Goal: Task Accomplishment & Management: Manage account settings

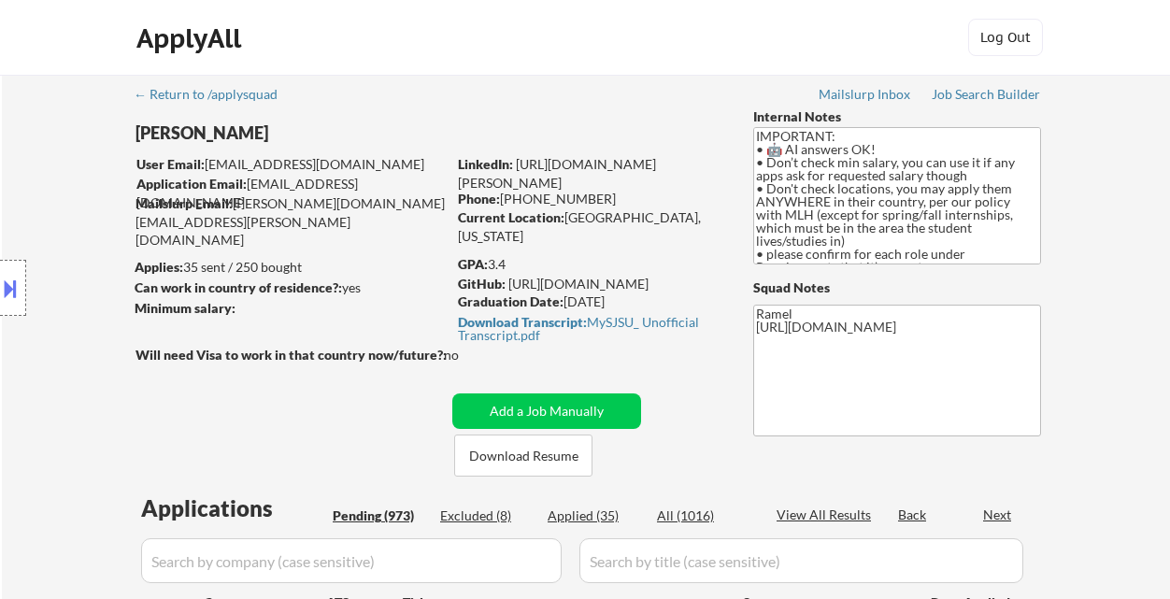
select select ""pending""
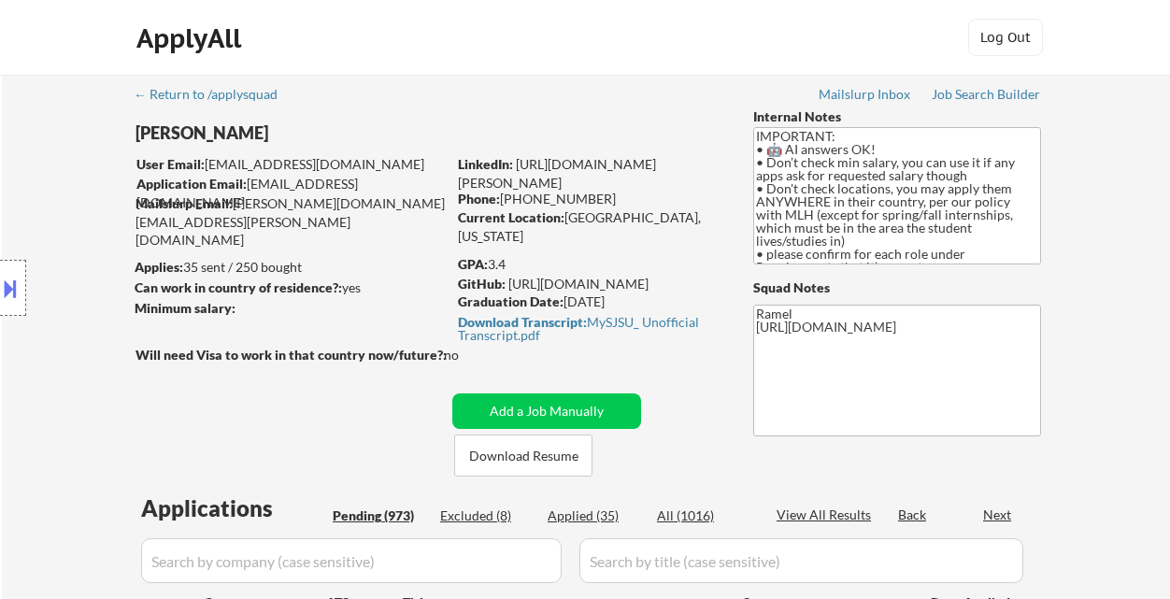
select select ""pending""
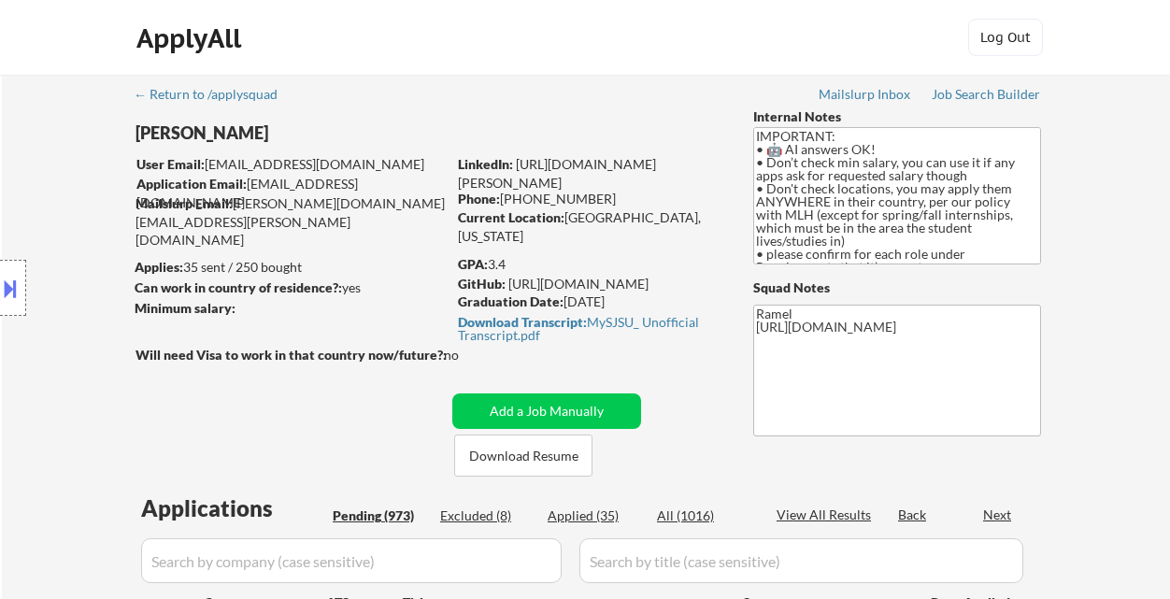
select select ""pending""
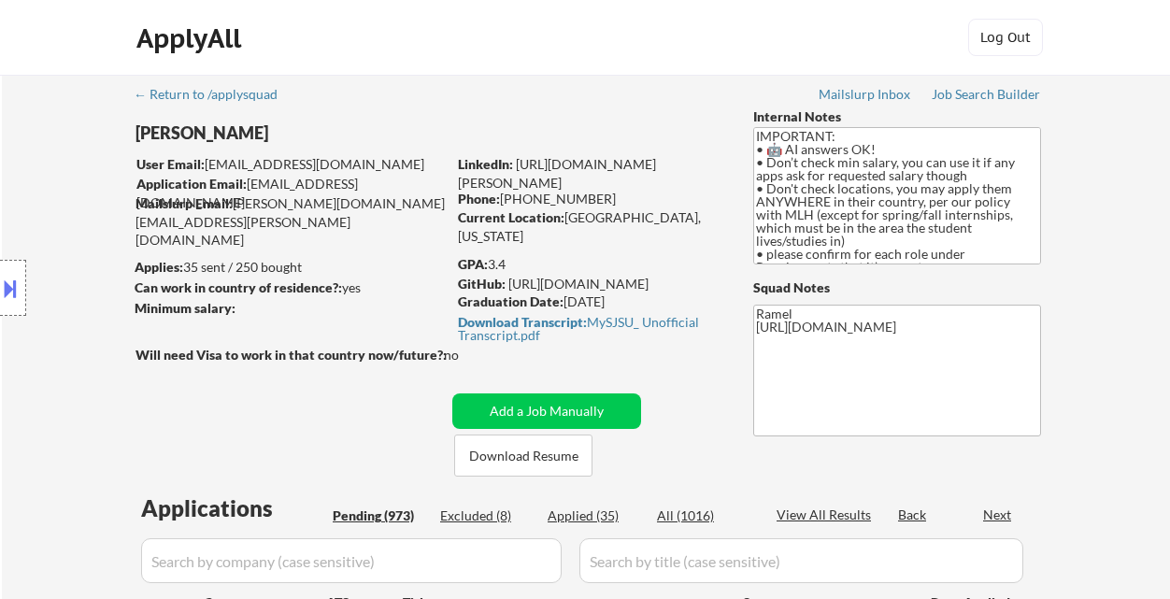
select select ""pending""
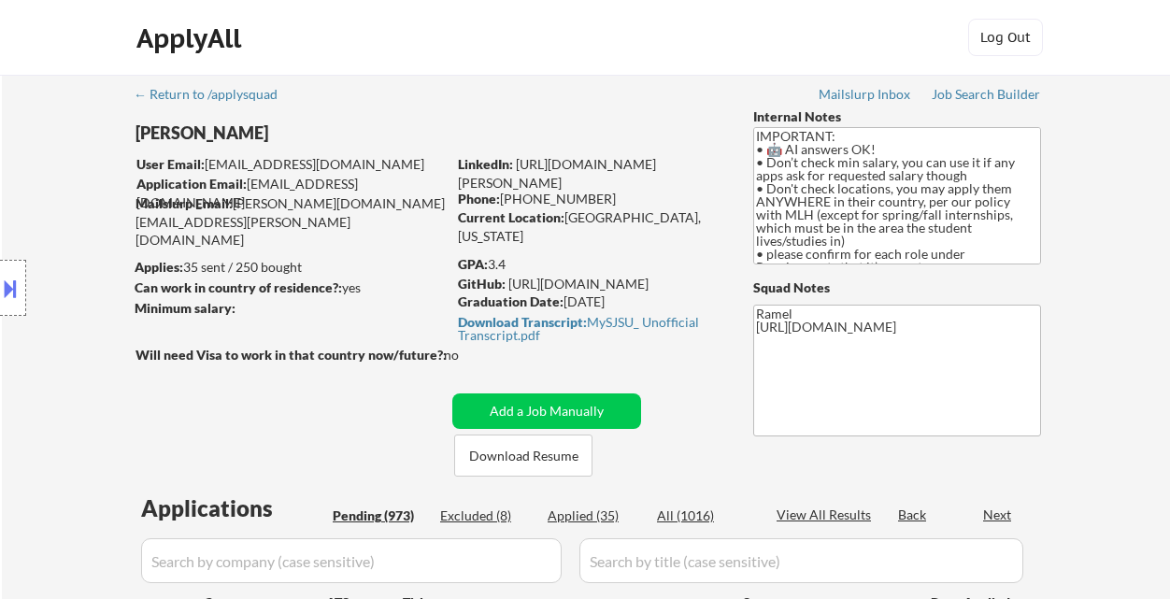
select select ""pending""
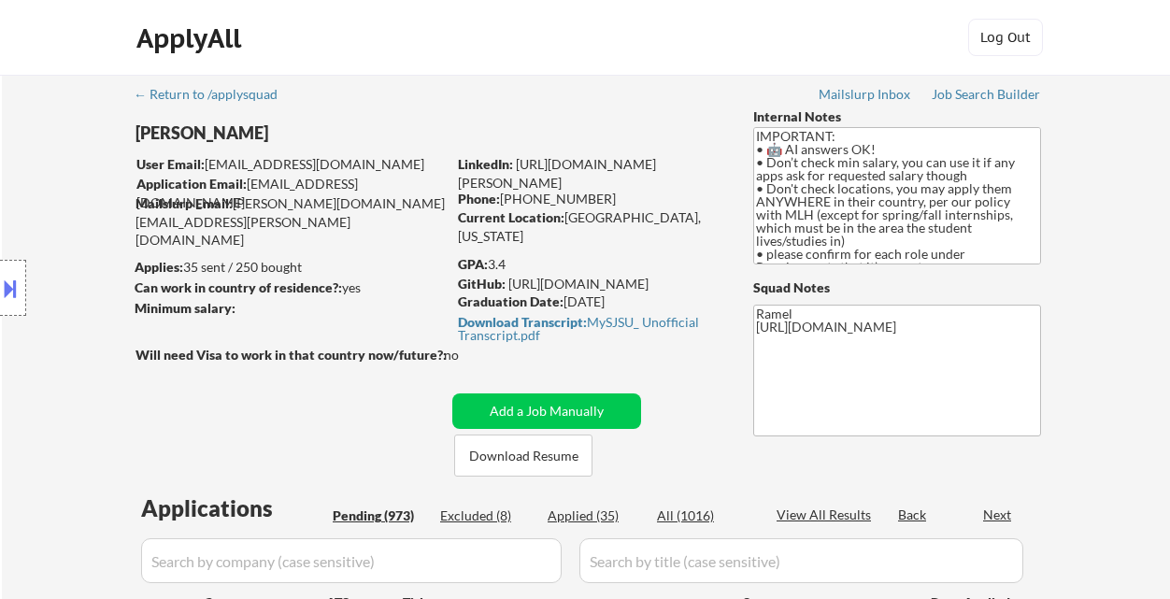
select select ""pending""
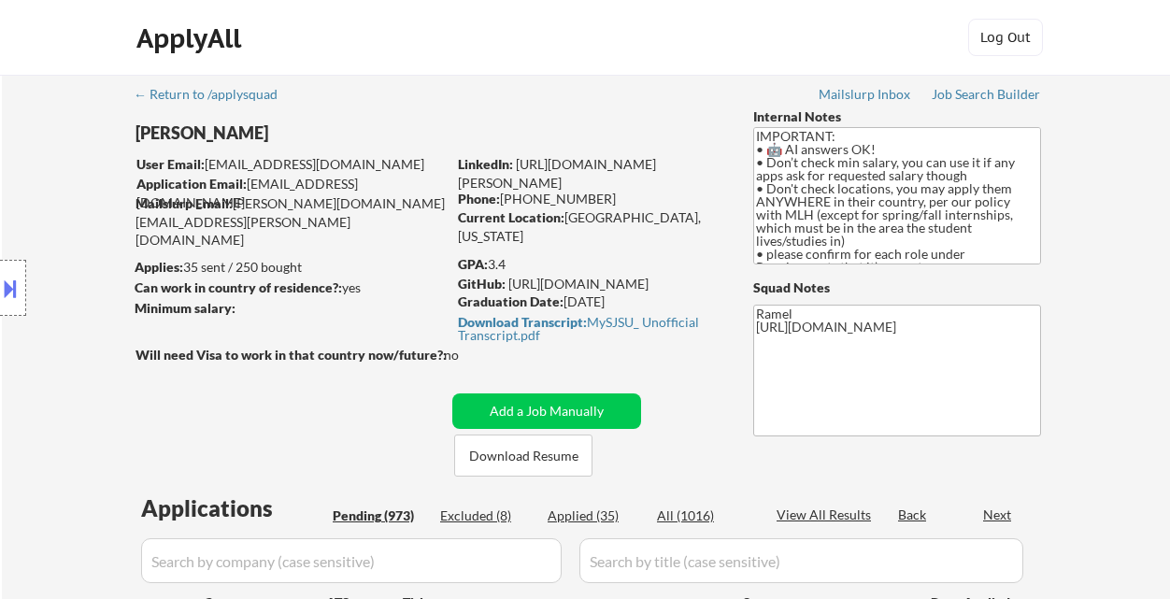
select select ""pending""
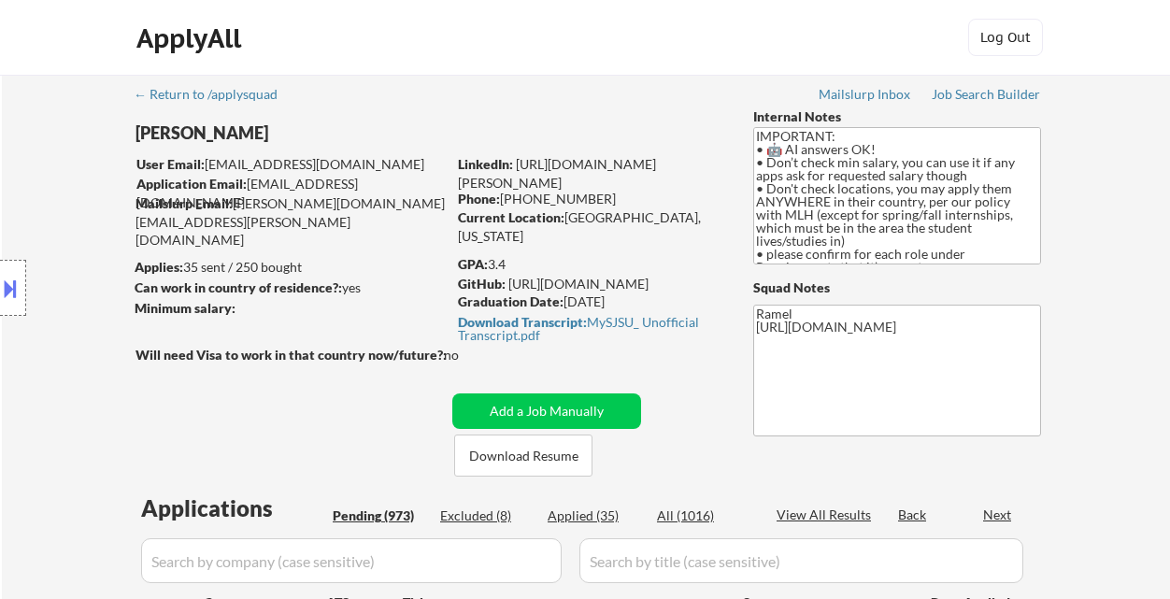
select select ""pending""
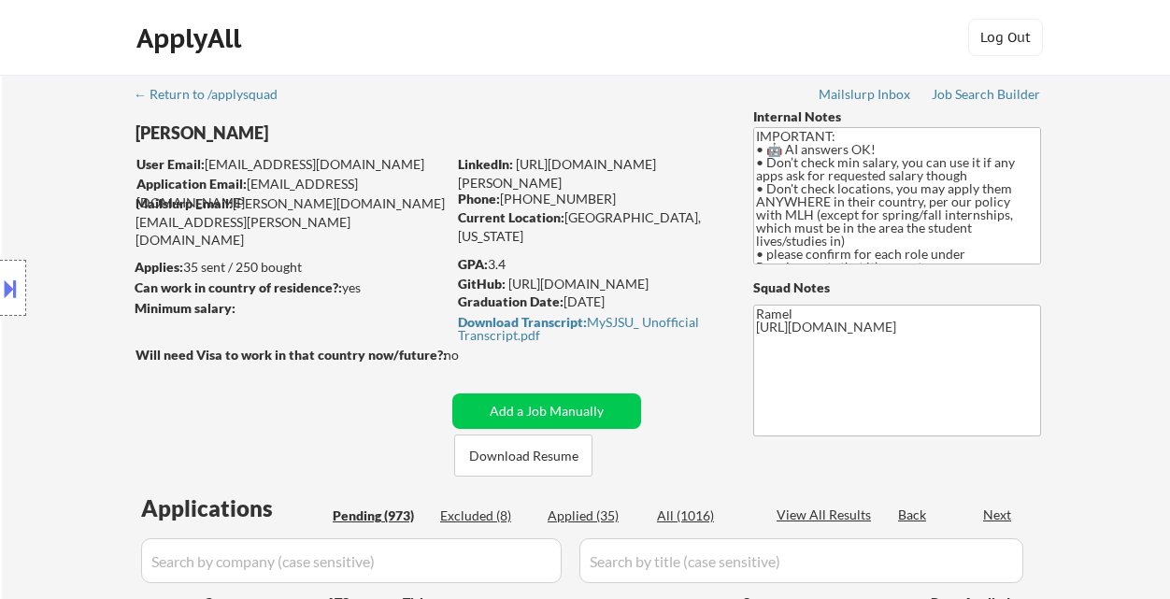
select select ""pending""
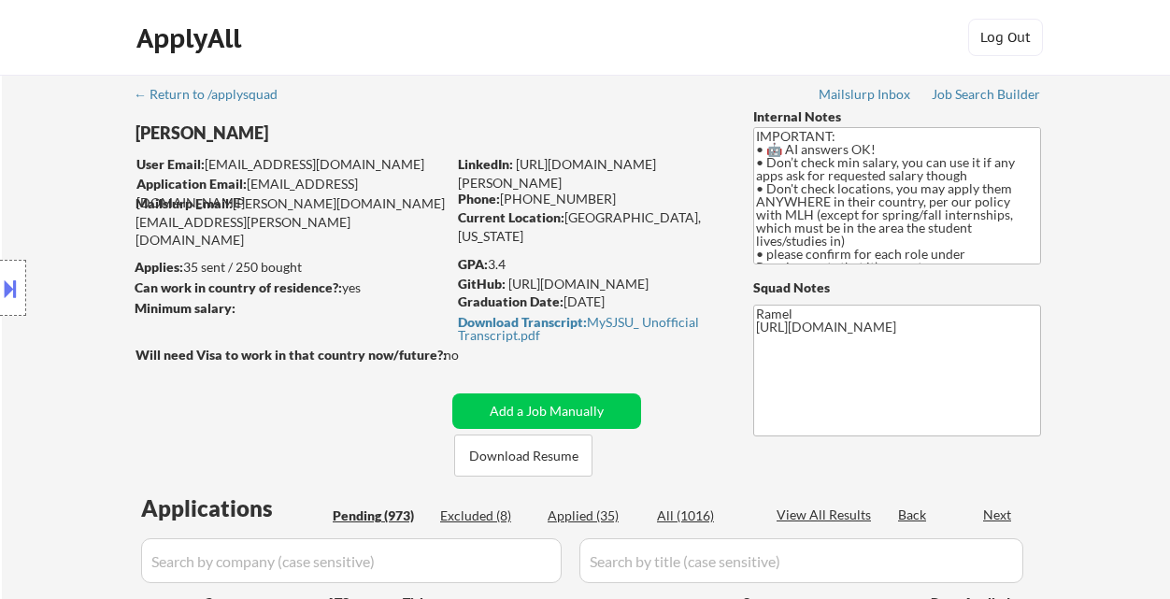
select select ""pending""
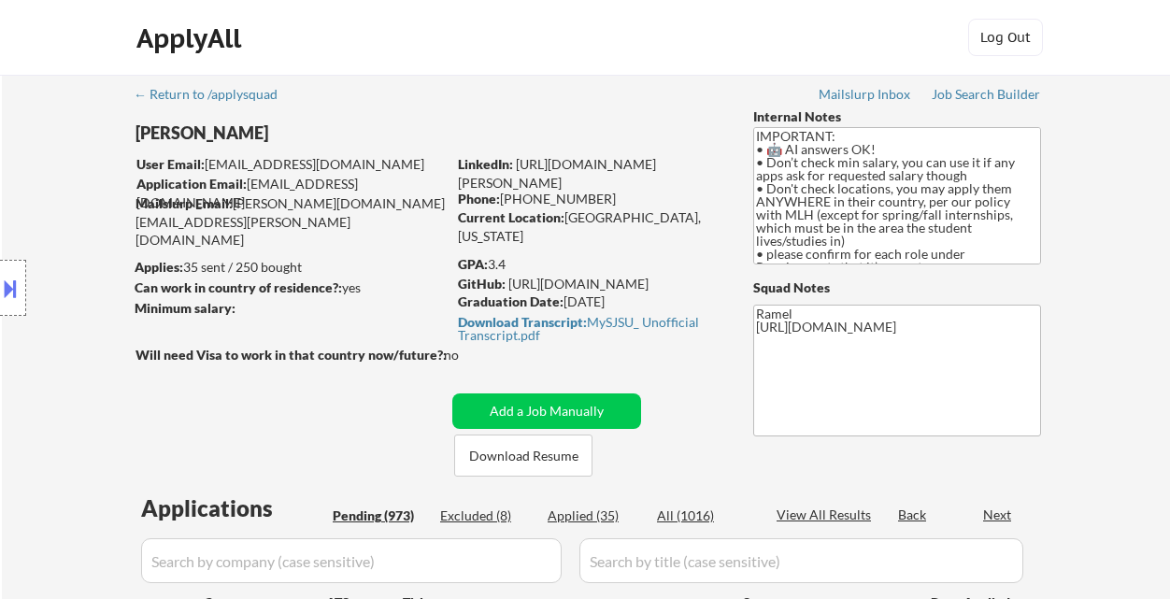
select select ""pending""
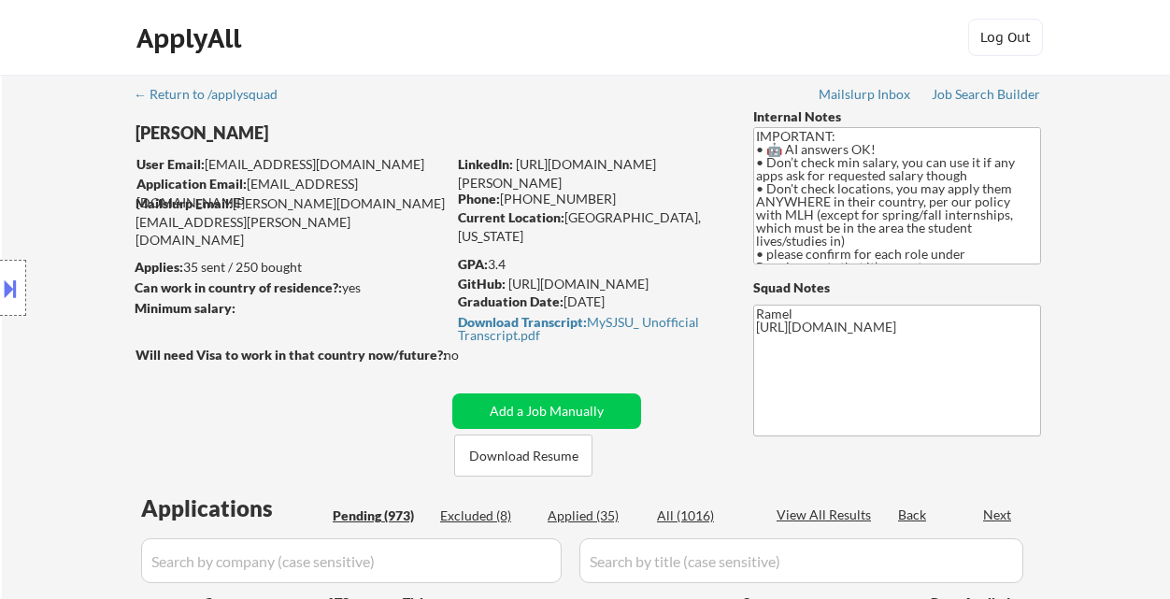
select select ""pending""
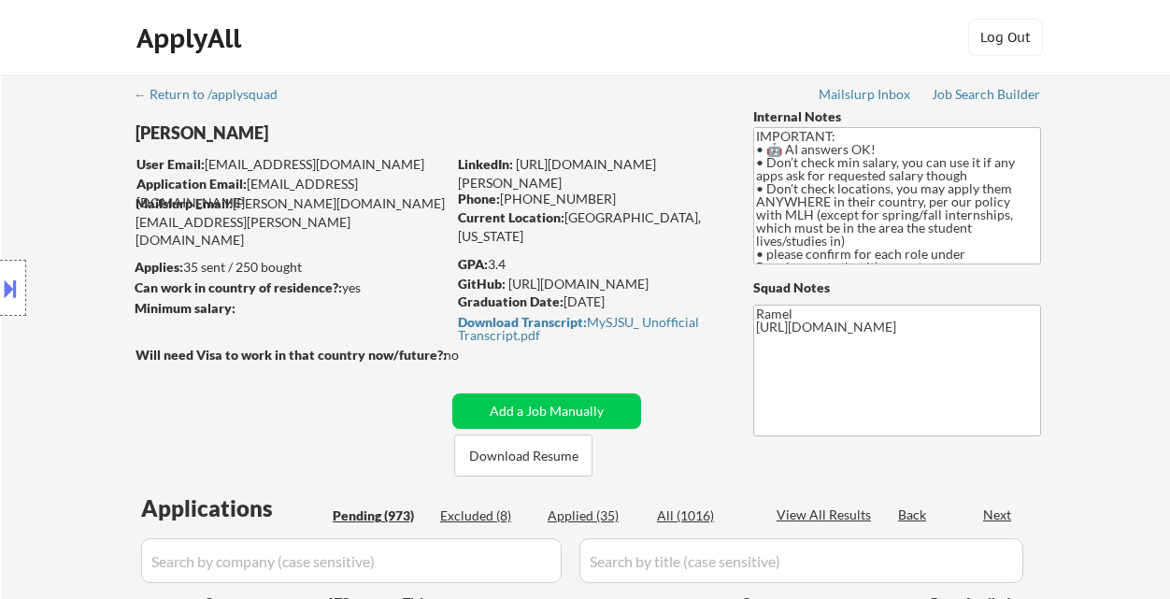
select select ""pending""
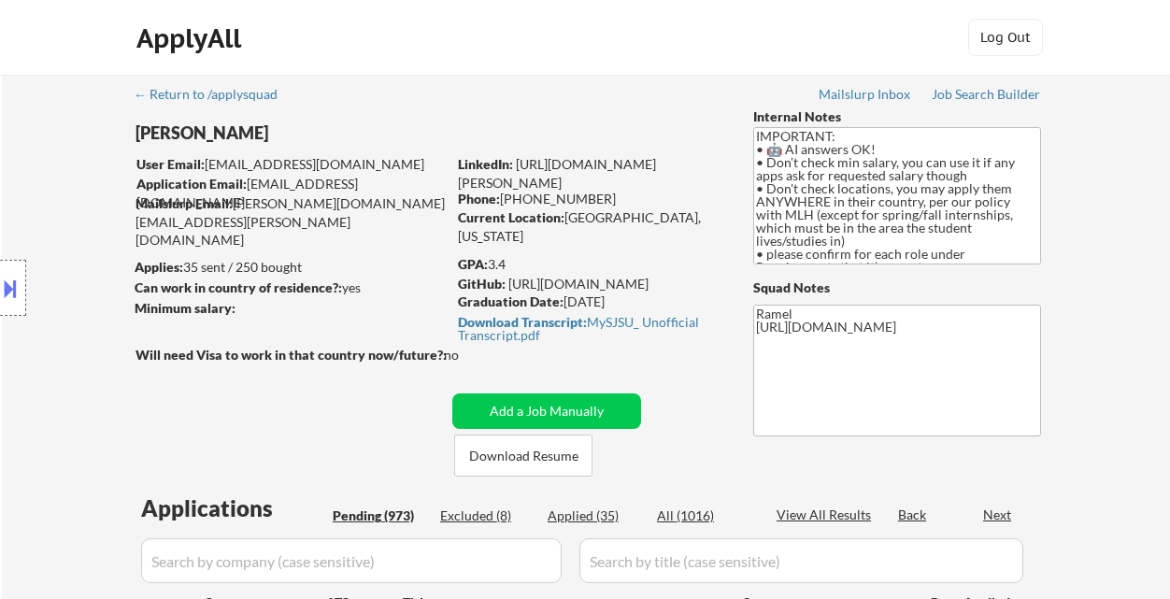
select select ""pending""
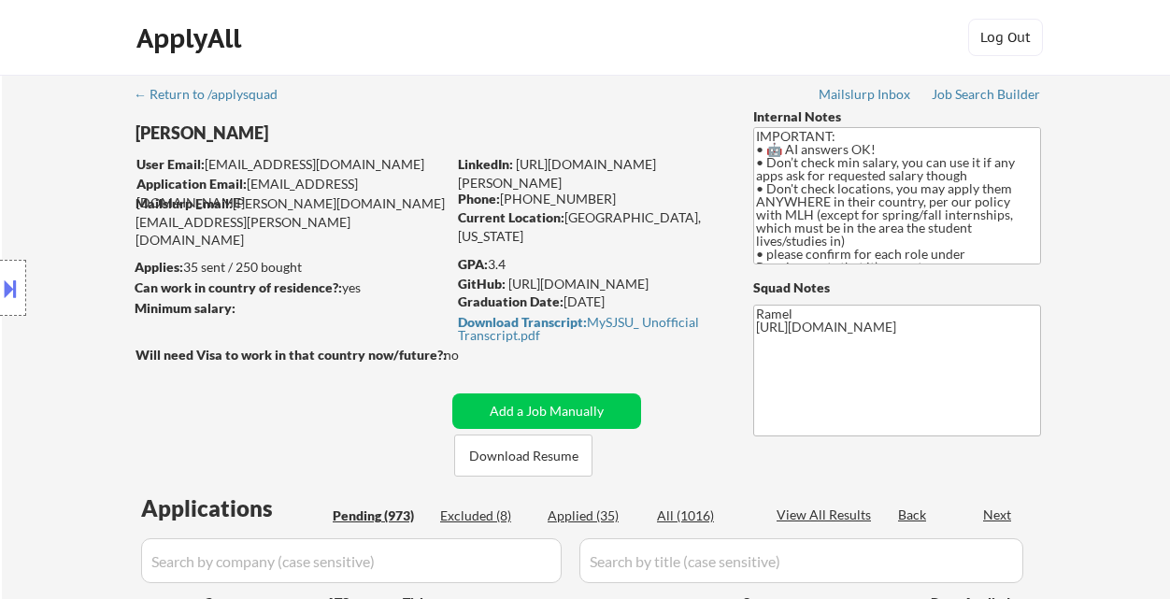
select select ""pending""
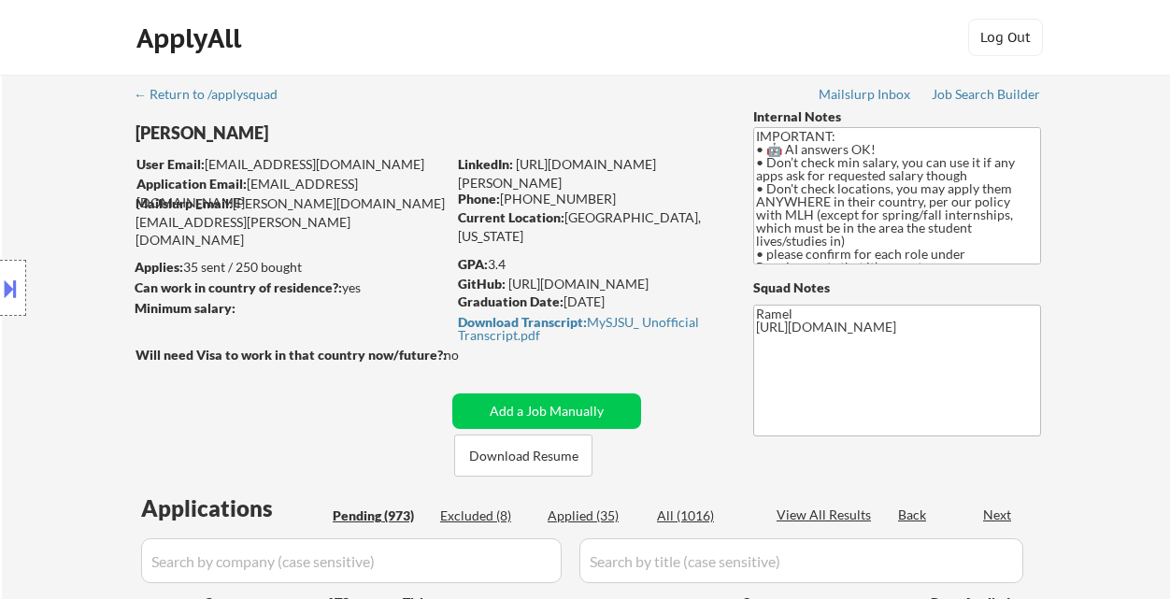
select select ""pending""
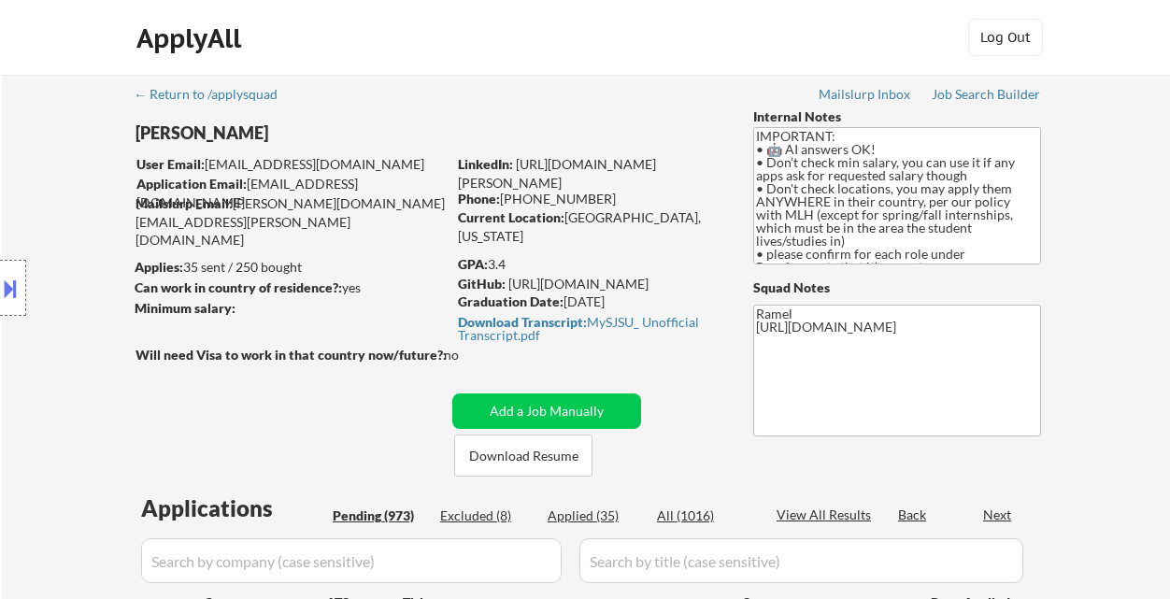
select select ""pending""
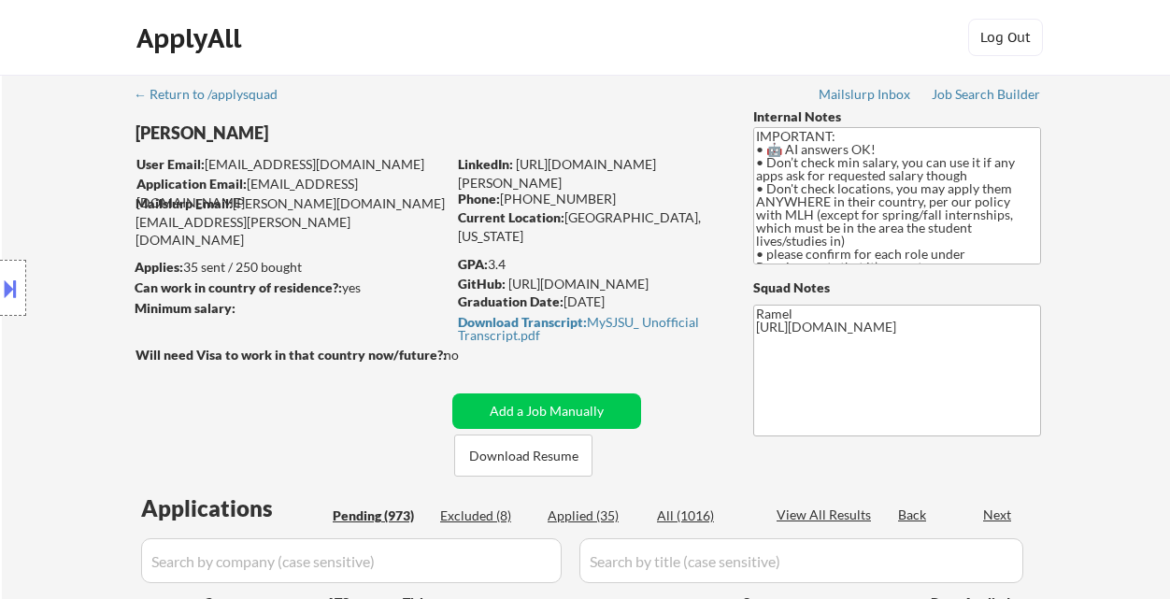
select select ""pending""
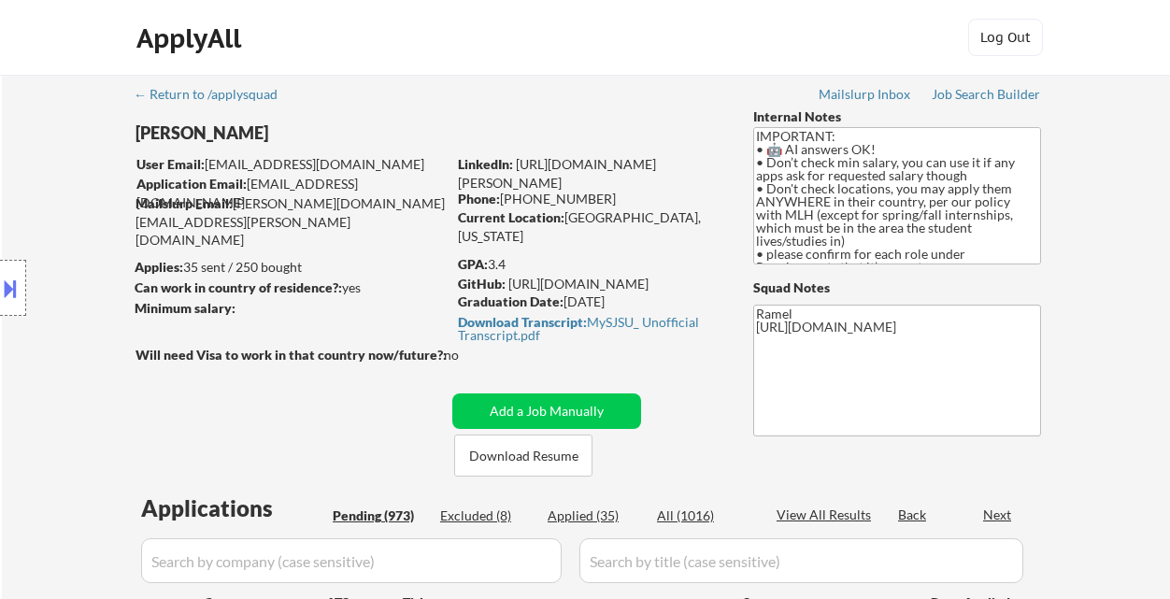
select select ""pending""
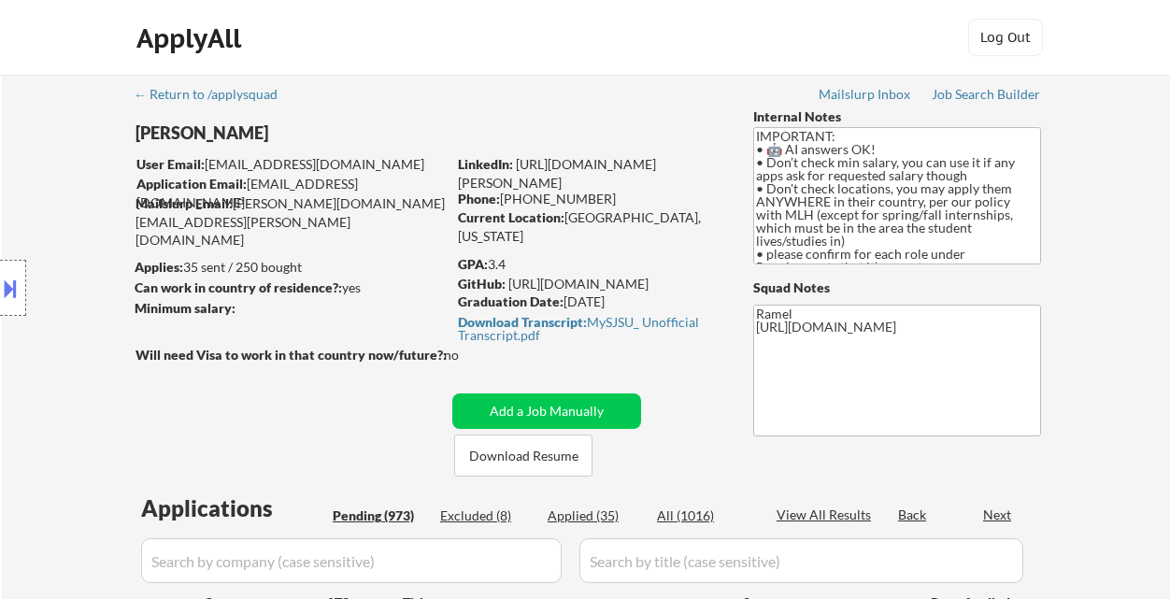
select select ""pending""
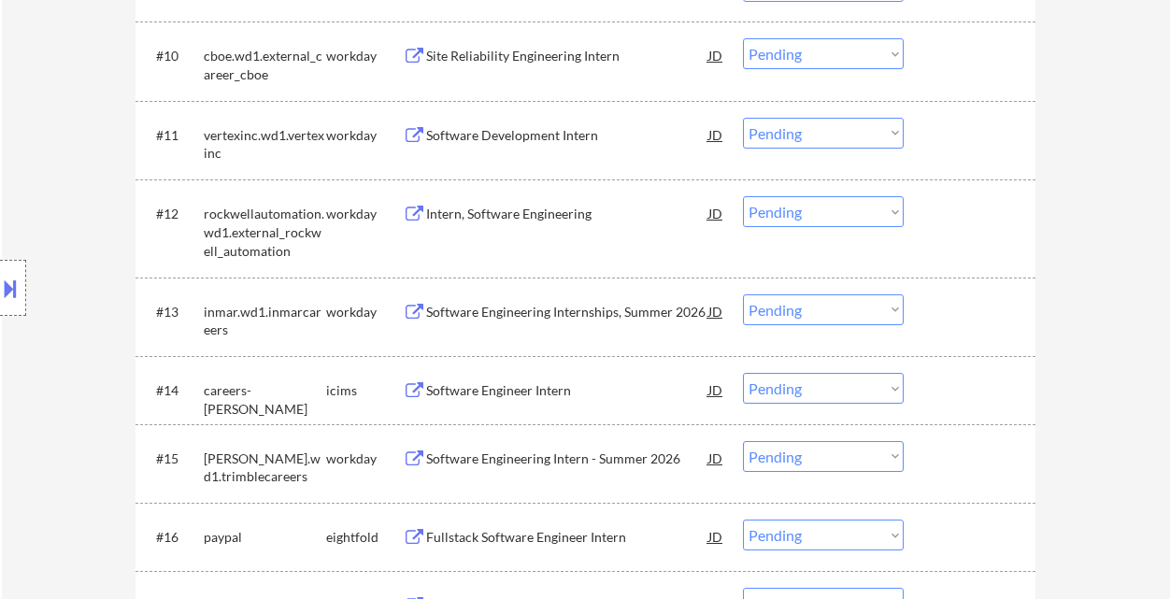
scroll to position [1743, 0]
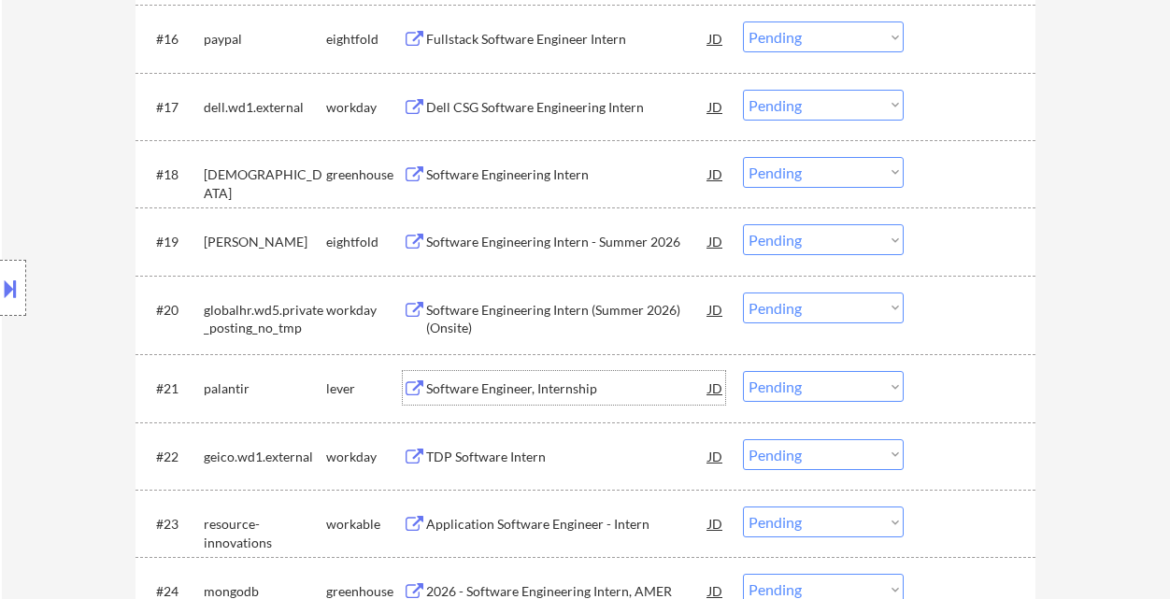
click at [563, 395] on div "Software Engineer, Internship" at bounding box center [567, 388] width 282 height 19
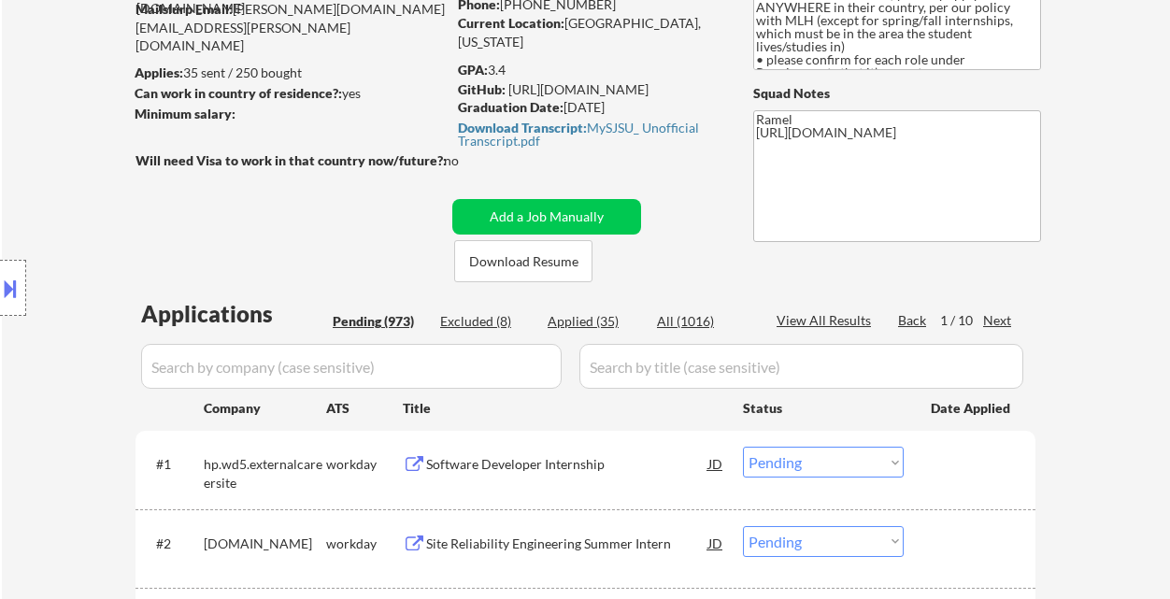
scroll to position [149, 0]
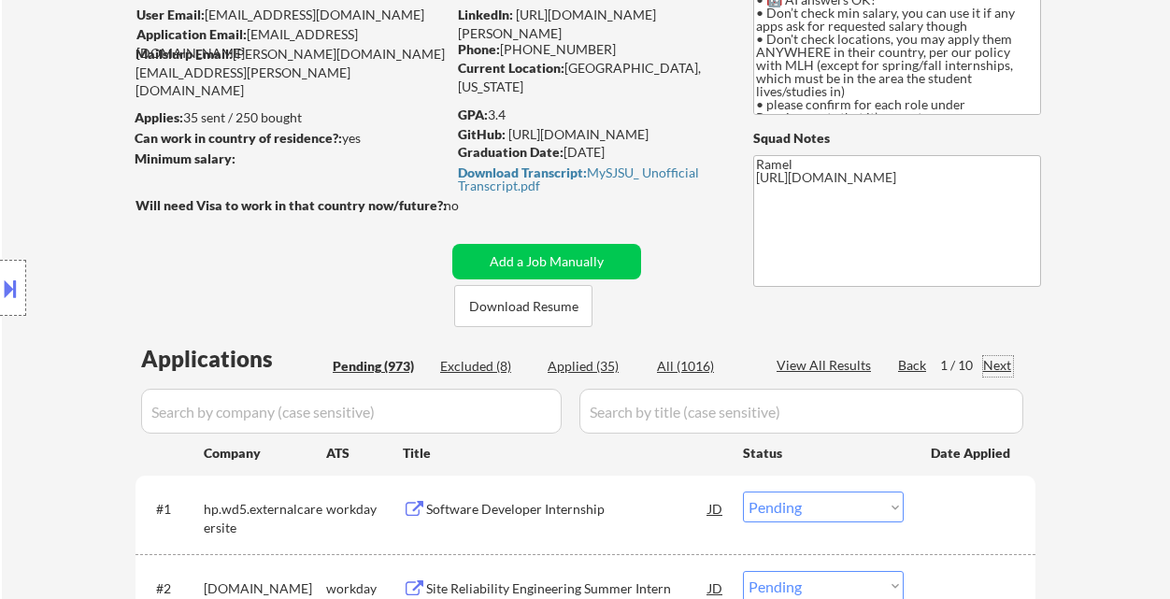
click at [998, 366] on div "Next" at bounding box center [998, 365] width 30 height 19
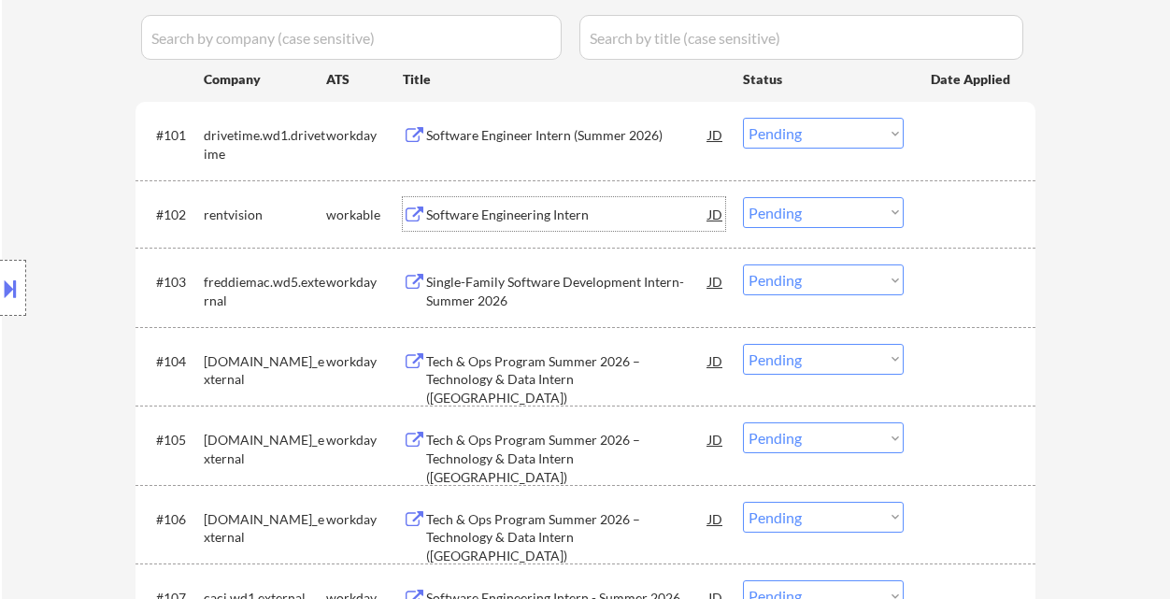
click at [553, 219] on div "Software Engineering Intern" at bounding box center [567, 215] width 282 height 19
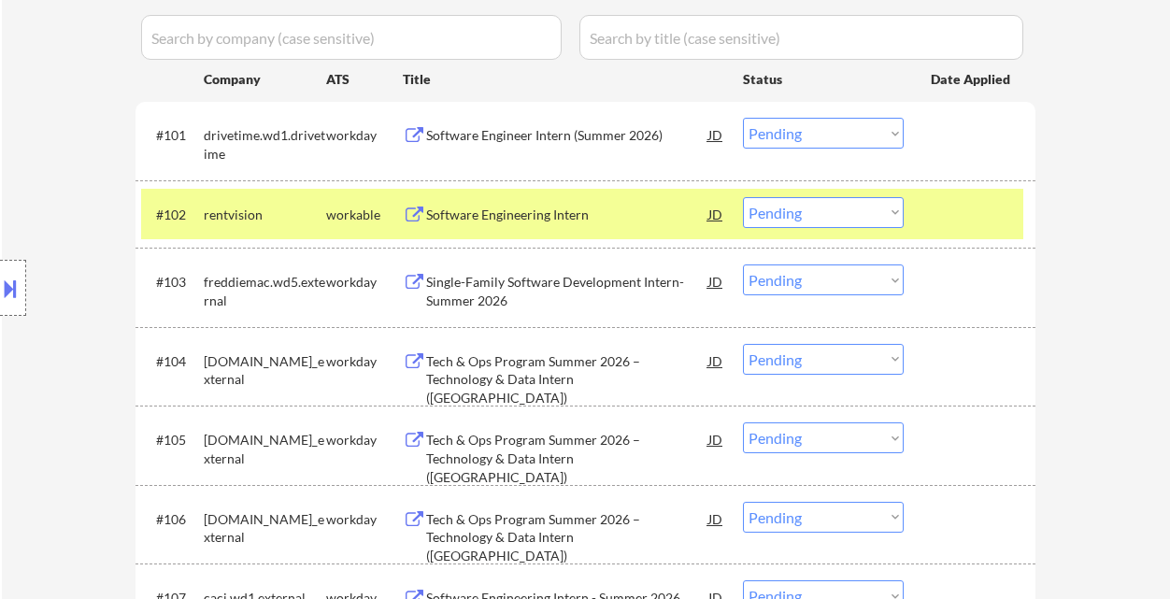
drag, startPoint x: 793, startPoint y: 213, endPoint x: 795, endPoint y: 225, distance: 12.3
click at [793, 213] on select "Choose an option... Pending Applied Excluded (Questions) Excluded (Expired) Exc…" at bounding box center [823, 212] width 161 height 31
click at [743, 197] on select "Choose an option... Pending Applied Excluded (Questions) Excluded (Expired) Exc…" at bounding box center [823, 212] width 161 height 31
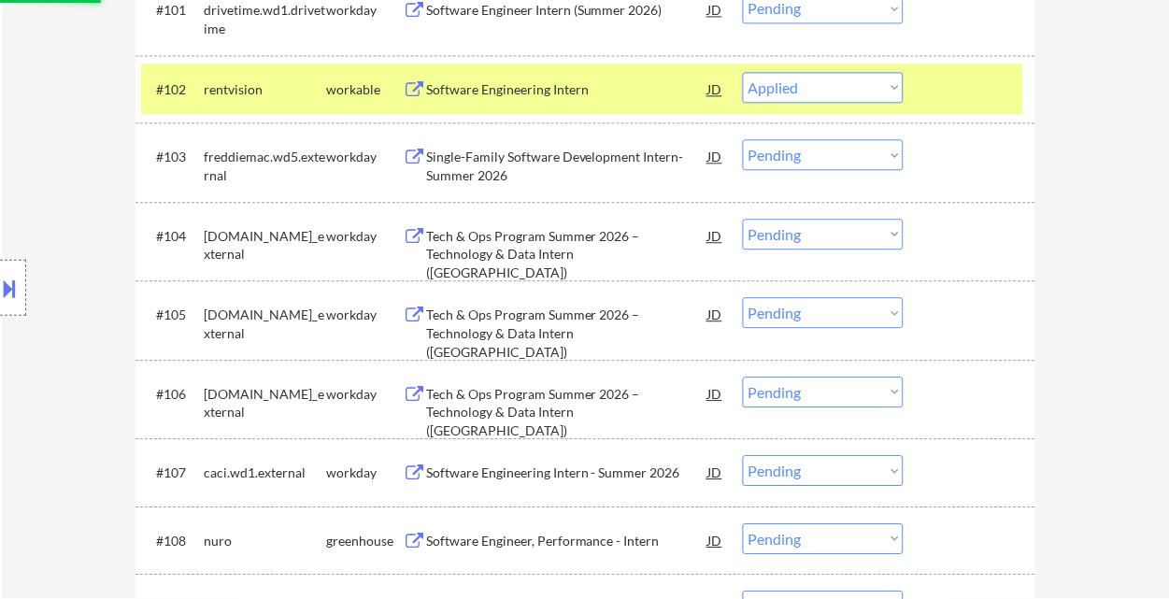
scroll to position [897, 0]
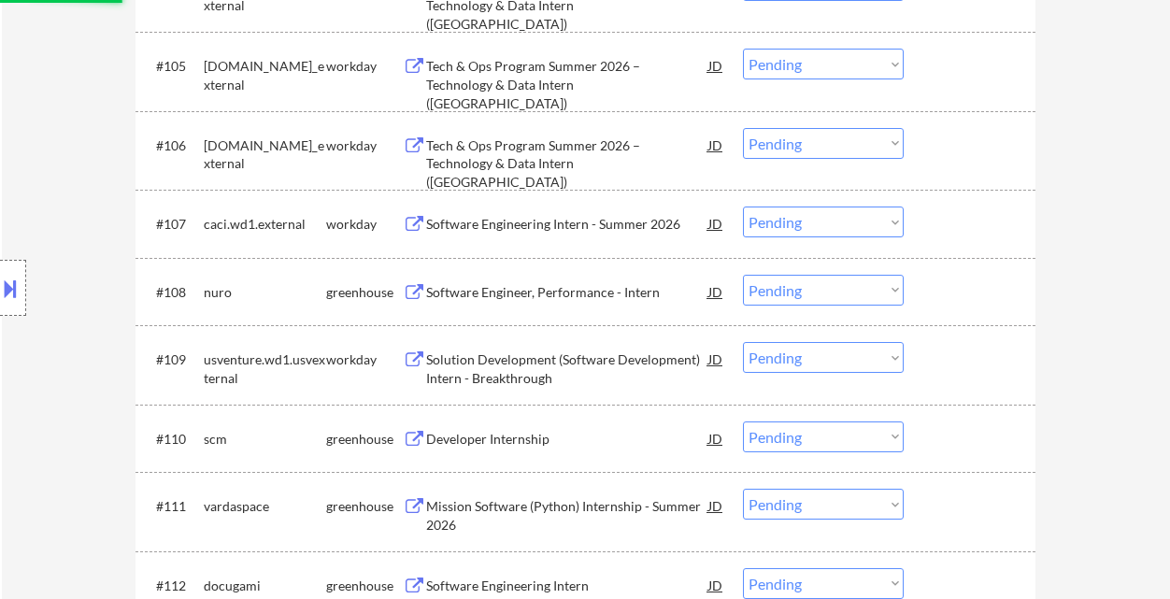
click at [518, 290] on div "Software Engineer, Performance - Intern" at bounding box center [567, 292] width 282 height 19
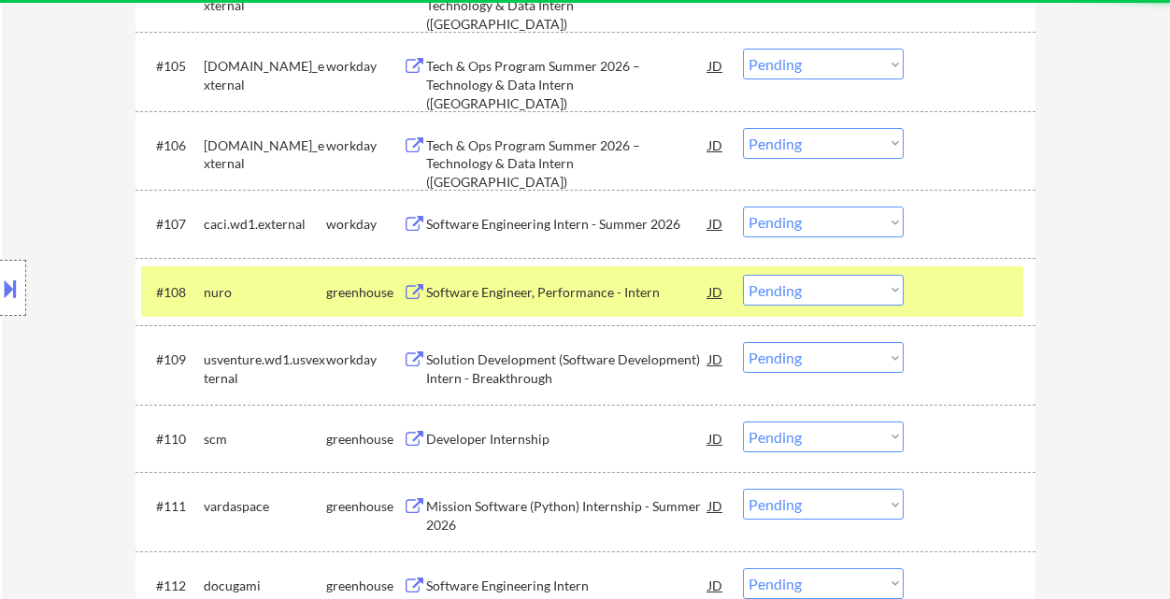
select select ""pending""
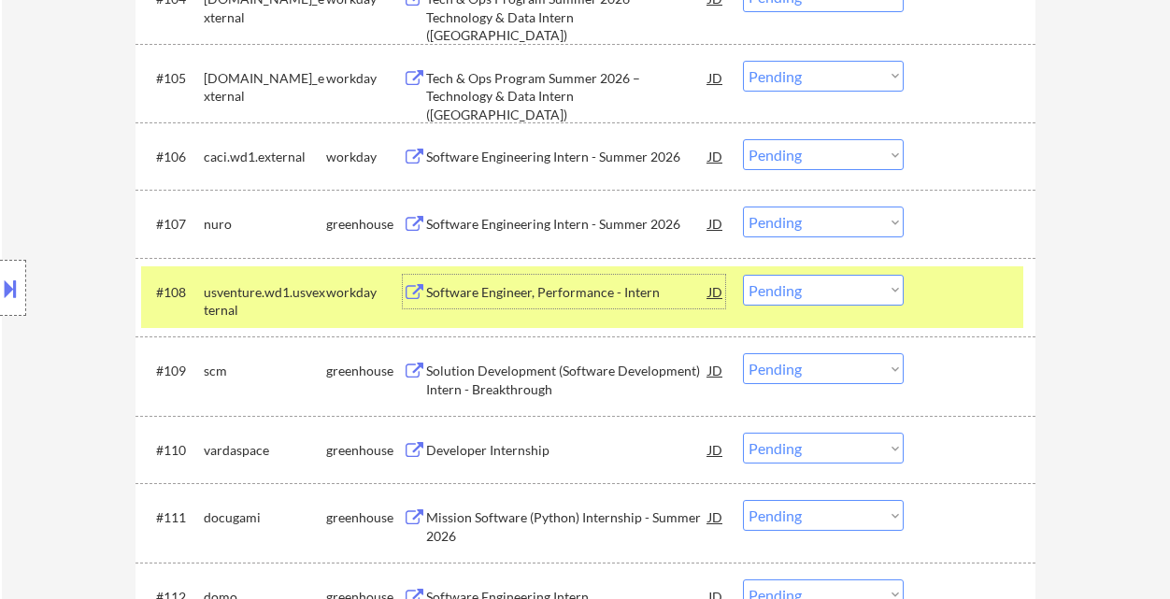
click at [510, 387] on div "#109 scm greenhouse Solution Development (Software Development) Intern - Breakt…" at bounding box center [582, 376] width 882 height 62
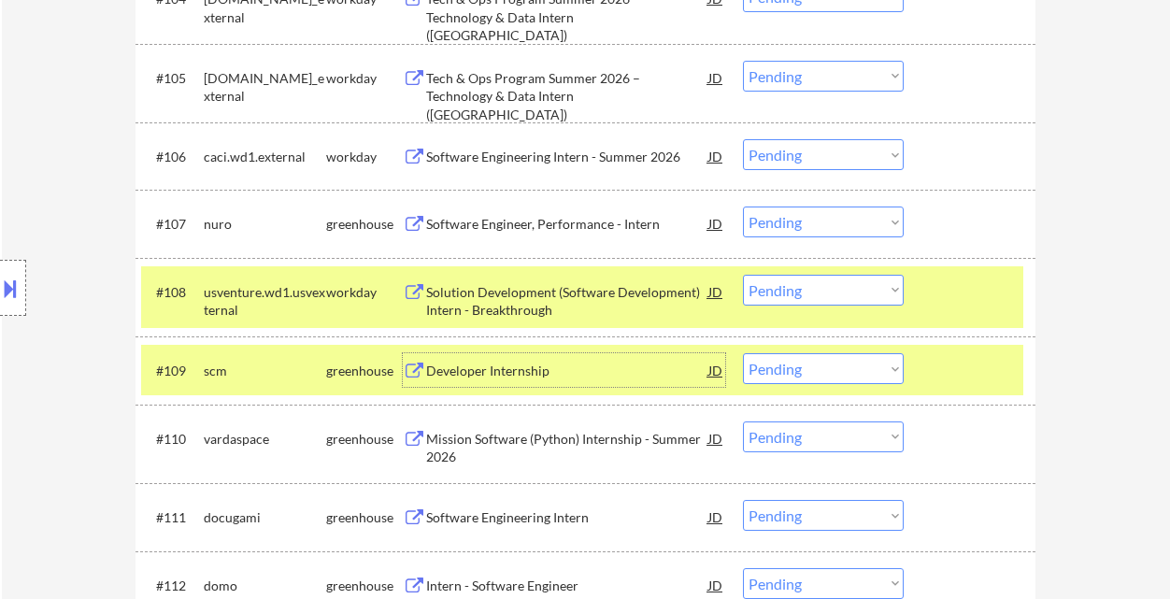
click at [500, 374] on div "Developer Internship" at bounding box center [567, 371] width 282 height 19
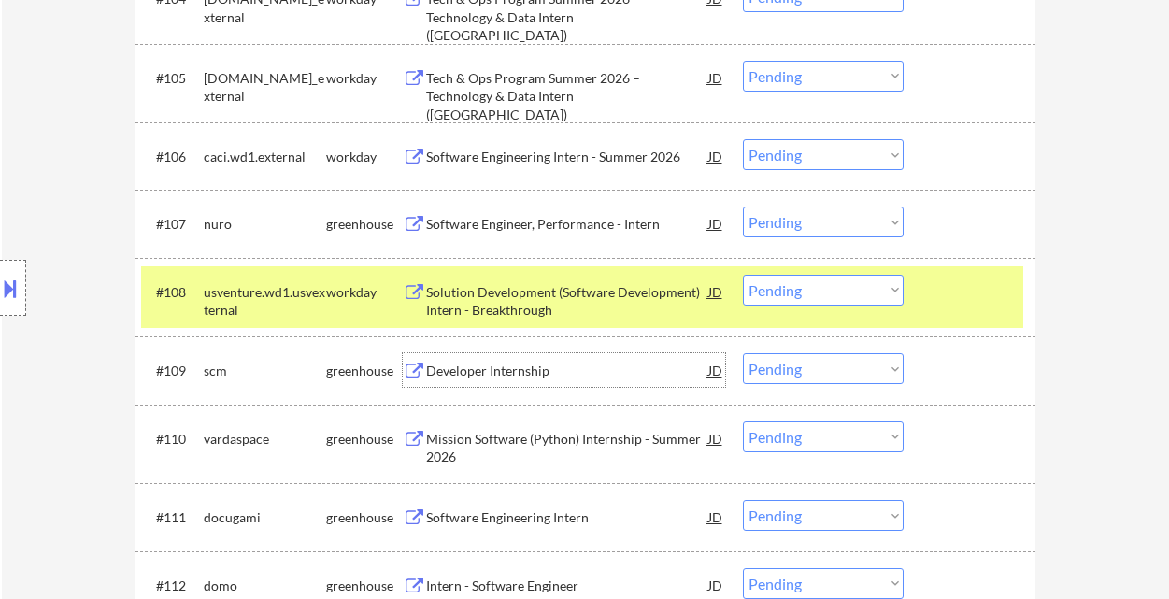
click at [789, 372] on select "Choose an option... Pending Applied Excluded (Questions) Excluded (Expired) Exc…" at bounding box center [823, 368] width 161 height 31
click at [743, 353] on select "Choose an option... Pending Applied Excluded (Questions) Excluded (Expired) Exc…" at bounding box center [823, 368] width 161 height 31
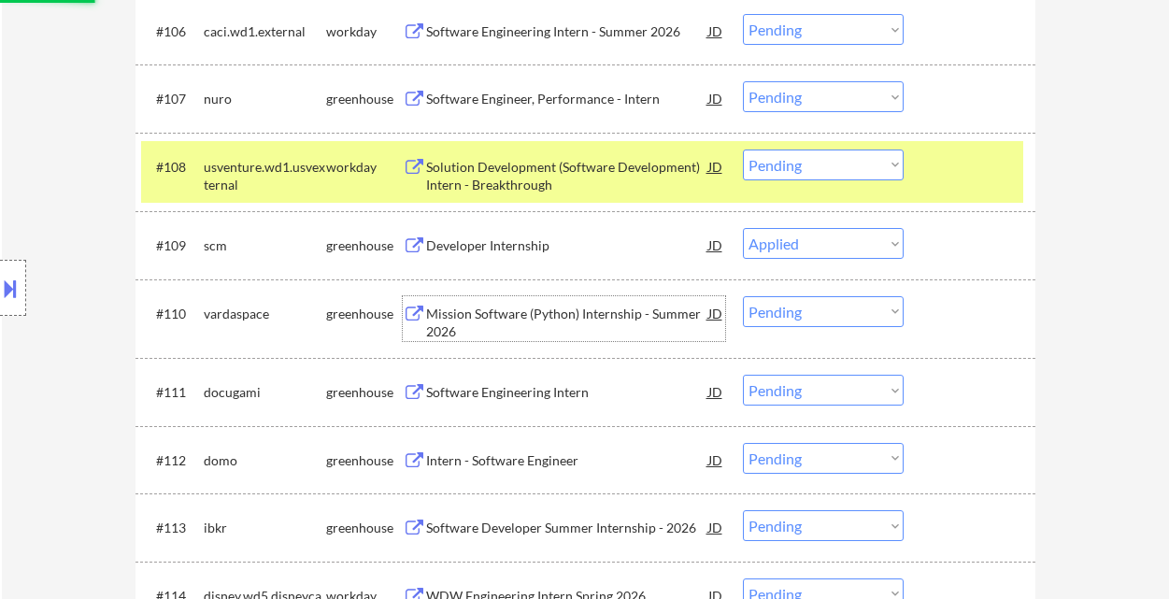
click at [548, 322] on div "Mission Software (Python) Internship - Summer 2026" at bounding box center [567, 323] width 282 height 36
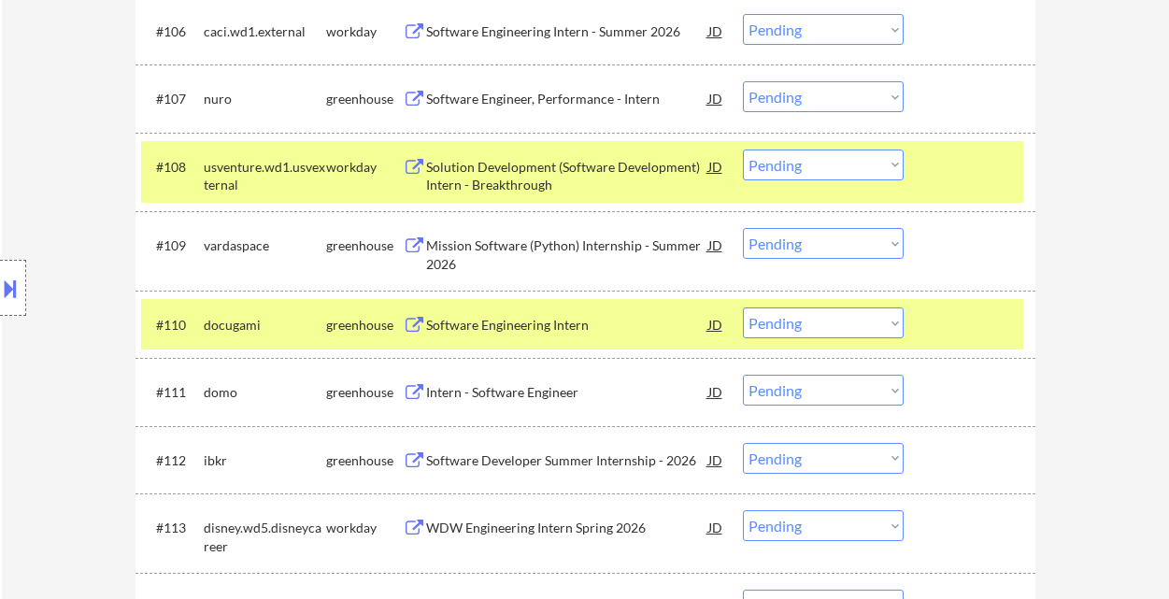
drag, startPoint x: 8, startPoint y: 84, endPoint x: 74, endPoint y: 42, distance: 77.7
click at [849, 246] on select "Choose an option... Pending Applied Excluded (Questions) Excluded (Expired) Exc…" at bounding box center [823, 243] width 161 height 31
click at [743, 228] on select "Choose an option... Pending Applied Excluded (Questions) Excluded (Expired) Exc…" at bounding box center [823, 243] width 161 height 31
click at [516, 316] on div "Software Engineering Intern" at bounding box center [567, 324] width 282 height 34
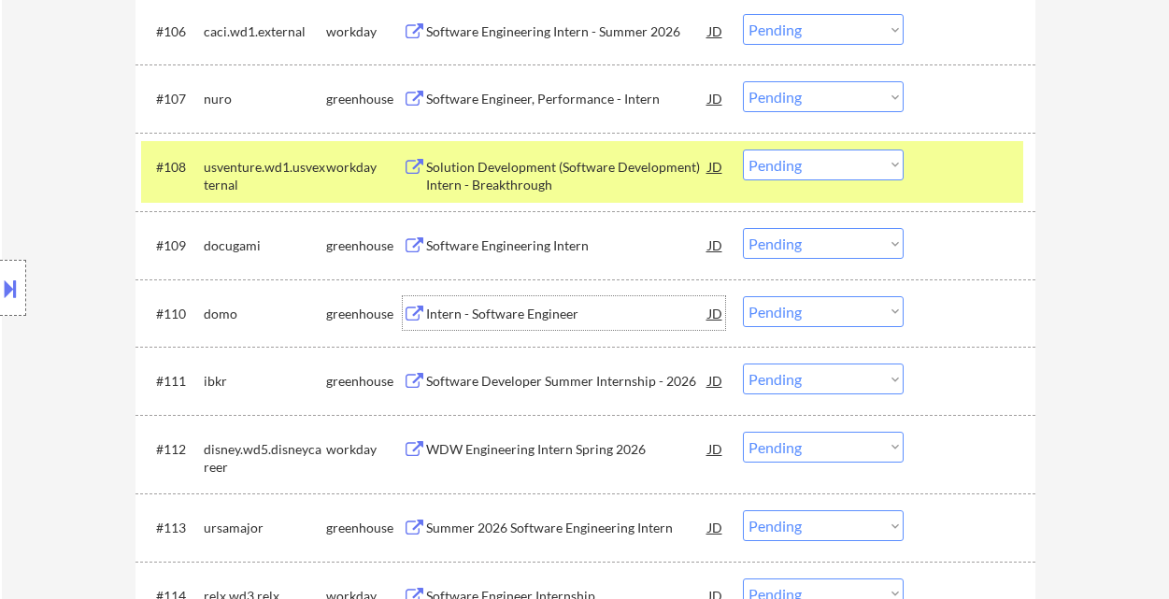
click at [816, 247] on select "Choose an option... Pending Applied Excluded (Questions) Excluded (Expired) Exc…" at bounding box center [823, 243] width 161 height 31
click at [743, 228] on select "Choose an option... Pending Applied Excluded (Questions) Excluded (Expired) Exc…" at bounding box center [823, 243] width 161 height 31
click at [497, 314] on div "Intern - Software Engineer" at bounding box center [567, 314] width 282 height 19
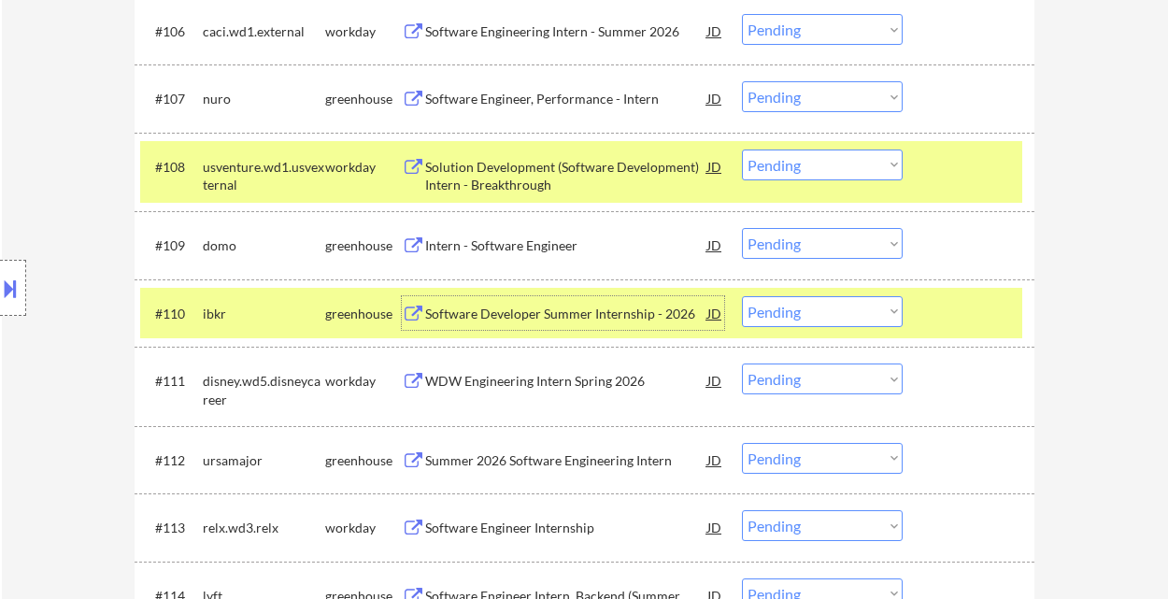
click at [472, 303] on div "Software Developer Summer Internship - 2026" at bounding box center [566, 313] width 282 height 34
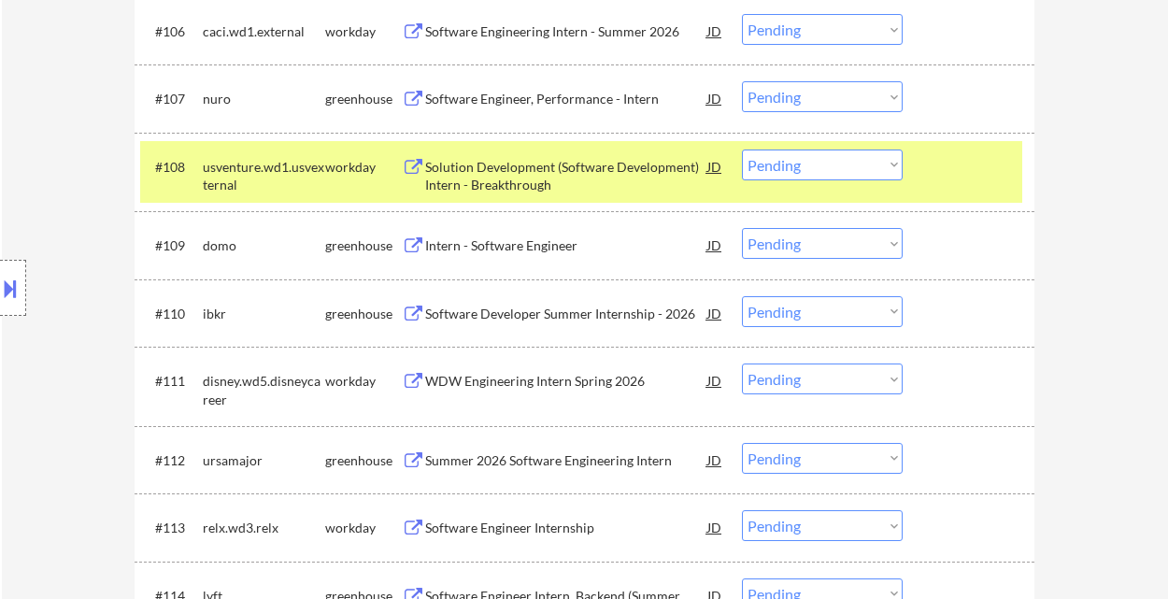
click at [787, 245] on select "Choose an option... Pending Applied Excluded (Questions) Excluded (Expired) Exc…" at bounding box center [822, 243] width 161 height 31
click at [742, 228] on select "Choose an option... Pending Applied Excluded (Questions) Excluded (Expired) Exc…" at bounding box center [822, 243] width 161 height 31
click at [567, 309] on div "Software Developer Summer Internship - 2026" at bounding box center [566, 314] width 282 height 19
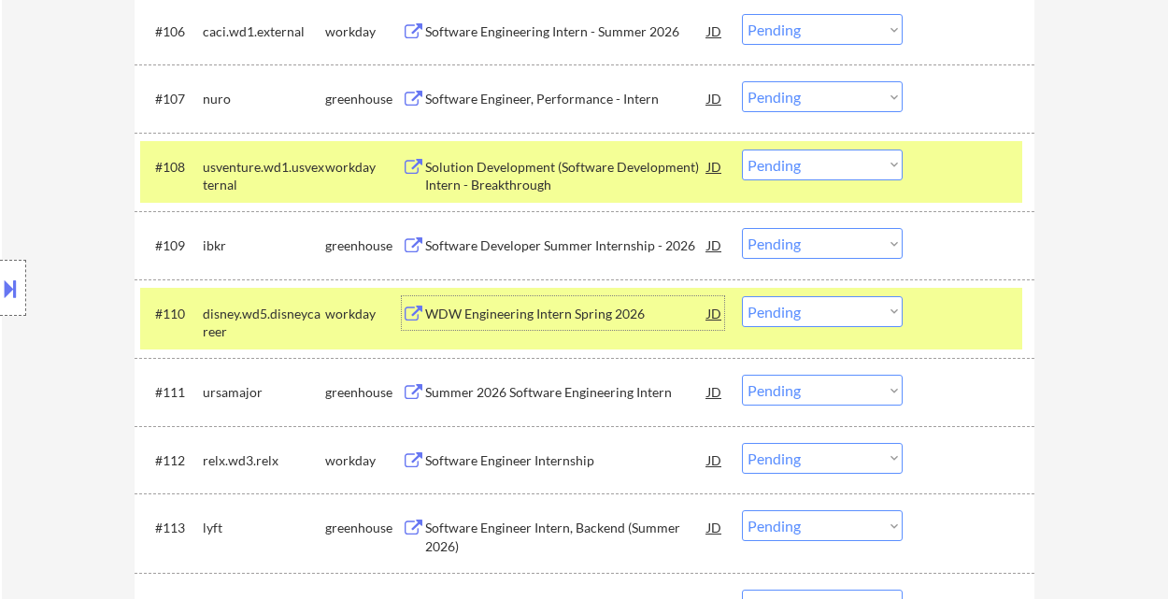
click at [785, 239] on select "Choose an option... Pending Applied Excluded (Questions) Excluded (Expired) Exc…" at bounding box center [822, 243] width 161 height 31
click at [742, 228] on select "Choose an option... Pending Applied Excluded (Questions) Excluded (Expired) Exc…" at bounding box center [822, 243] width 161 height 31
select select ""pending""
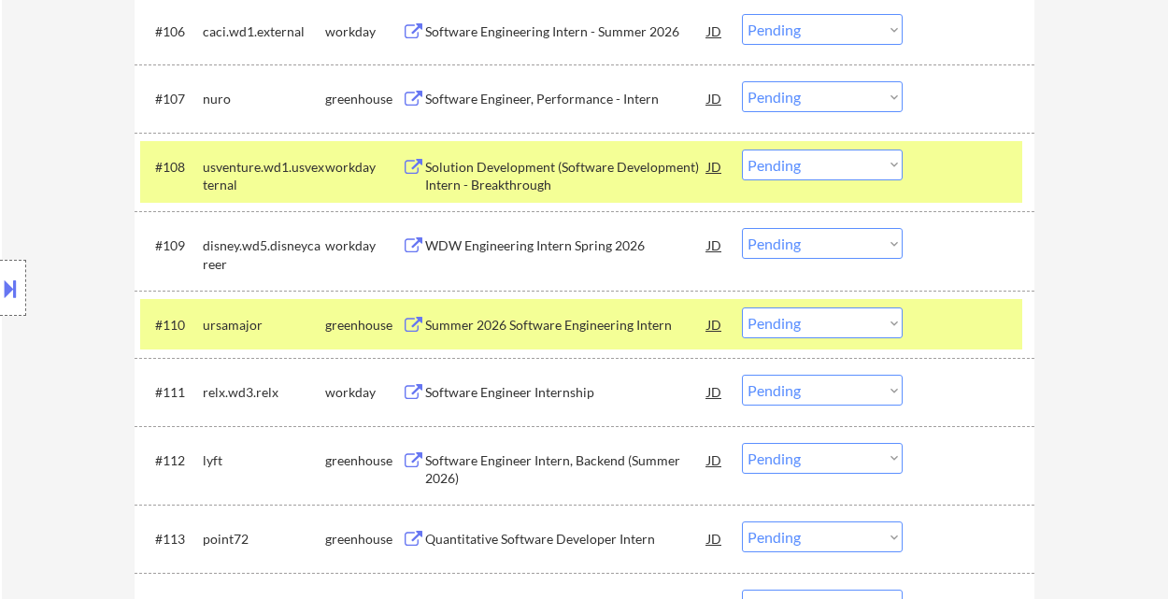
drag, startPoint x: 536, startPoint y: 331, endPoint x: 542, endPoint y: 349, distance: 19.5
click at [541, 347] on div "#110 ursamajor greenhouse Summer 2026 Software Engineering Intern JD Choose an …" at bounding box center [581, 324] width 882 height 50
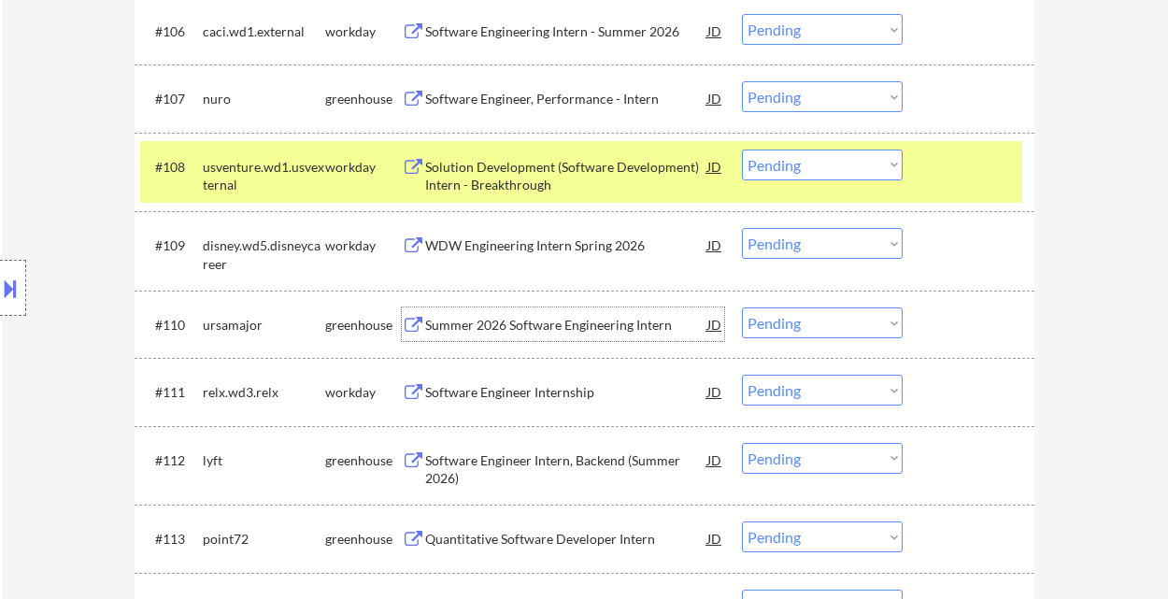
click at [559, 323] on div "Summer 2026 Software Engineering Intern" at bounding box center [566, 325] width 282 height 19
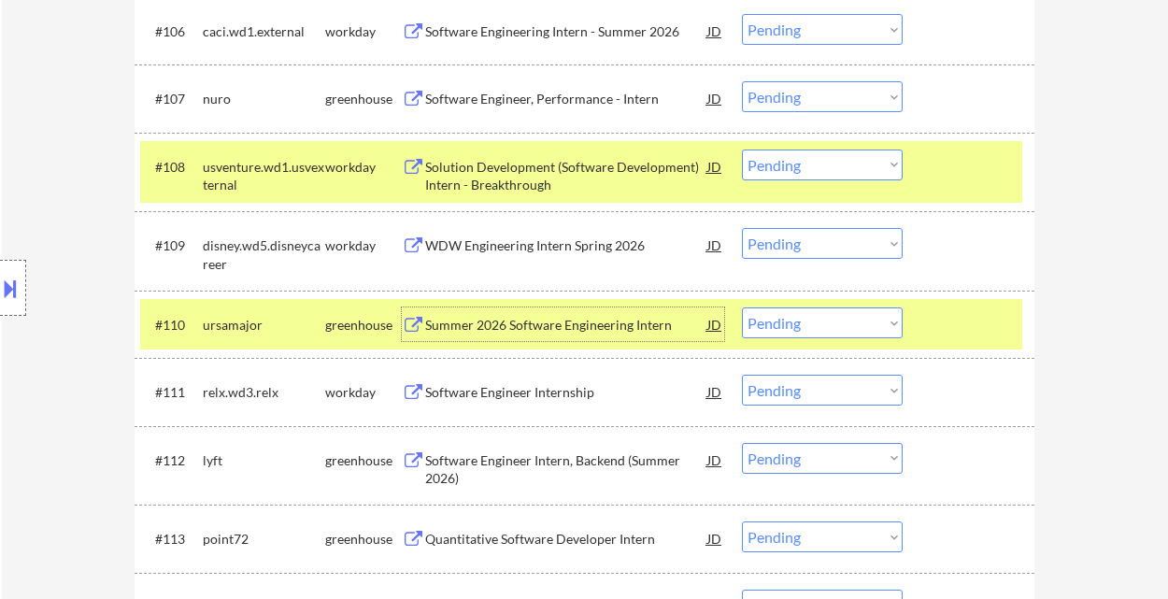
click at [830, 333] on select "Choose an option... Pending Applied Excluded (Questions) Excluded (Expired) Exc…" at bounding box center [822, 322] width 161 height 31
click at [742, 307] on select "Choose an option... Pending Applied Excluded (Questions) Excluded (Expired) Exc…" at bounding box center [822, 322] width 161 height 31
click at [544, 461] on div "Software Engineer Intern, Backend (Summer 2026)" at bounding box center [566, 469] width 282 height 36
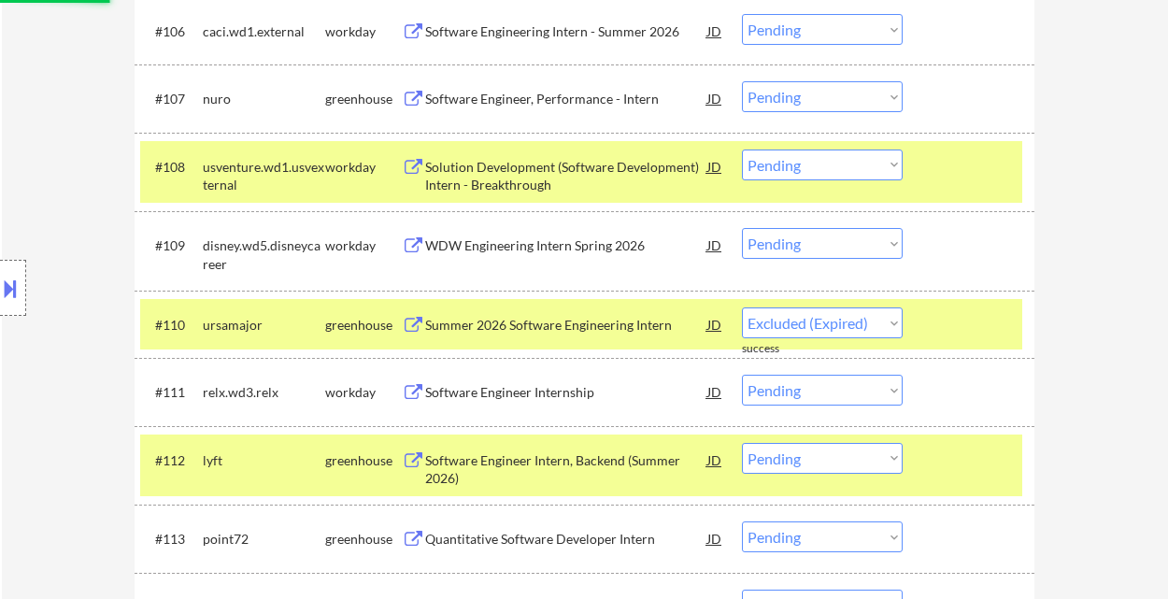
select select ""pending""
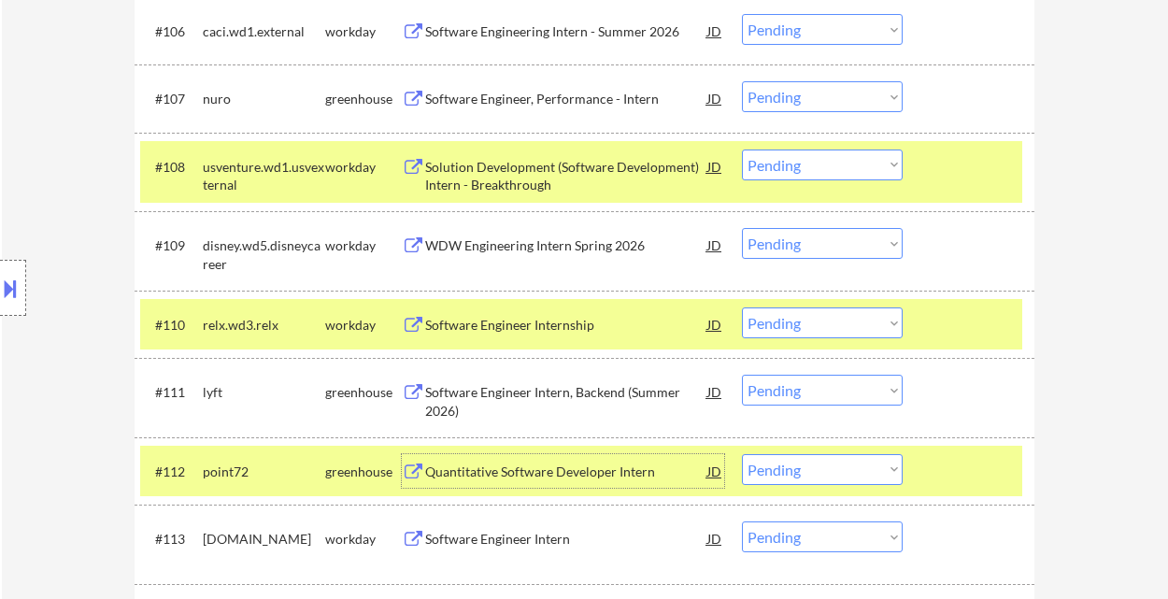
click at [787, 381] on select "Choose an option... Pending Applied Excluded (Questions) Excluded (Expired) Exc…" at bounding box center [822, 390] width 161 height 31
click at [742, 375] on select "Choose an option... Pending Applied Excluded (Questions) Excluded (Expired) Exc…" at bounding box center [822, 390] width 161 height 31
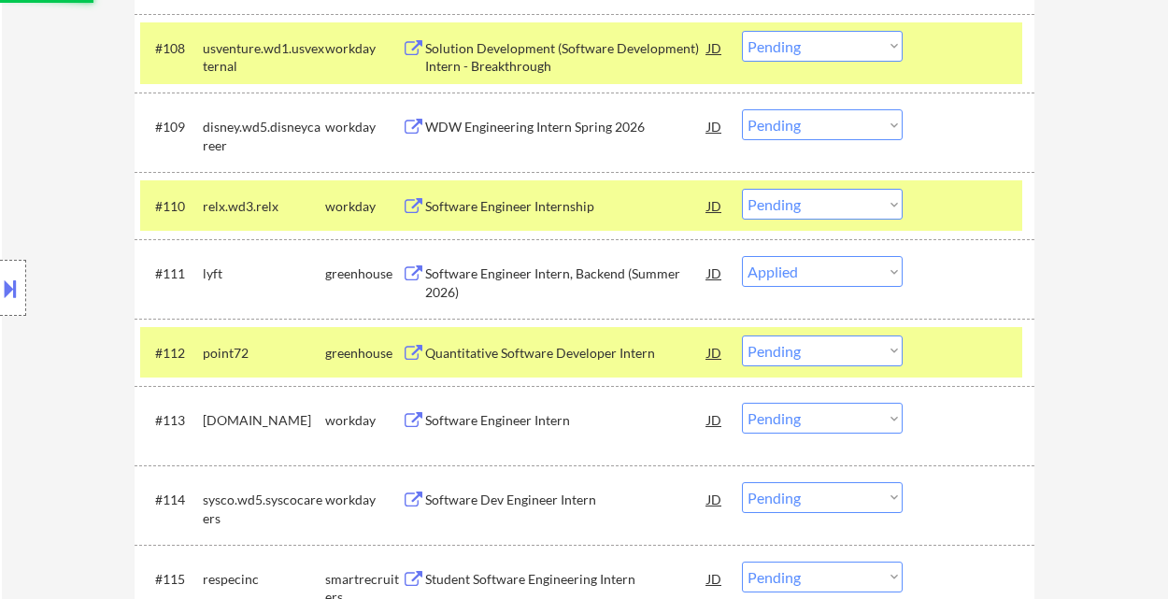
scroll to position [1146, 0]
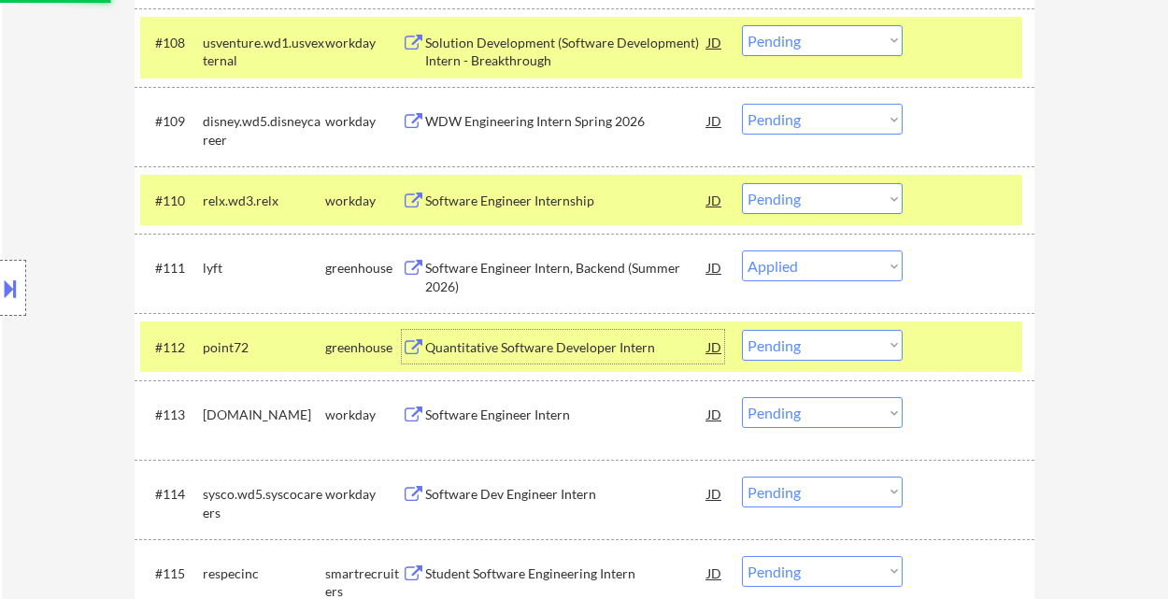
click at [561, 348] on div "Quantitative Software Developer Intern" at bounding box center [566, 347] width 282 height 19
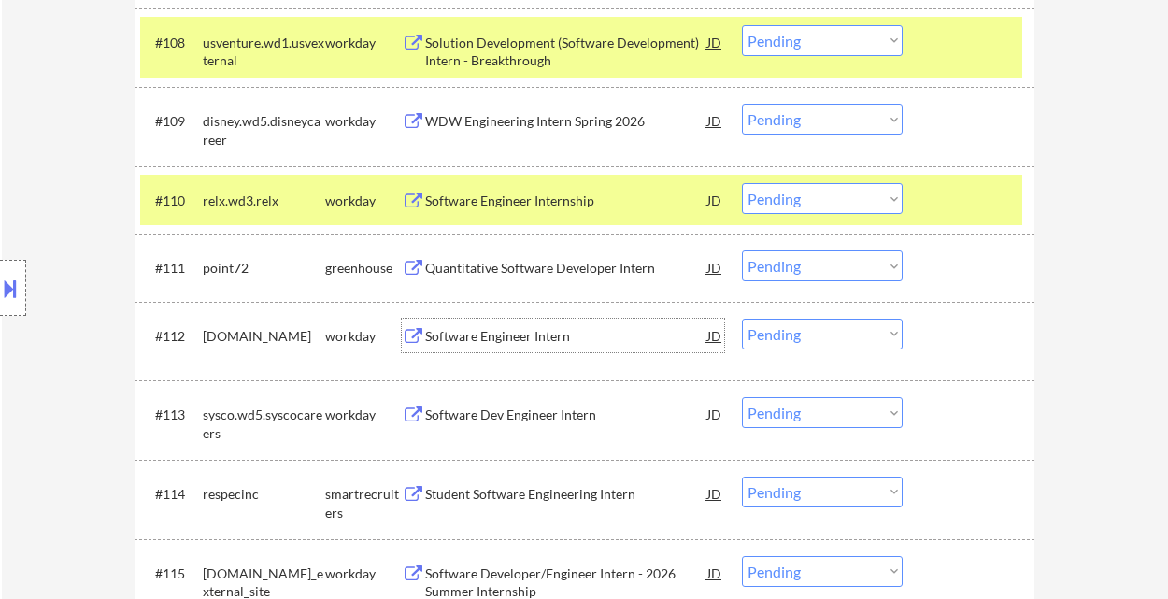
click at [787, 261] on select "Choose an option... Pending Applied Excluded (Questions) Excluded (Expired) Exc…" at bounding box center [822, 265] width 161 height 31
click at [742, 250] on select "Choose an option... Pending Applied Excluded (Questions) Excluded (Expired) Exc…" at bounding box center [822, 265] width 161 height 31
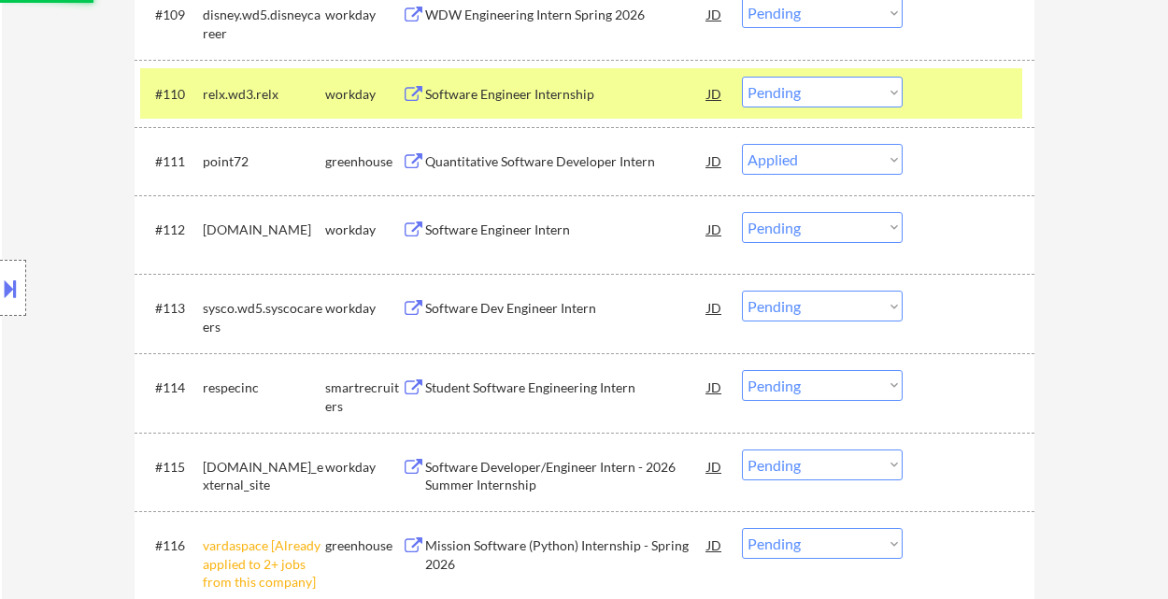
scroll to position [1270, 0]
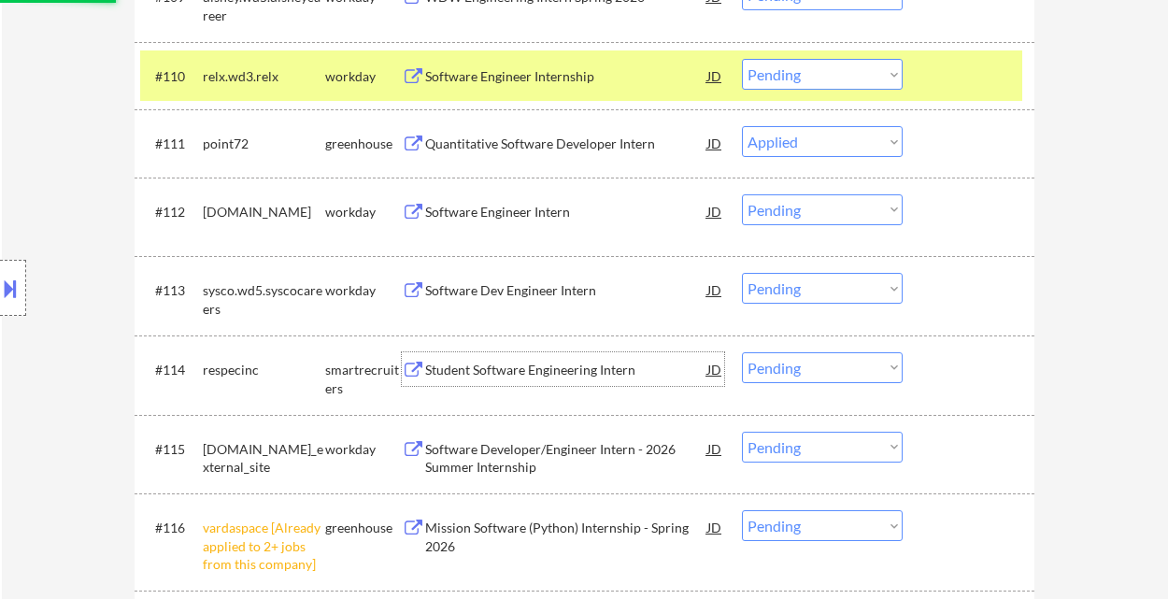
click at [544, 373] on div "Student Software Engineering Intern" at bounding box center [566, 370] width 282 height 19
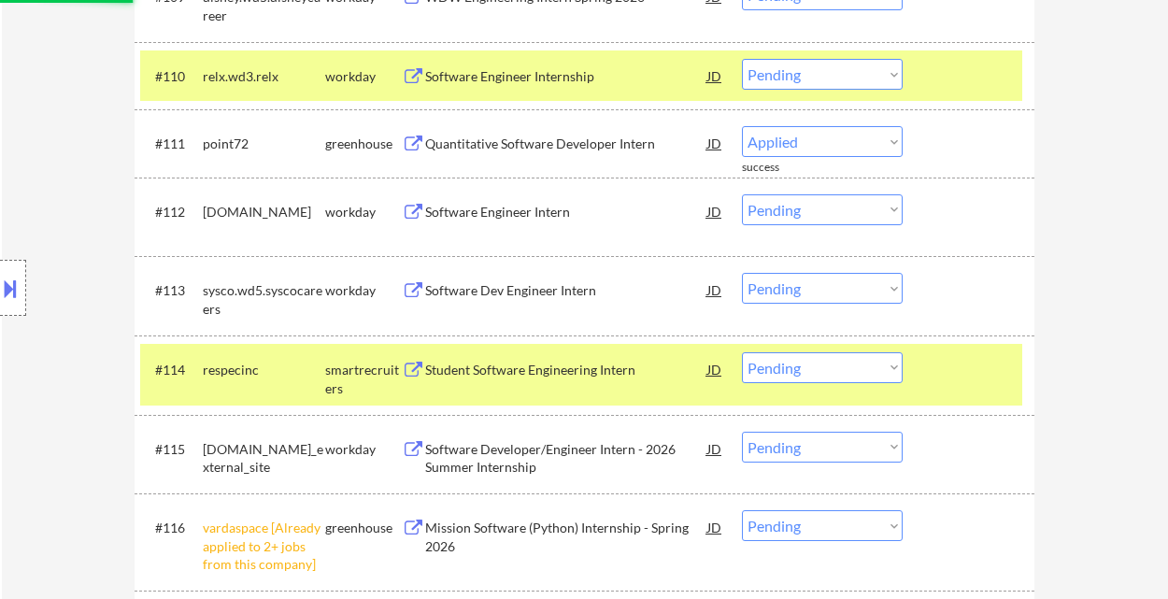
select select ""pending""
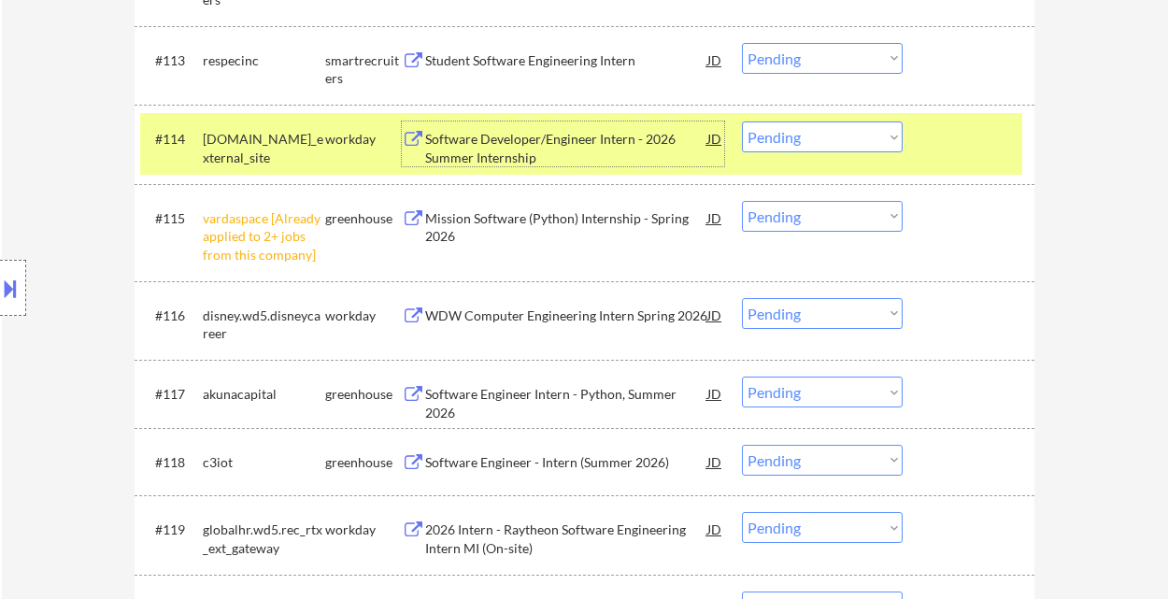
scroll to position [1520, 0]
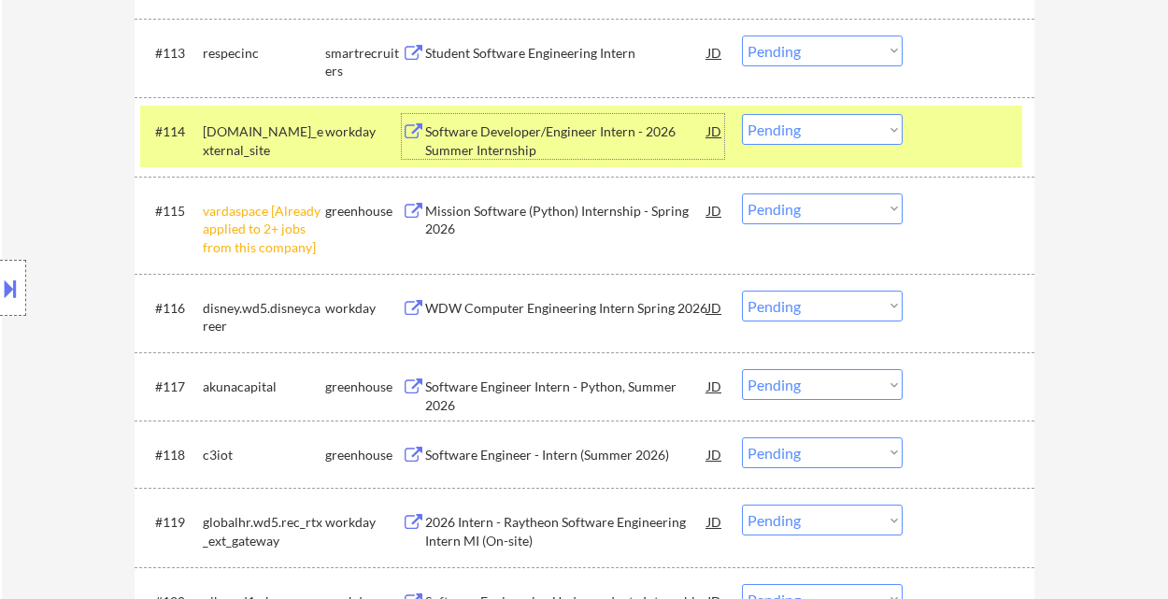
click at [772, 206] on select "Choose an option... Pending Applied Excluded (Questions) Excluded (Expired) Exc…" at bounding box center [822, 208] width 161 height 31
click at [742, 193] on select "Choose an option... Pending Applied Excluded (Questions) Excluded (Expired) Exc…" at bounding box center [822, 208] width 161 height 31
select select ""pending""
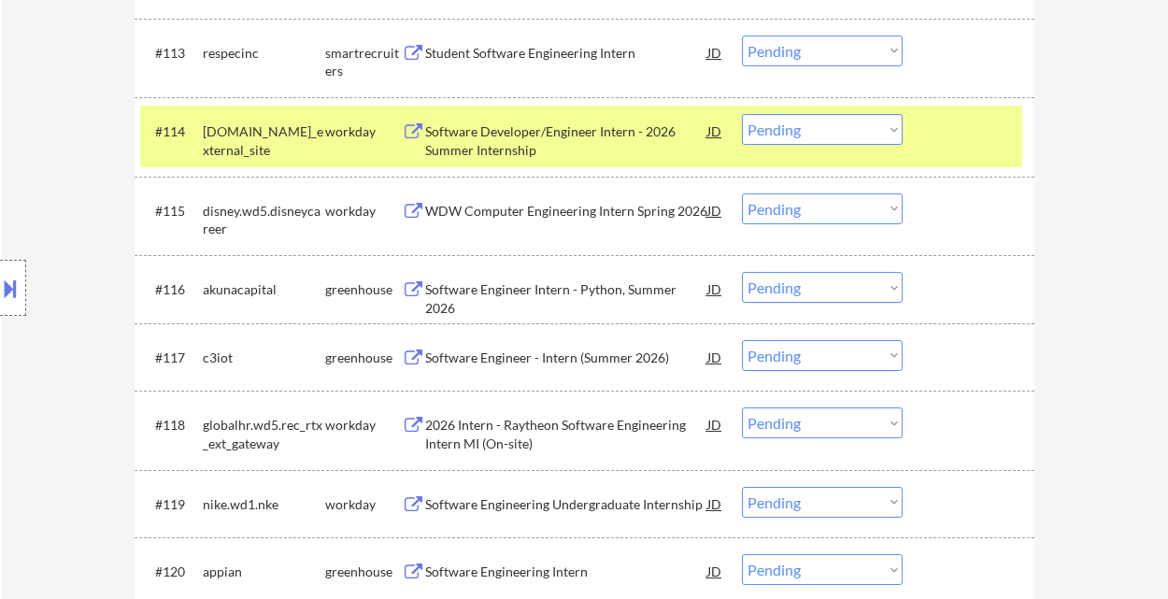
click at [503, 291] on div "Software Engineer Intern - Python, Summer 2026" at bounding box center [566, 298] width 282 height 36
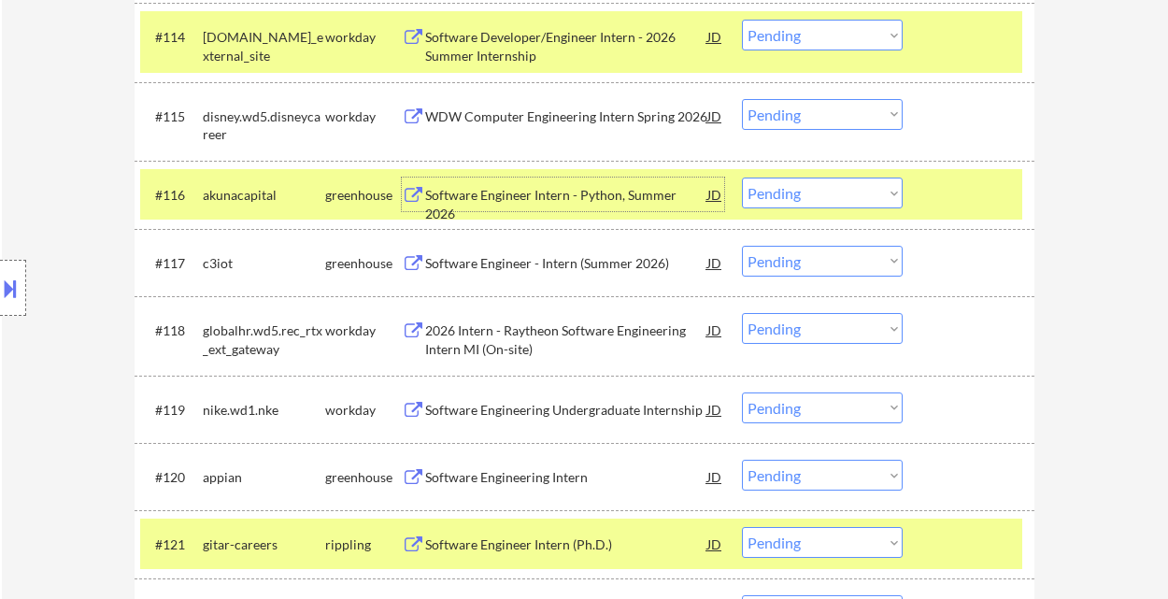
scroll to position [1644, 0]
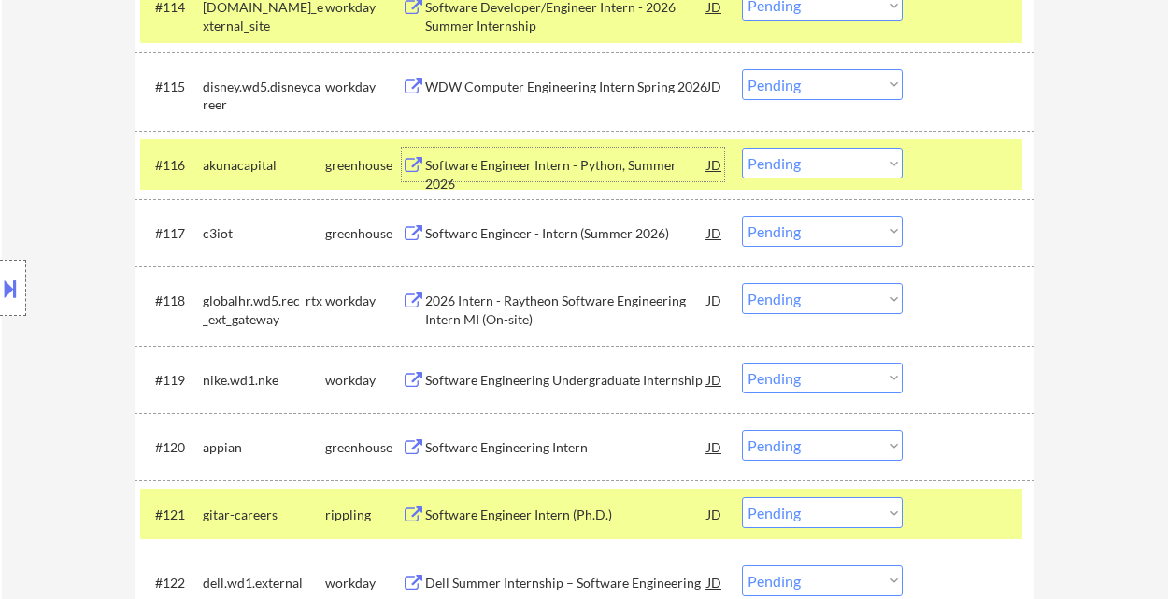
click at [511, 232] on div "Software Engineer - Intern (Summer 2026)" at bounding box center [566, 233] width 282 height 19
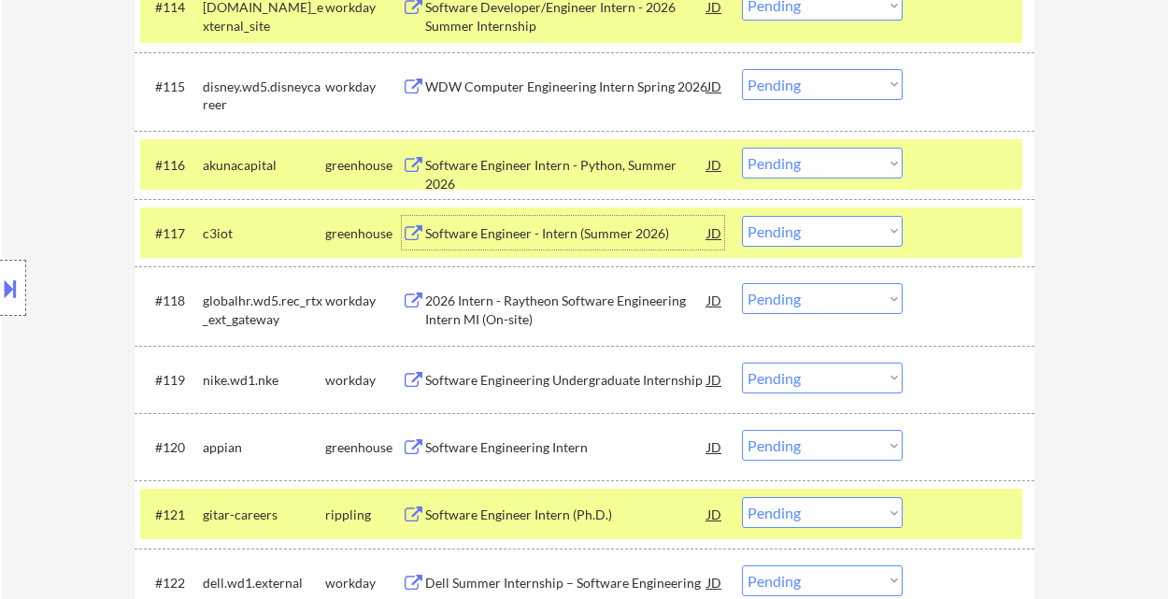
click at [830, 231] on select "Choose an option... Pending Applied Excluded (Questions) Excluded (Expired) Exc…" at bounding box center [822, 231] width 161 height 31
click at [742, 216] on select "Choose an option... Pending Applied Excluded (Questions) Excluded (Expired) Exc…" at bounding box center [822, 231] width 161 height 31
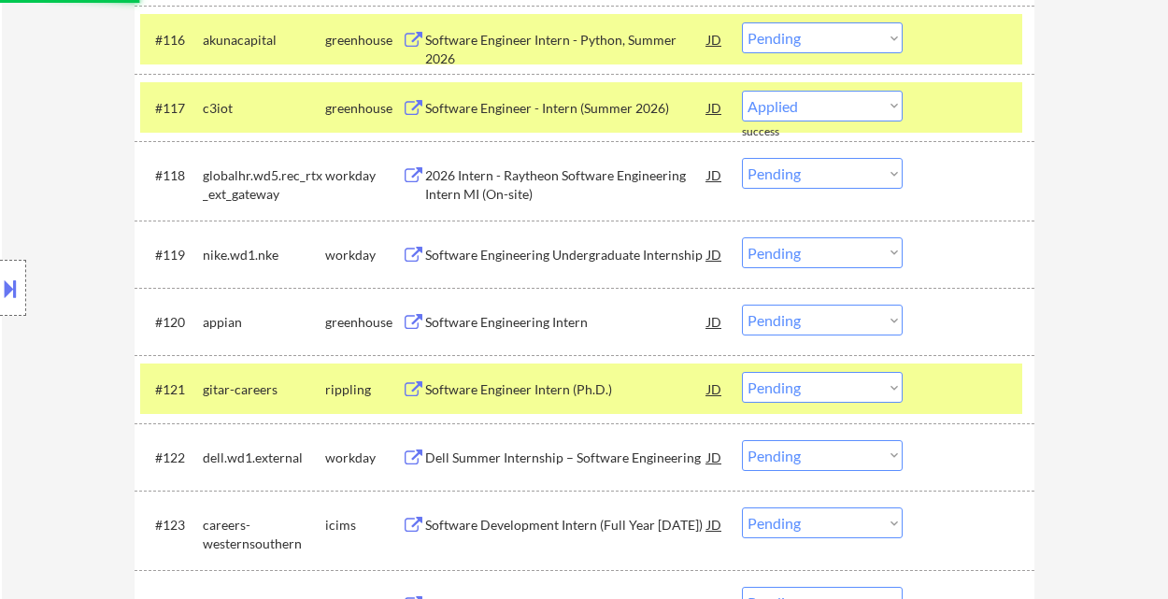
select select ""pending""
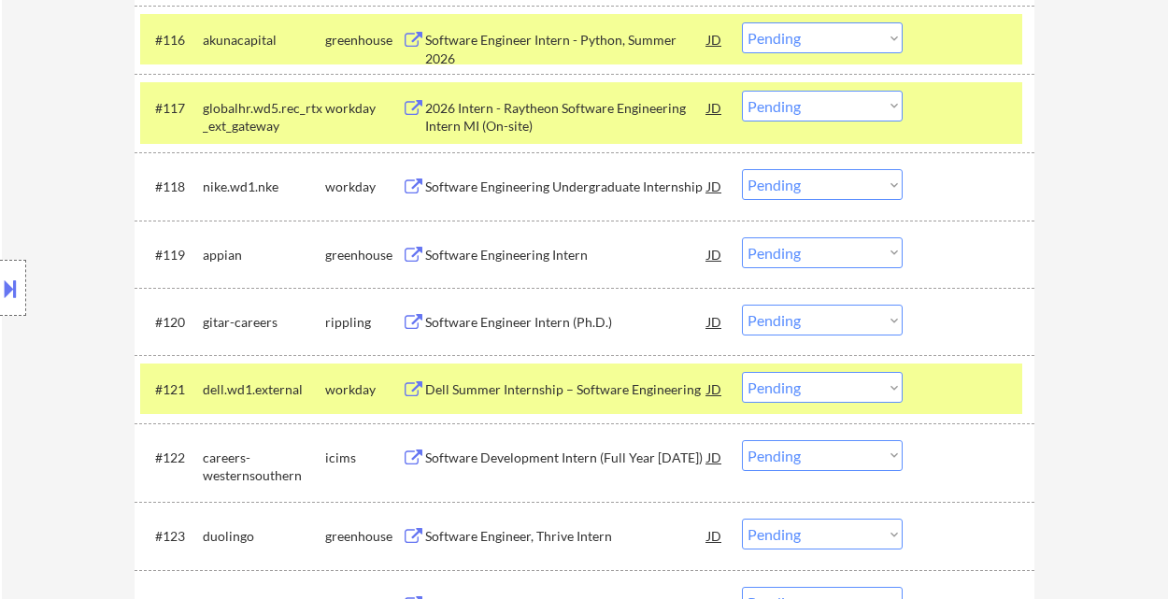
click at [552, 256] on div "Software Engineering Intern" at bounding box center [566, 255] width 282 height 19
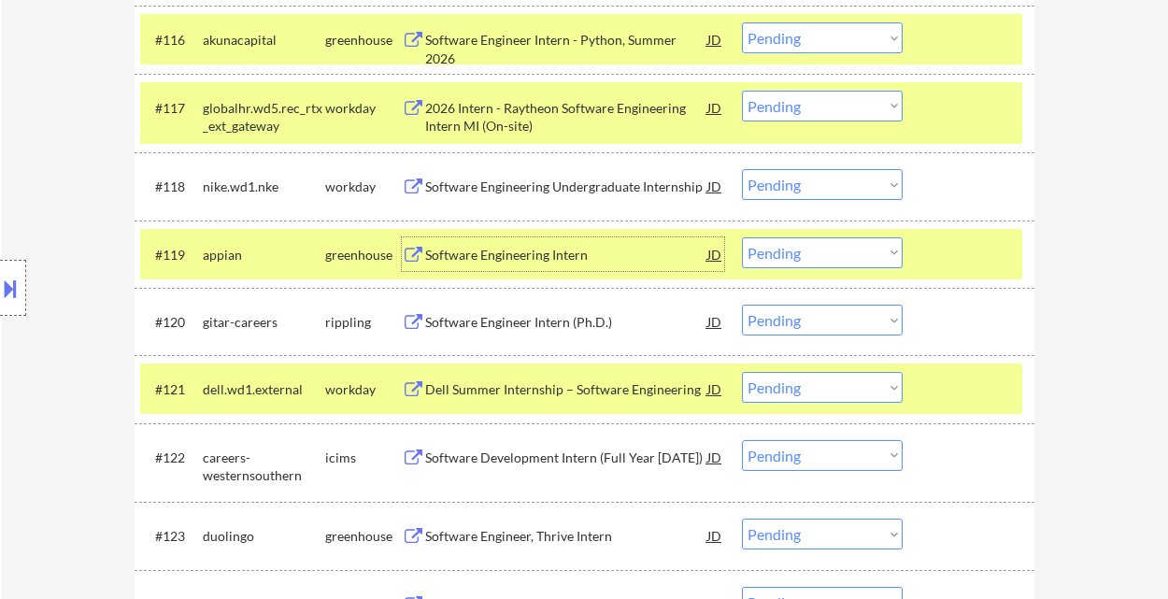
click at [819, 252] on select "Choose an option... Pending Applied Excluded (Questions) Excluded (Expired) Exc…" at bounding box center [822, 252] width 161 height 31
click at [742, 237] on select "Choose an option... Pending Applied Excluded (Questions) Excluded (Expired) Exc…" at bounding box center [822, 252] width 161 height 31
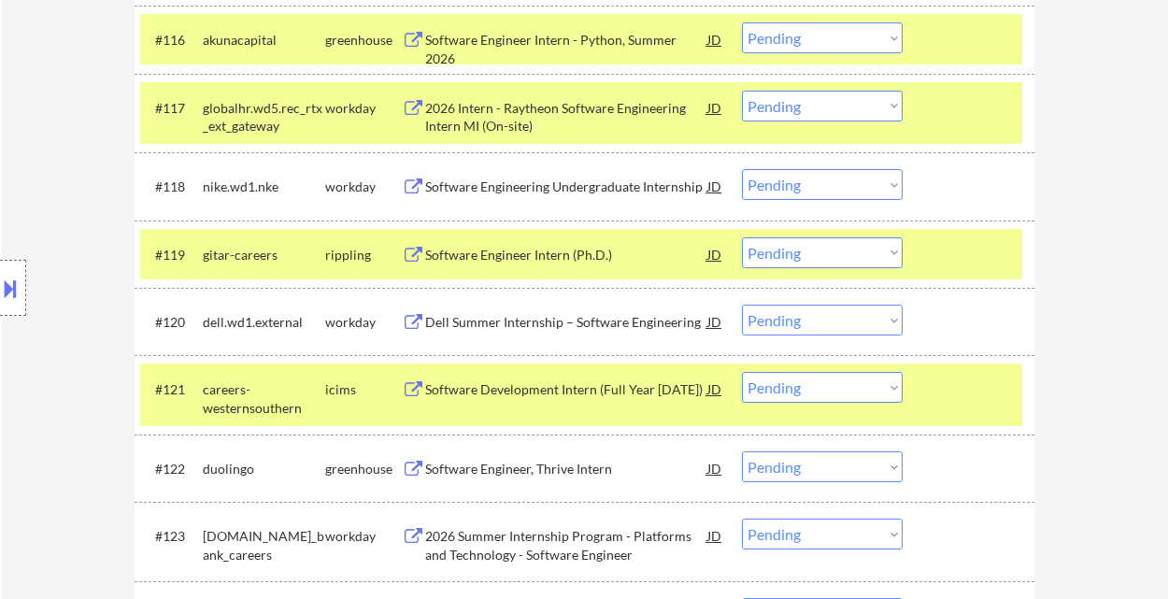
click at [823, 255] on select "Choose an option... Pending Applied Excluded (Questions) Excluded (Expired) Exc…" at bounding box center [822, 252] width 161 height 31
click at [742, 237] on select "Choose an option... Pending Applied Excluded (Questions) Excluded (Expired) Exc…" at bounding box center [822, 252] width 161 height 31
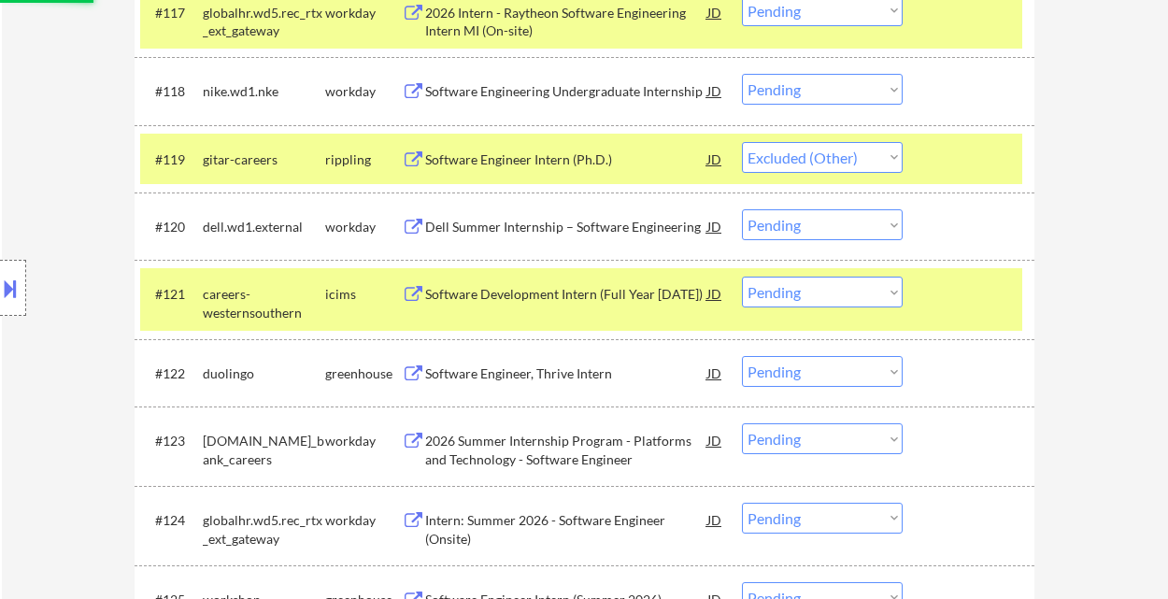
scroll to position [1894, 0]
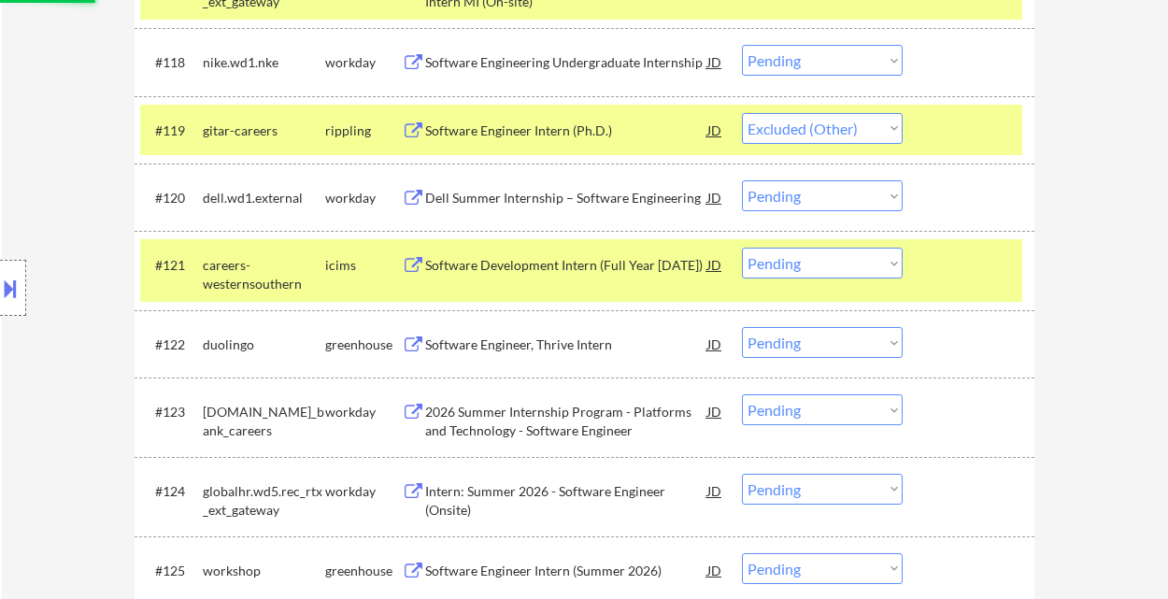
click at [532, 348] on div "Software Engineer, Thrive Intern" at bounding box center [566, 344] width 282 height 19
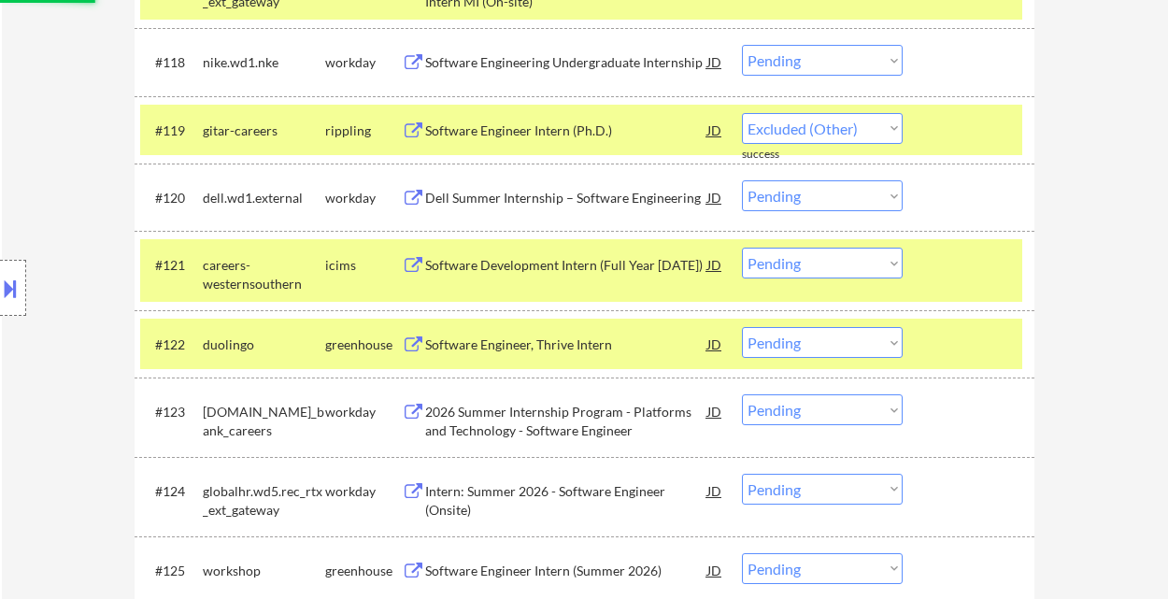
select select ""pending""
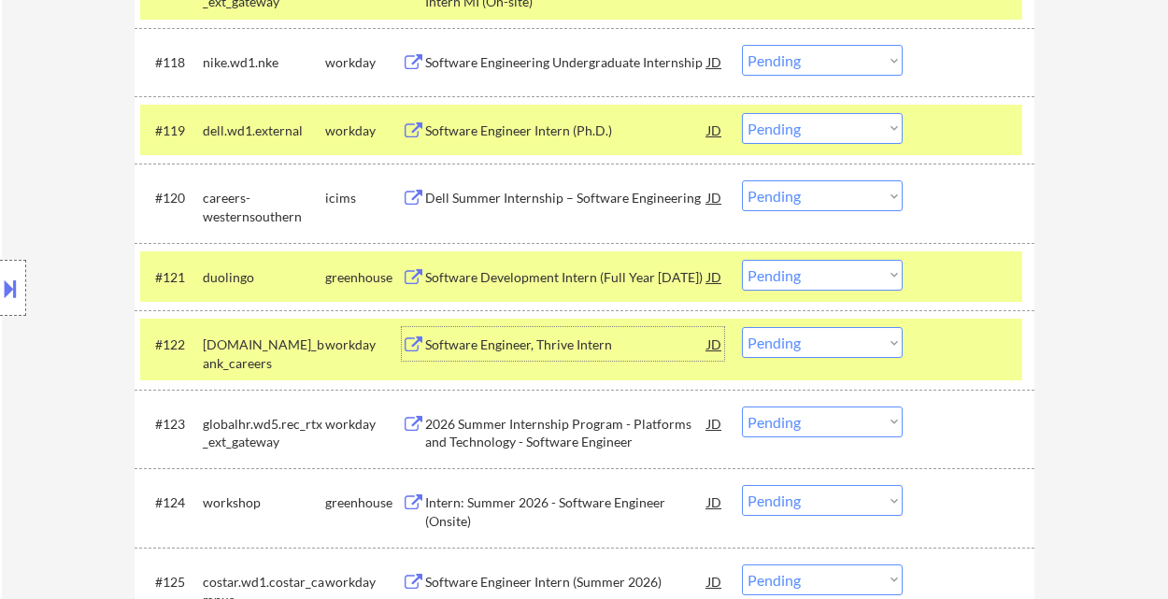
click at [816, 272] on select "Choose an option... Pending Applied Excluded (Questions) Excluded (Expired) Exc…" at bounding box center [822, 275] width 161 height 31
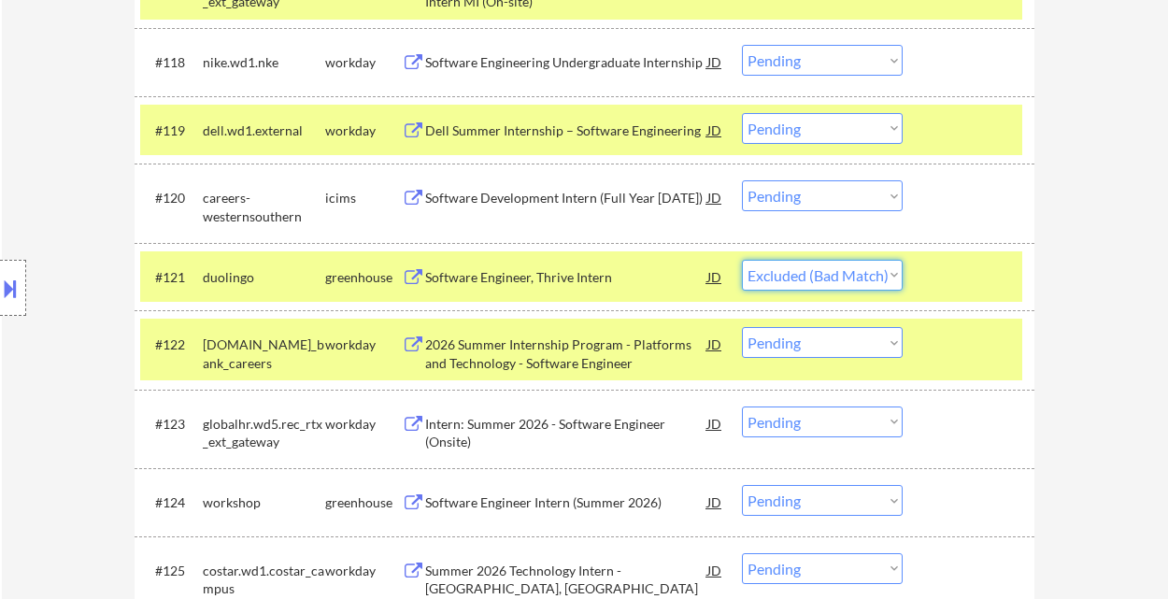
click at [742, 260] on select "Choose an option... Pending Applied Excluded (Questions) Excluded (Expired) Exc…" at bounding box center [822, 275] width 161 height 31
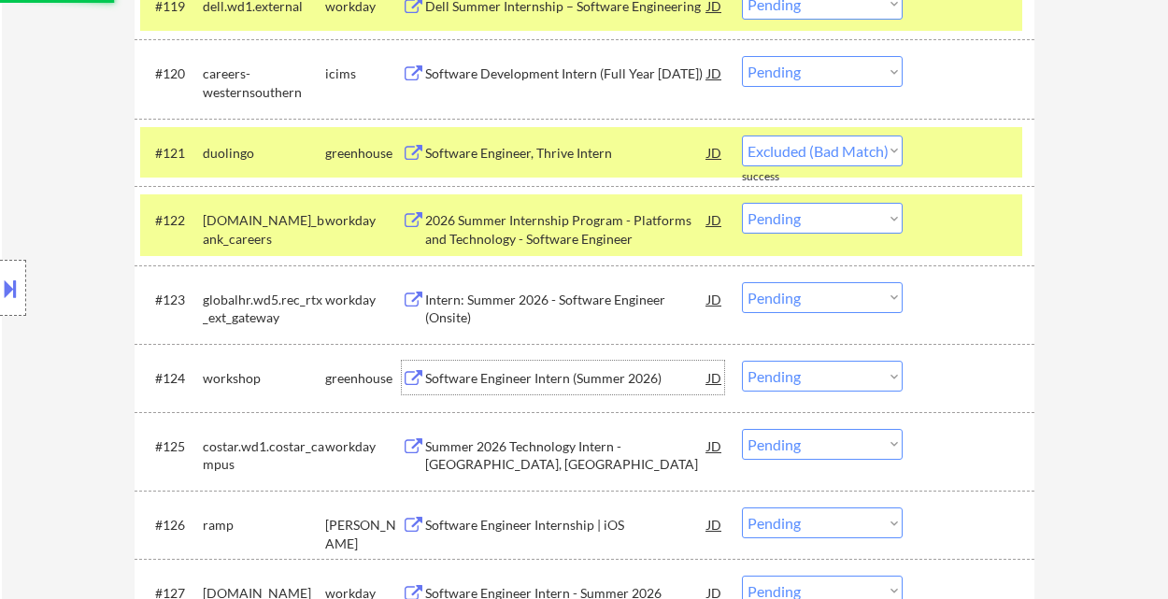
click at [582, 382] on div "Software Engineer Intern (Summer 2026)" at bounding box center [566, 378] width 282 height 19
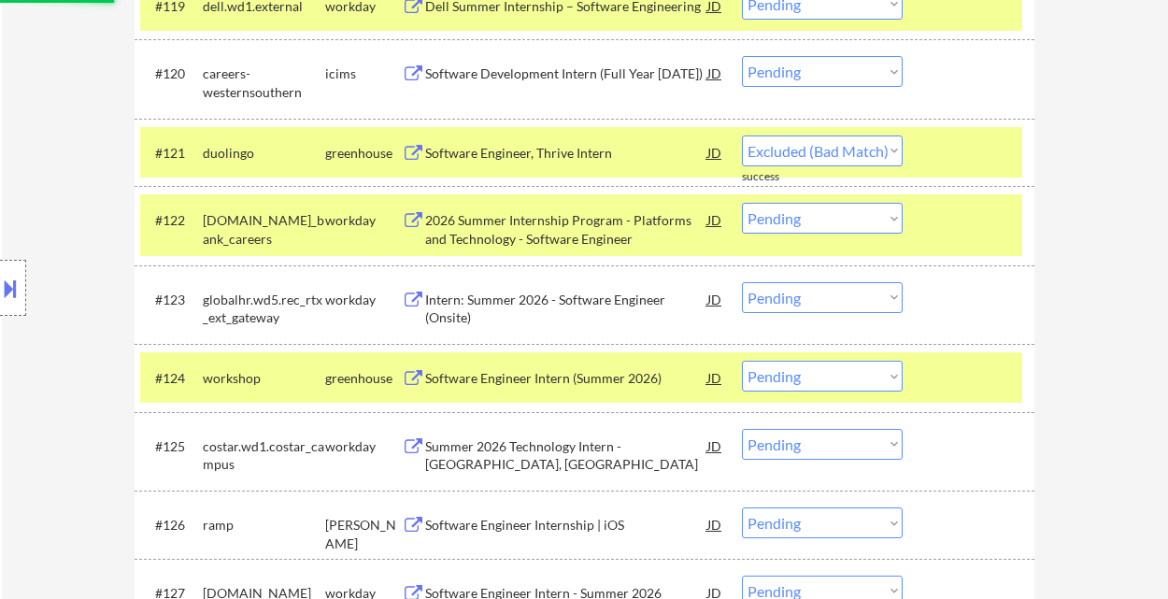
select select ""pending""
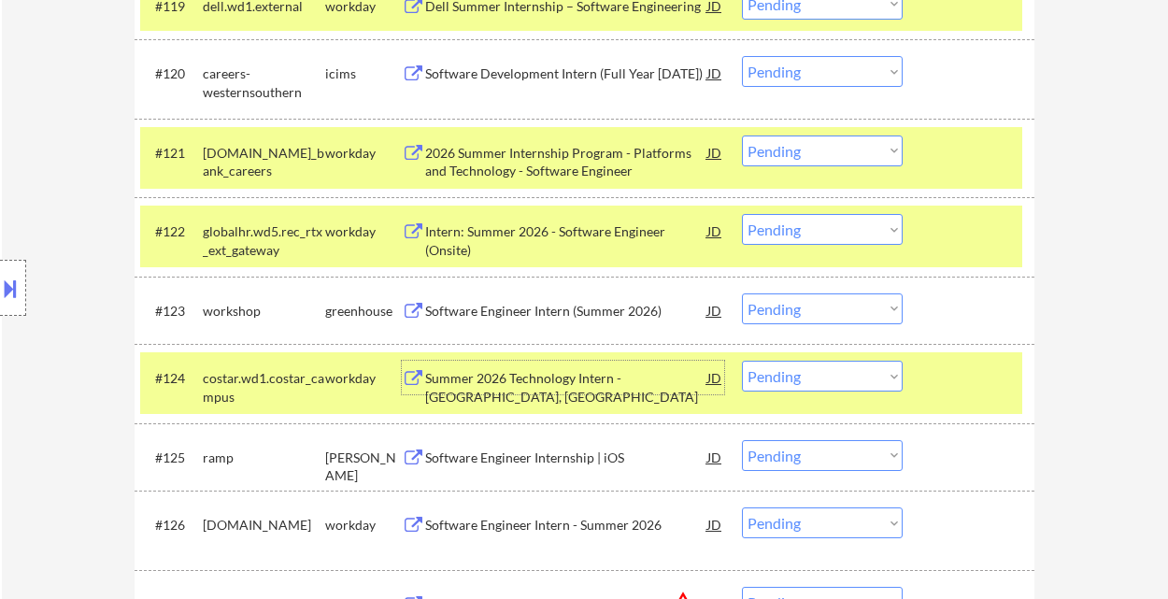
click at [816, 310] on select "Choose an option... Pending Applied Excluded (Questions) Excluded (Expired) Exc…" at bounding box center [822, 308] width 161 height 31
click at [742, 293] on select "Choose an option... Pending Applied Excluded (Questions) Excluded (Expired) Exc…" at bounding box center [822, 308] width 161 height 31
select select ""pending""
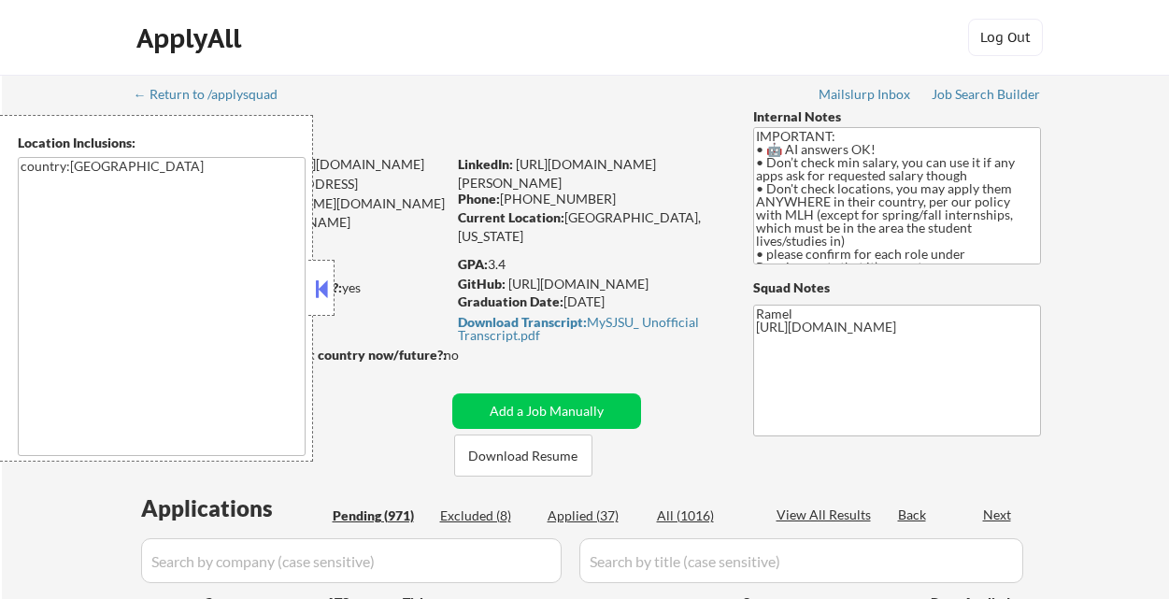
select select ""pending""
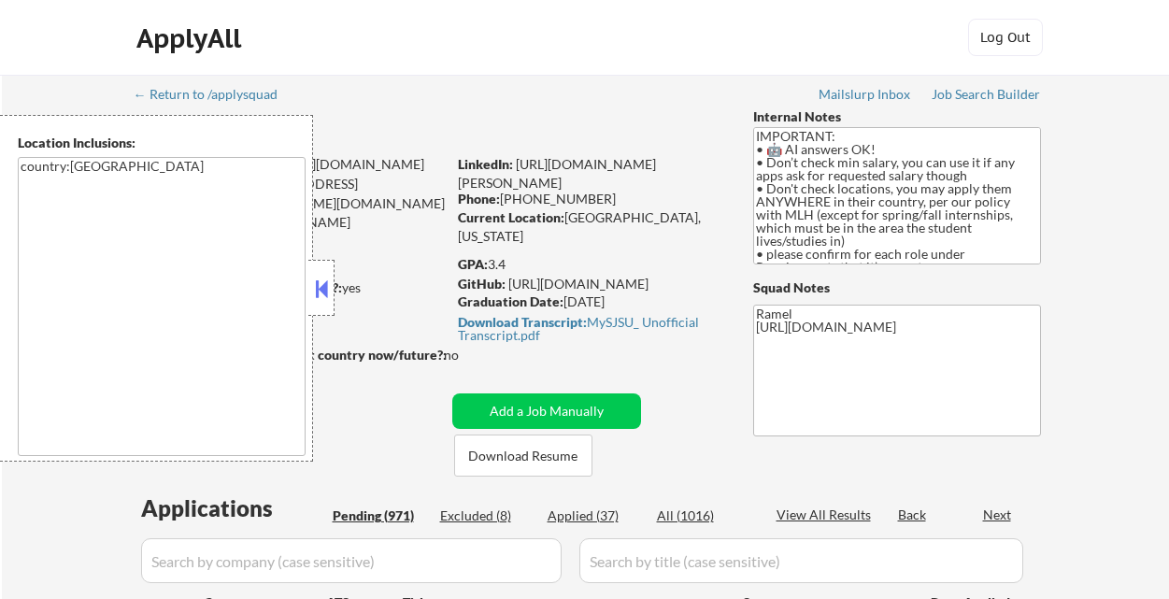
select select ""pending""
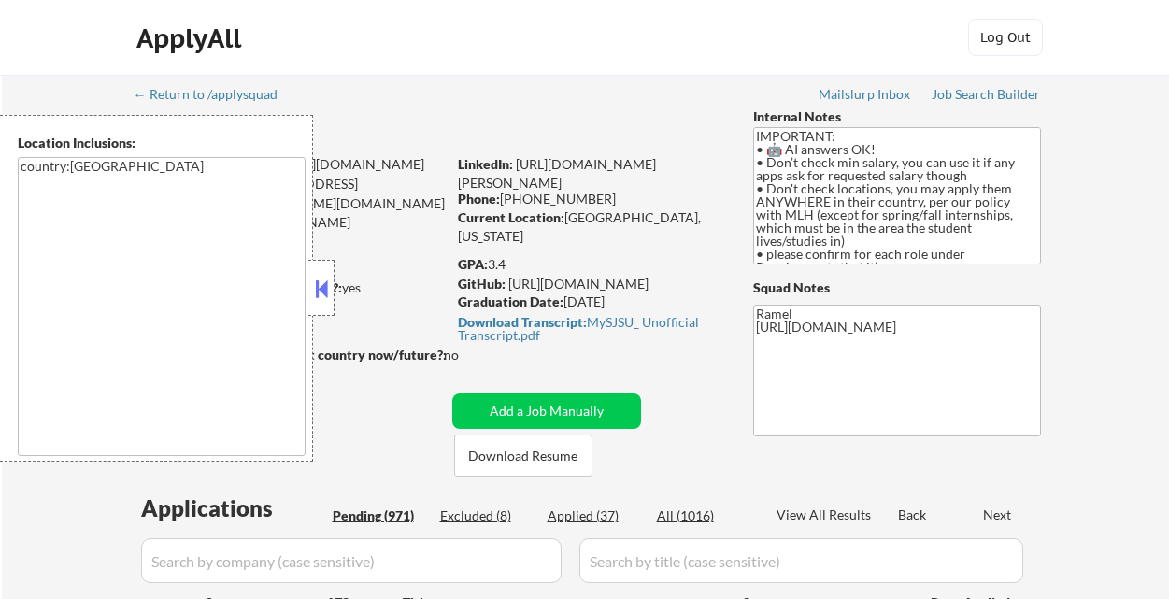
select select ""pending""
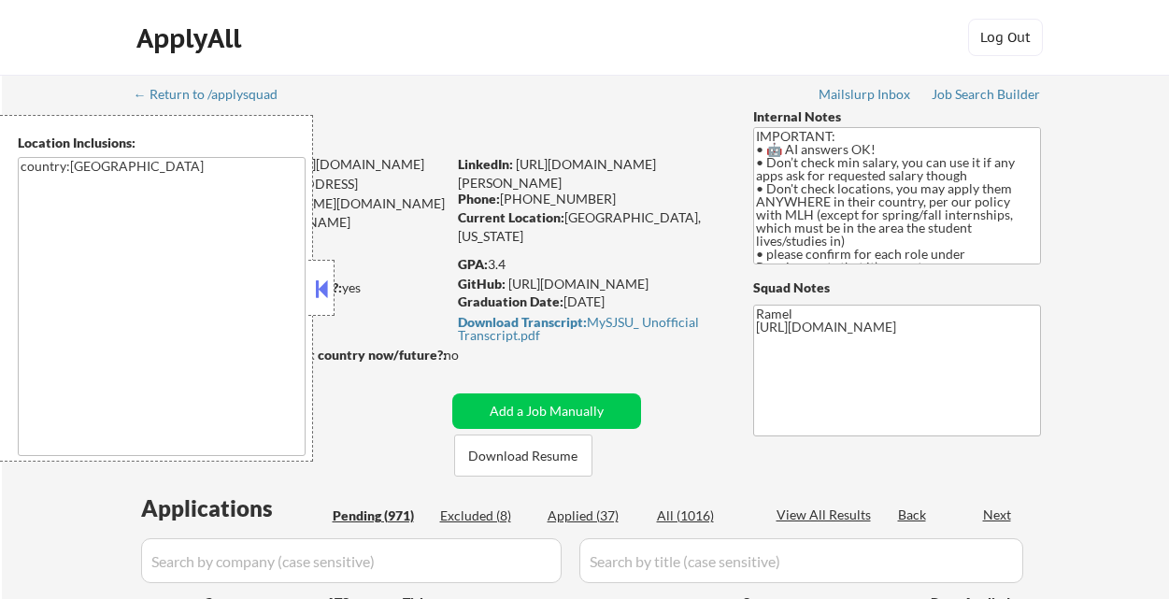
select select ""pending""
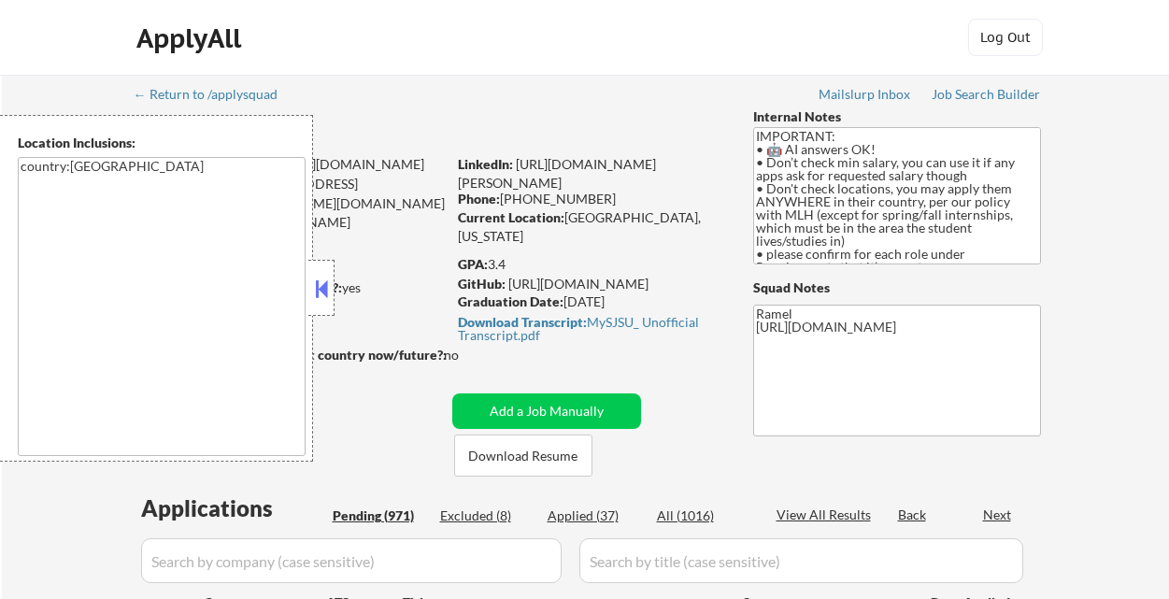
select select ""pending""
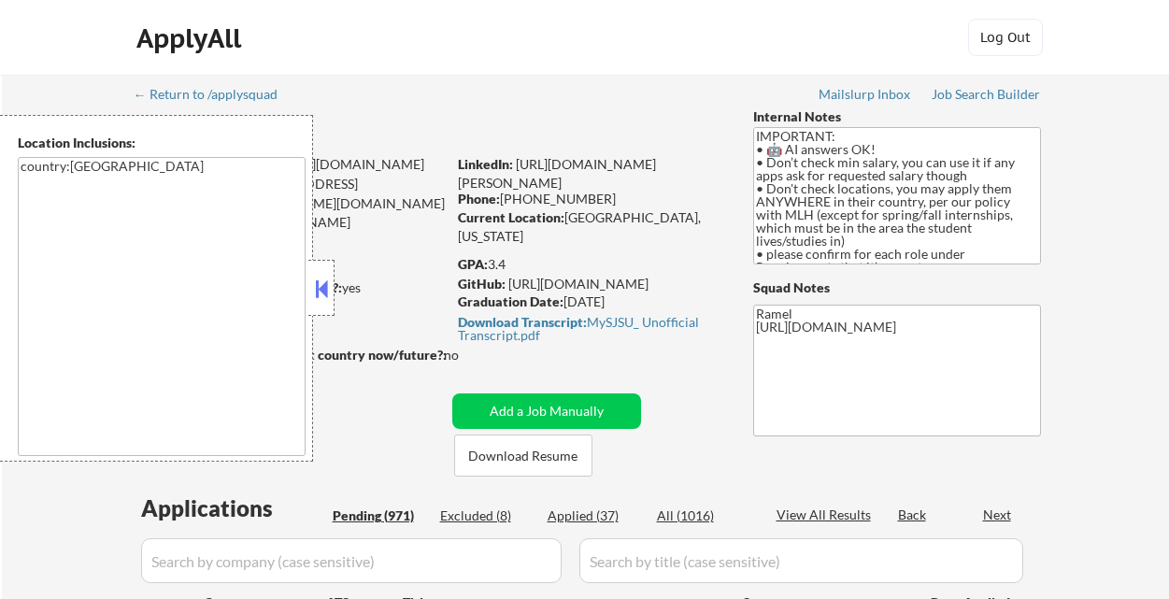
select select ""pending""
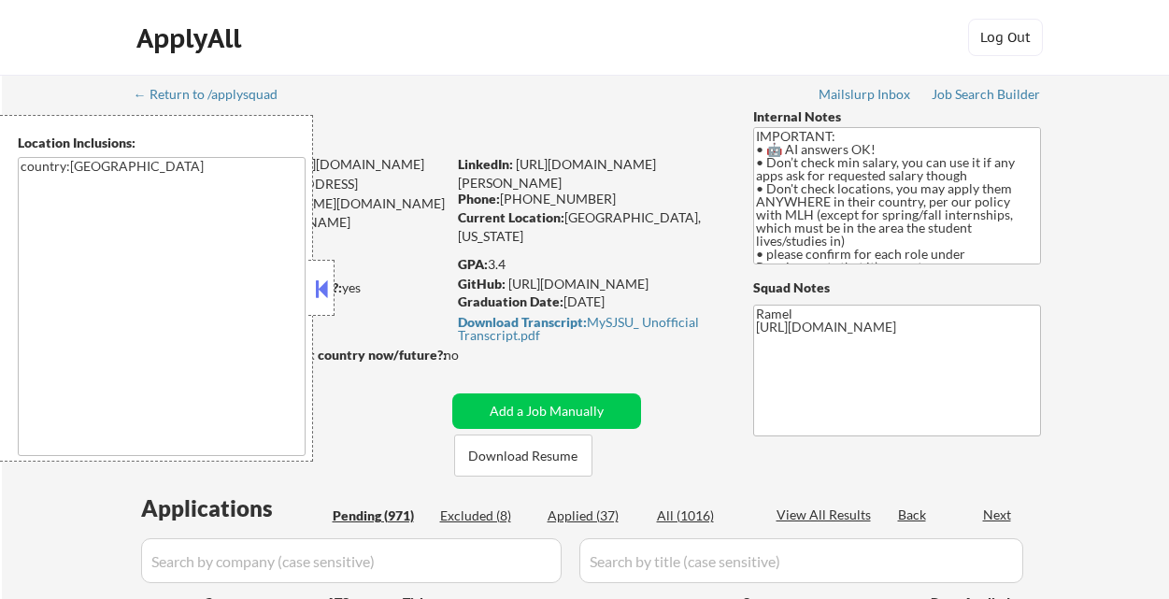
select select ""pending""
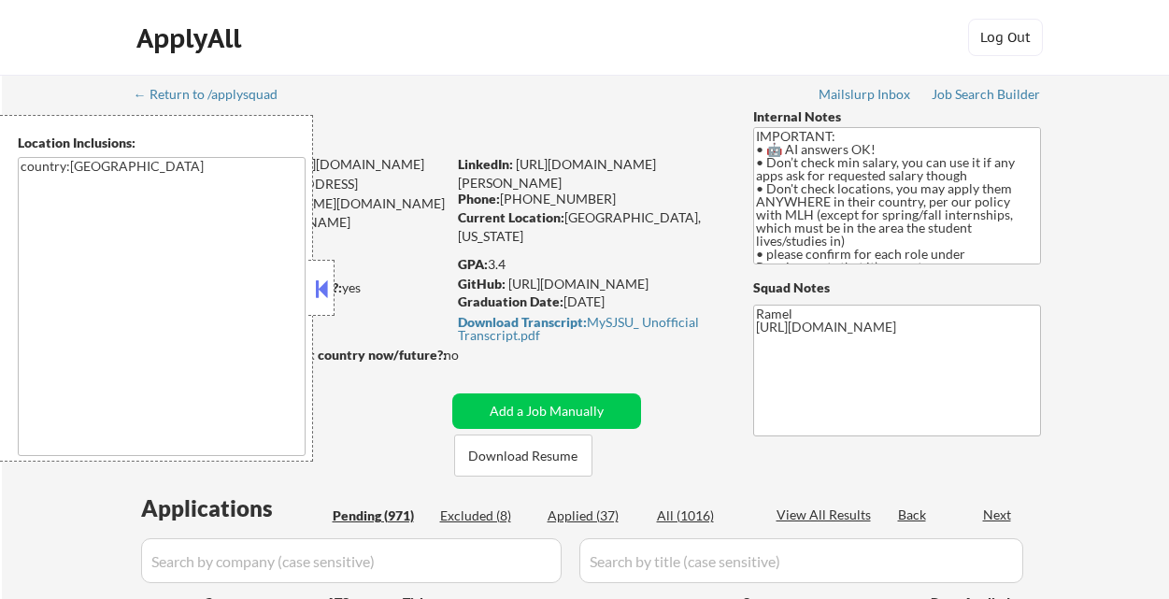
select select ""pending""
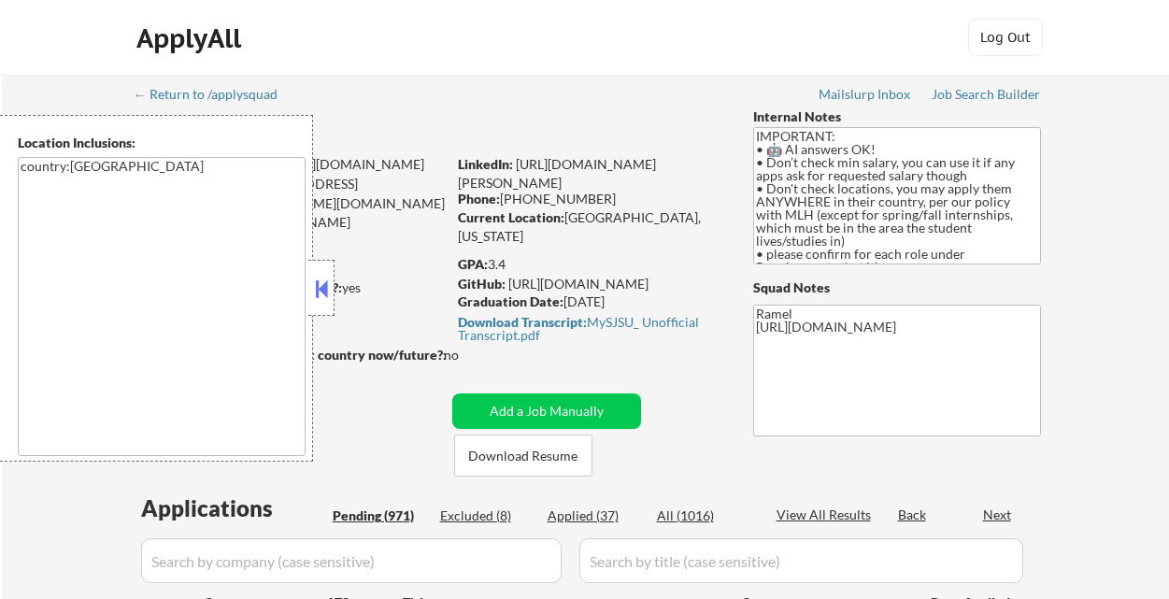
select select ""pending""
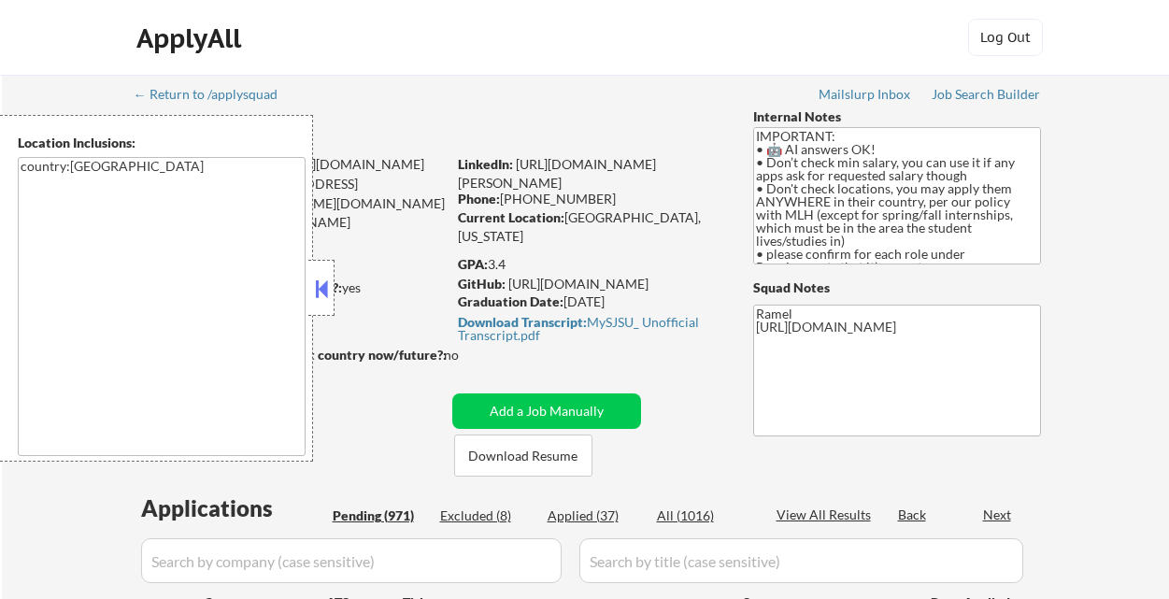
select select ""pending""
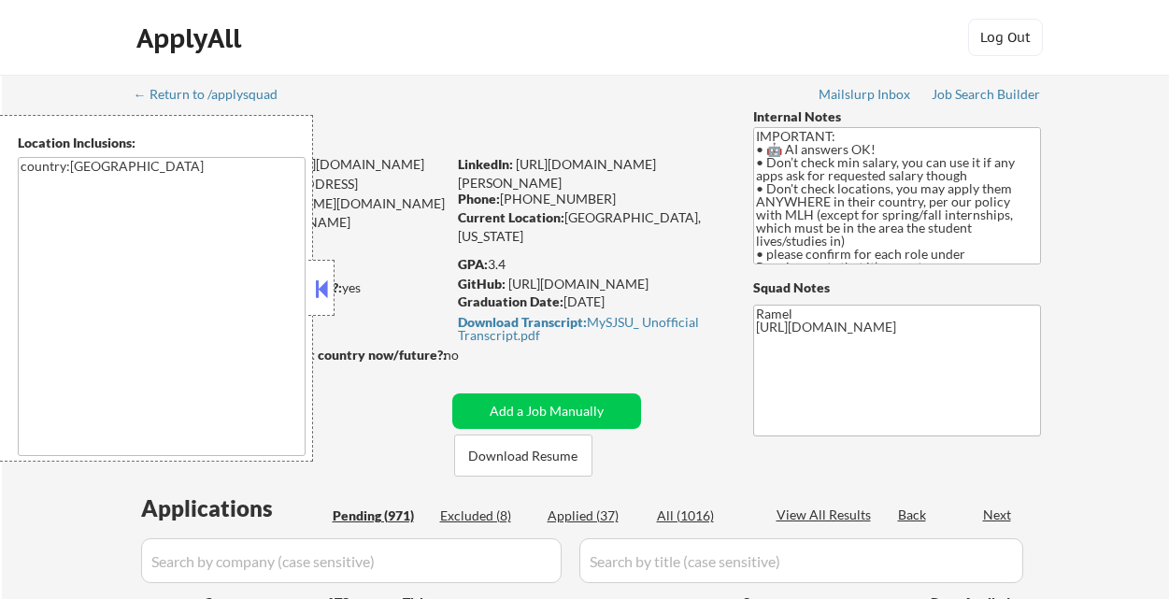
select select ""pending""
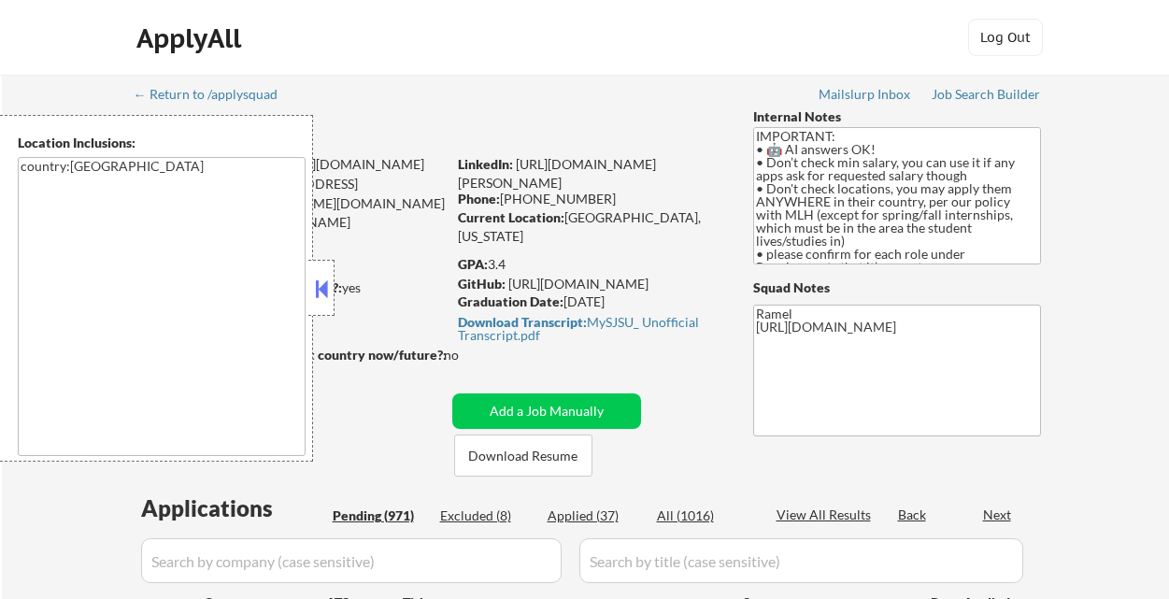
select select ""pending""
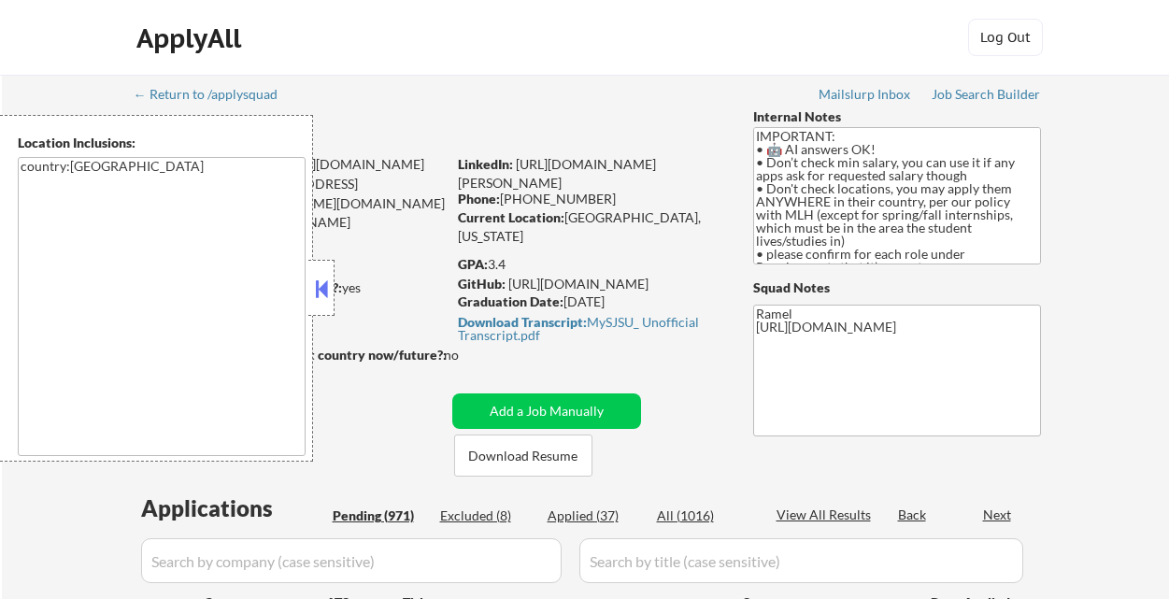
select select ""pending""
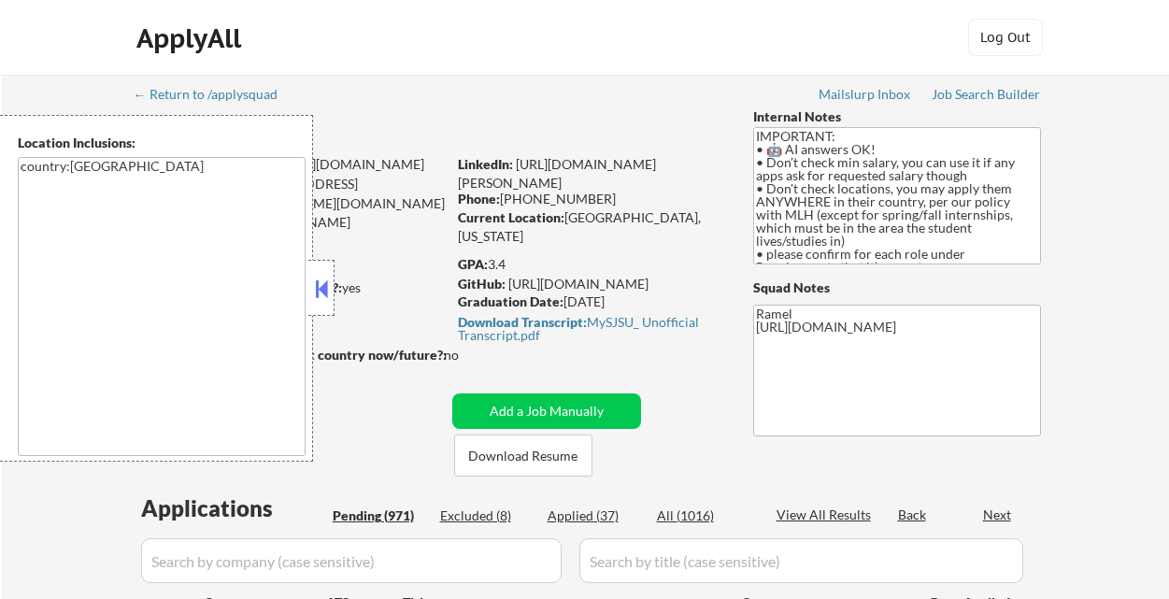
select select ""pending""
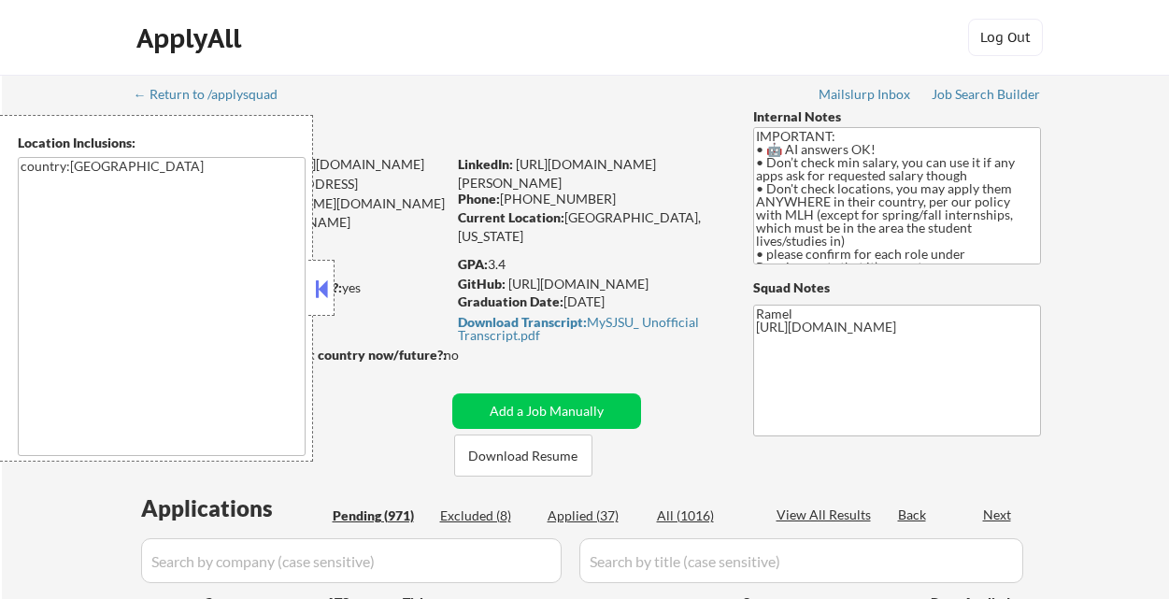
select select ""pending""
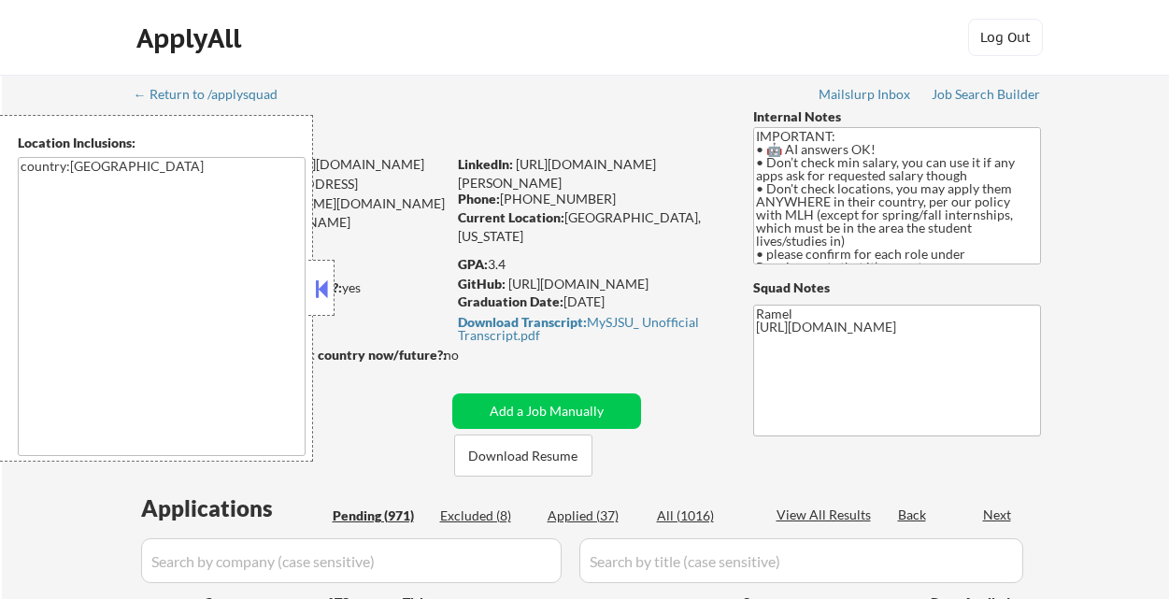
select select ""pending""
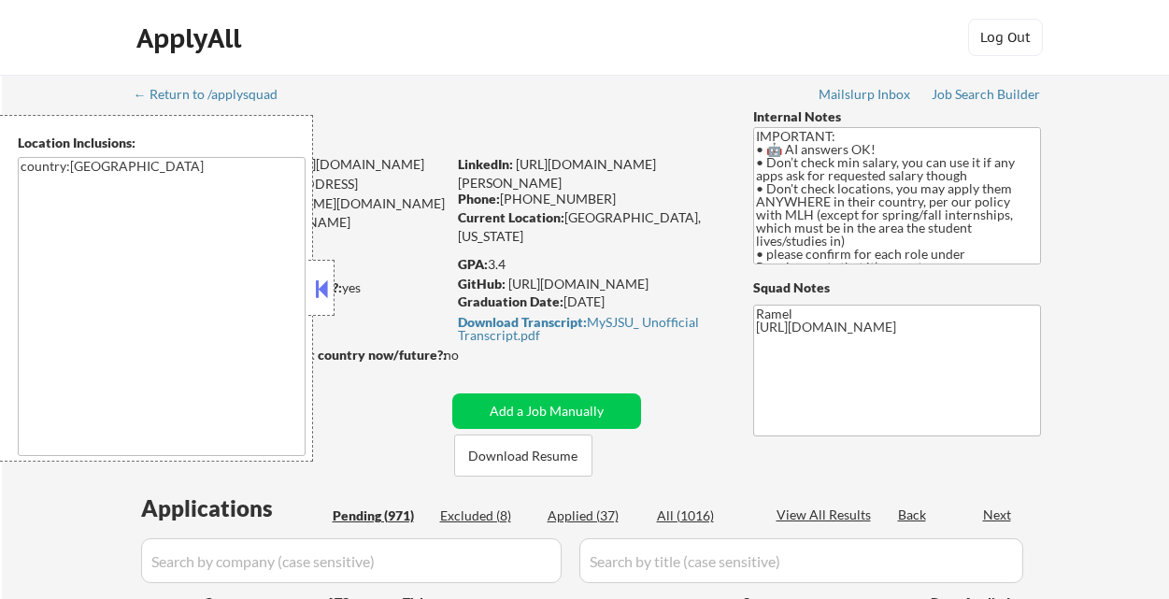
select select ""pending""
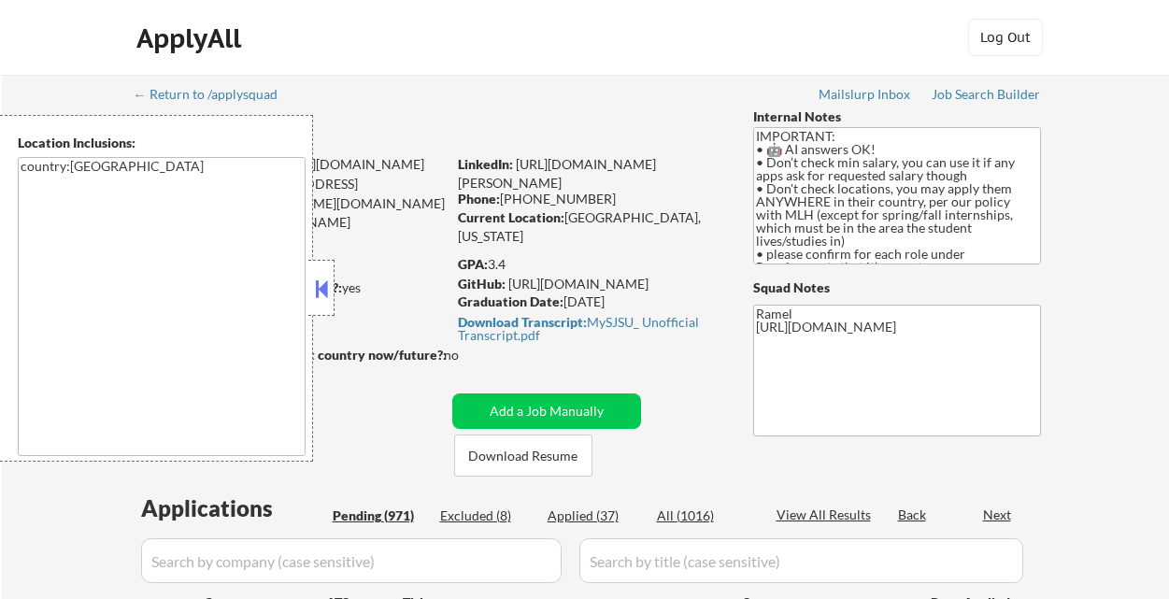
select select ""pending""
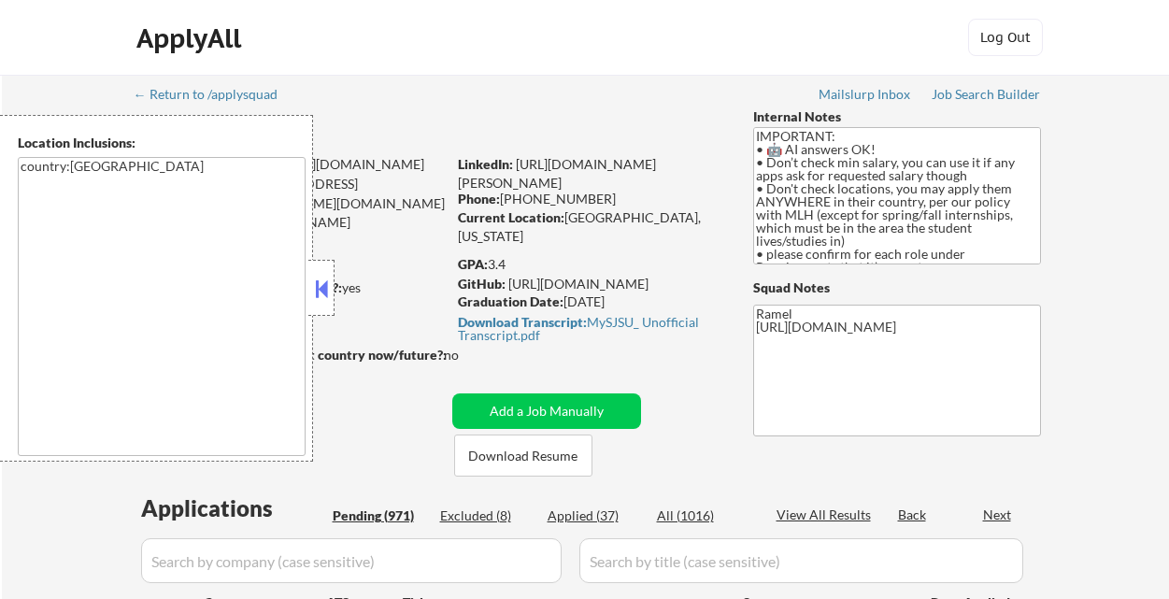
select select ""pending""
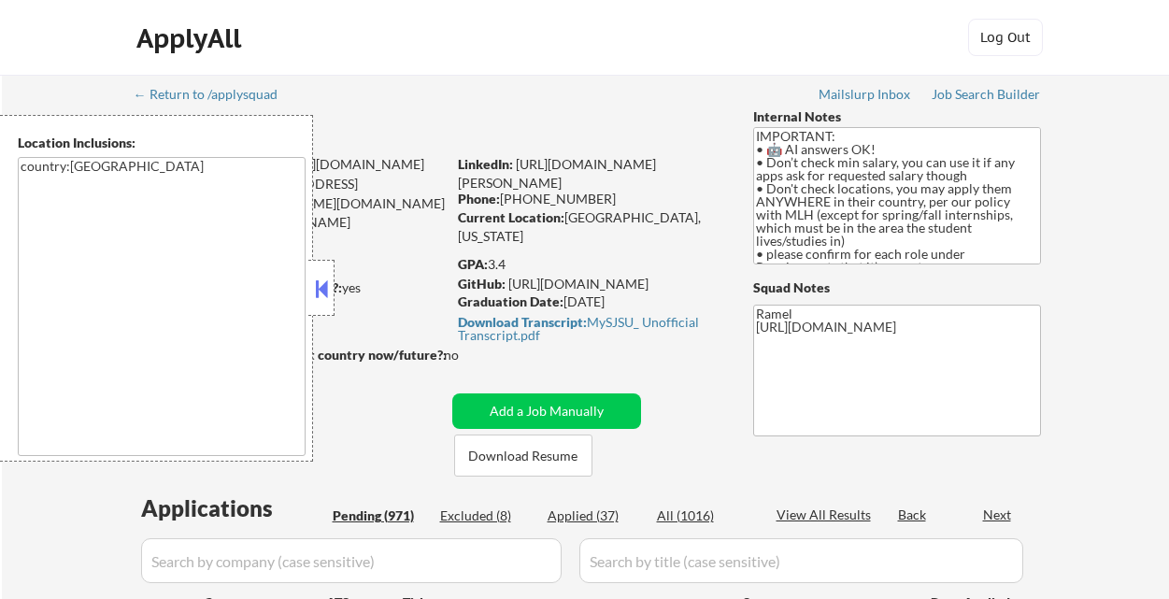
select select ""pending""
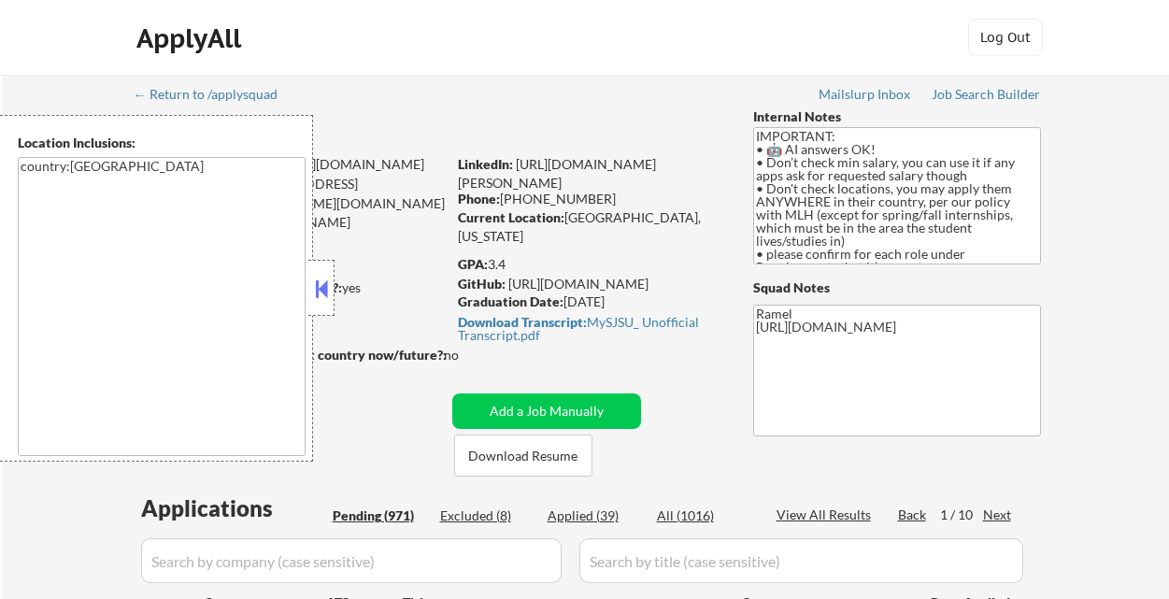
click at [328, 282] on button at bounding box center [321, 289] width 21 height 28
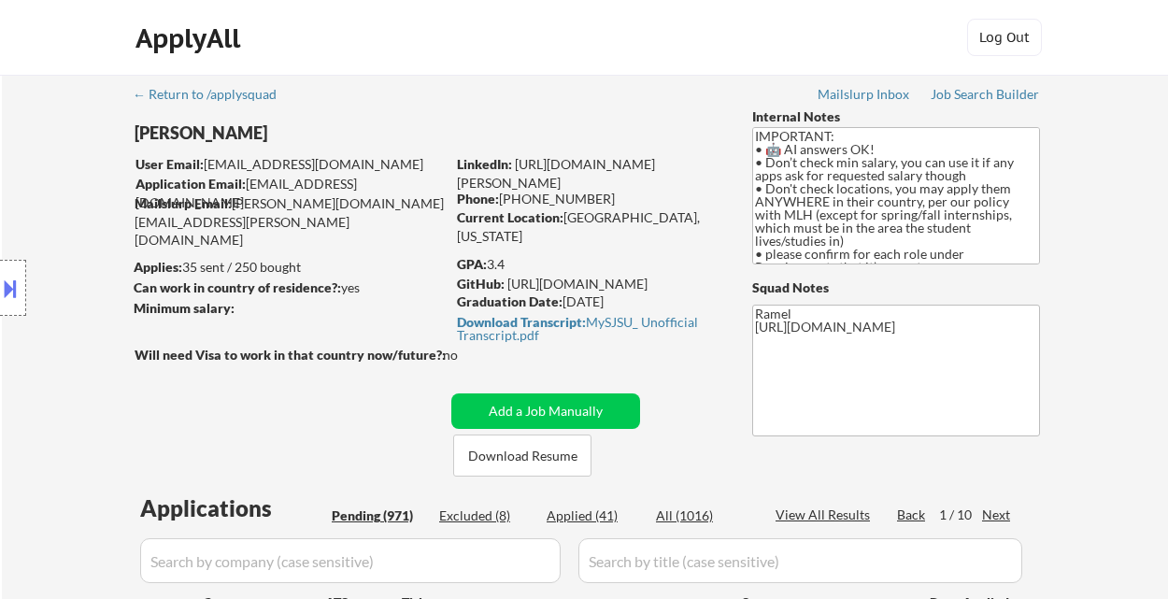
scroll to position [248, 0]
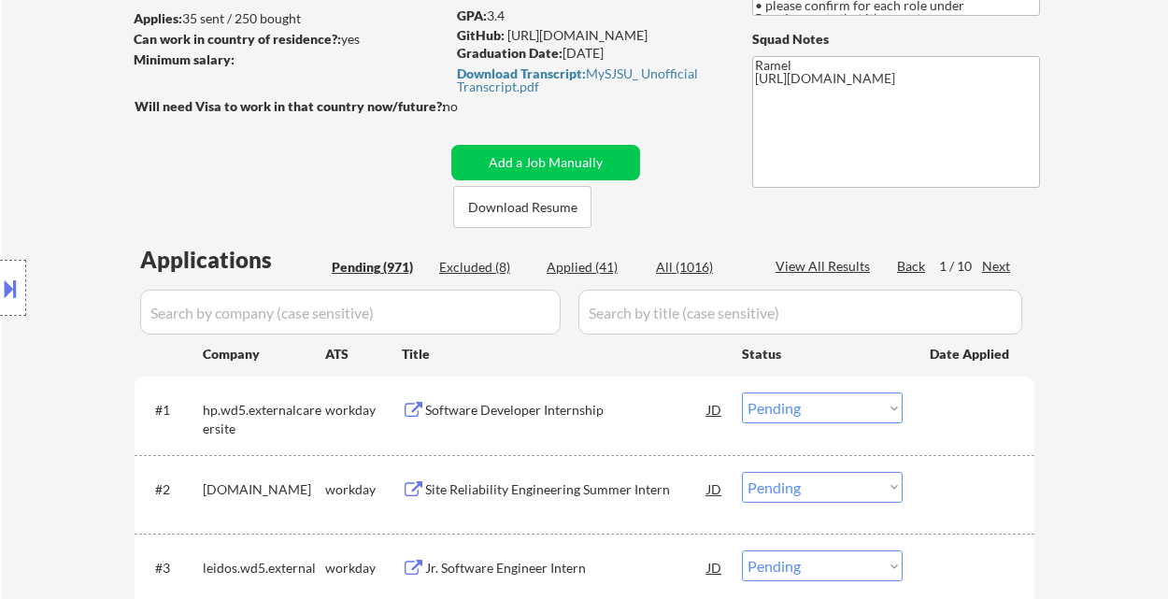
click at [603, 267] on div "Applied (41)" at bounding box center [592, 267] width 93 height 19
select select ""applied""
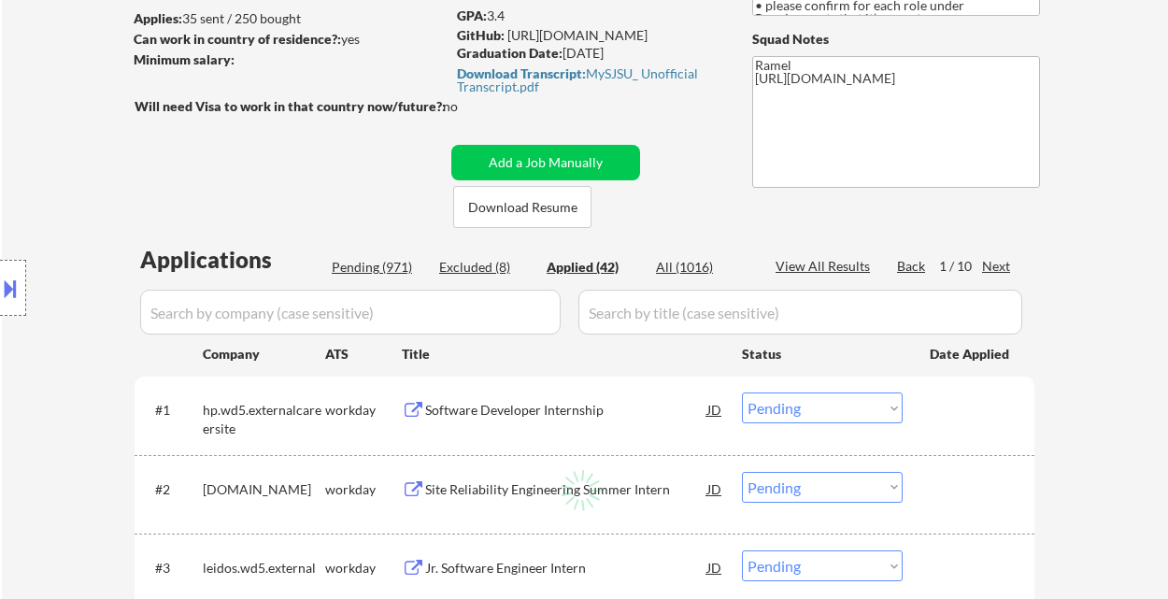
select select ""applied""
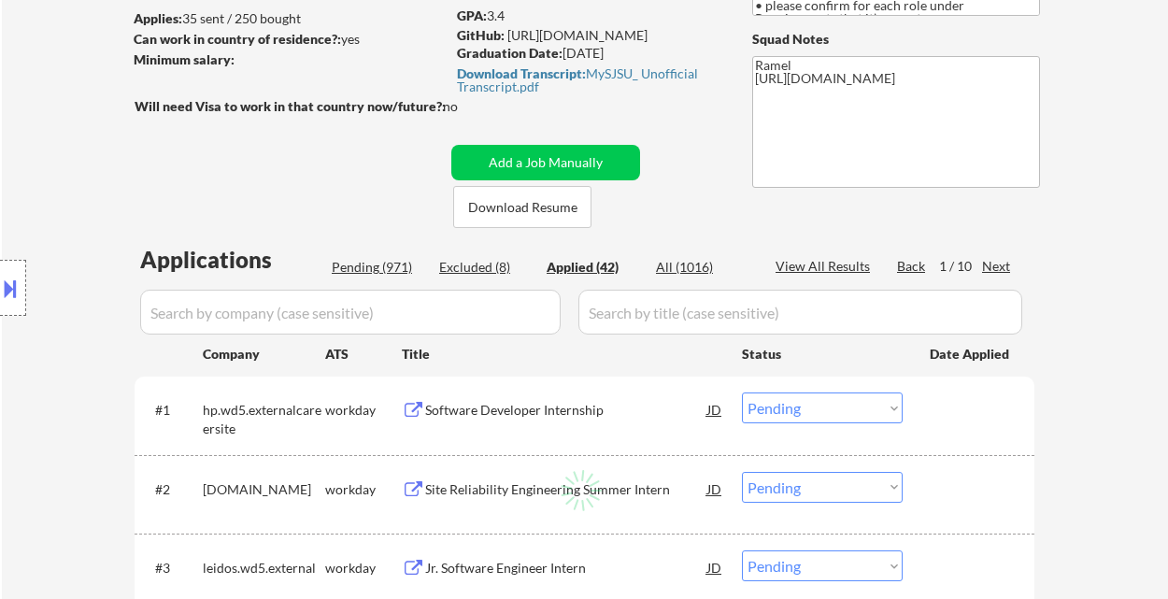
select select ""applied""
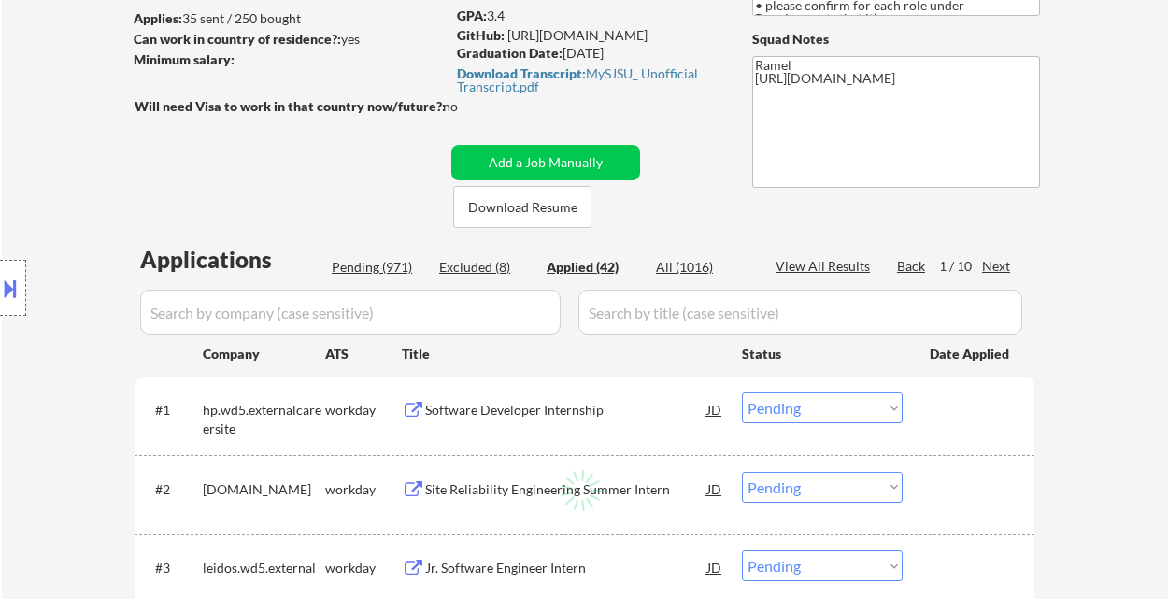
select select ""applied""
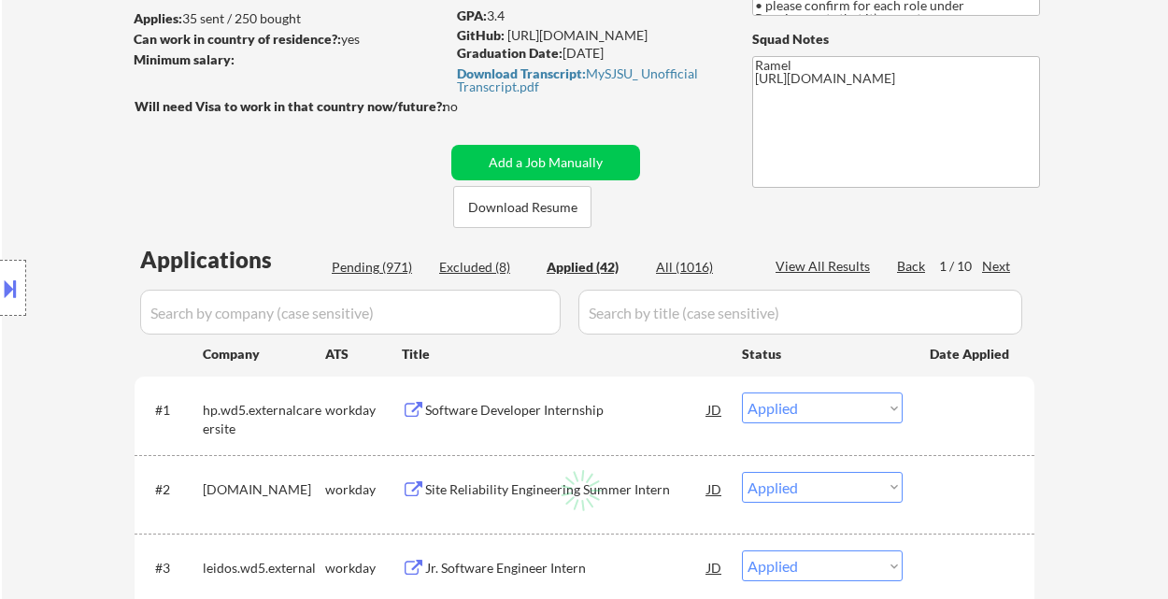
select select ""applied""
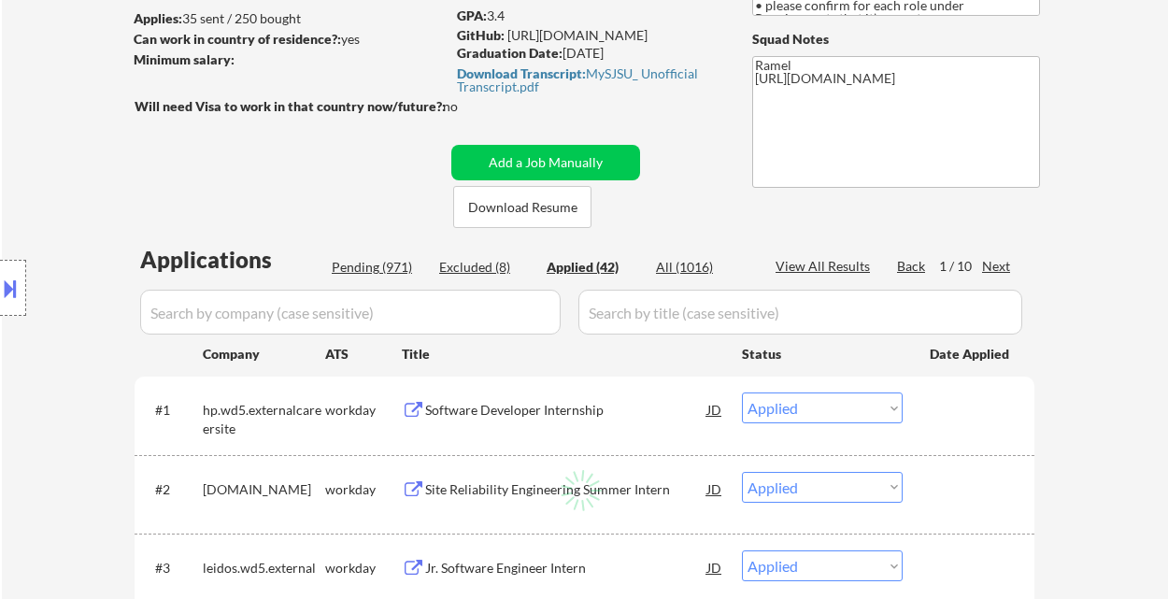
select select ""applied""
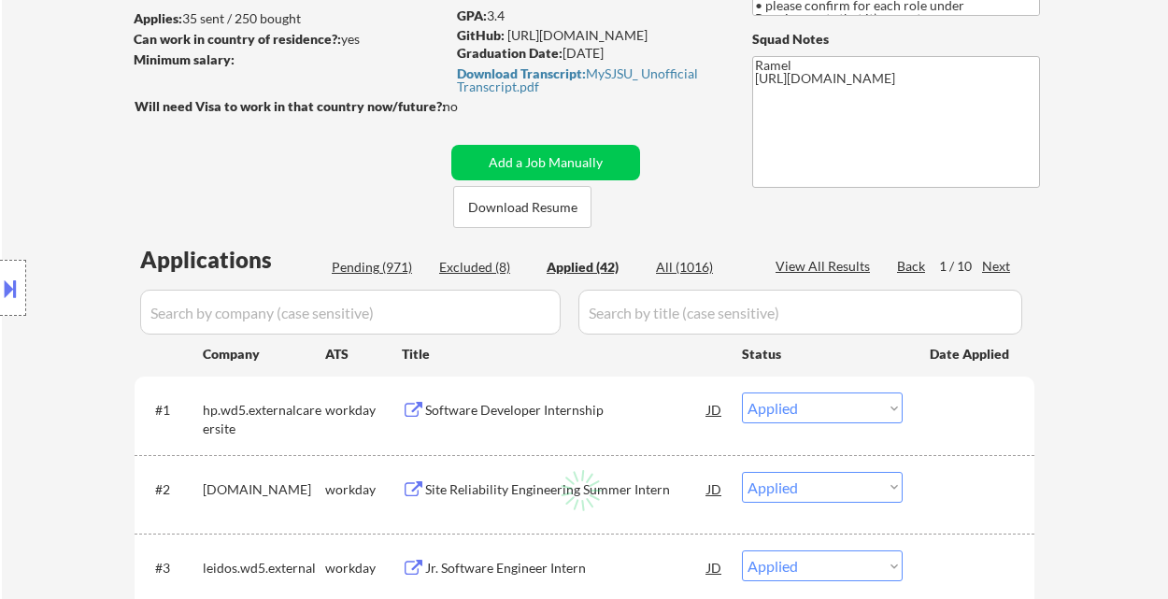
select select ""applied""
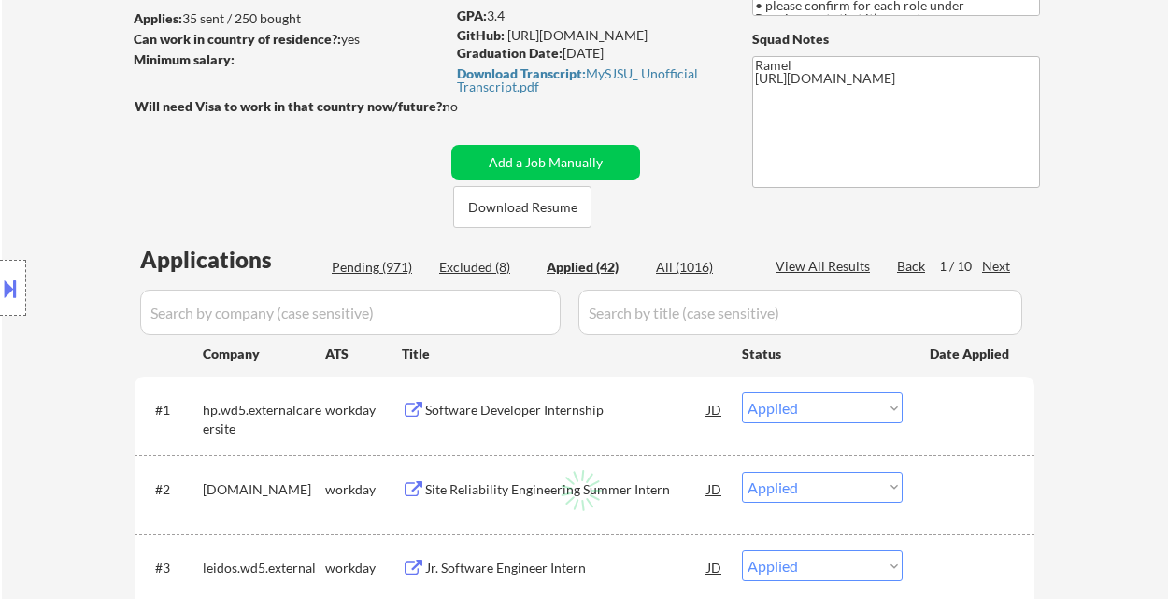
select select ""applied""
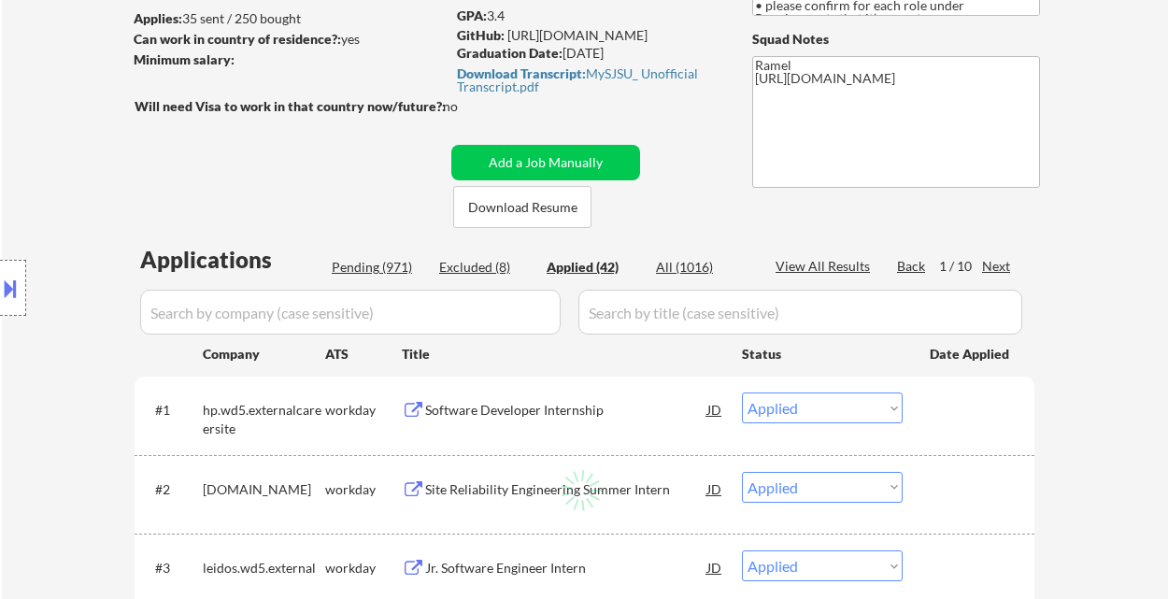
select select ""applied""
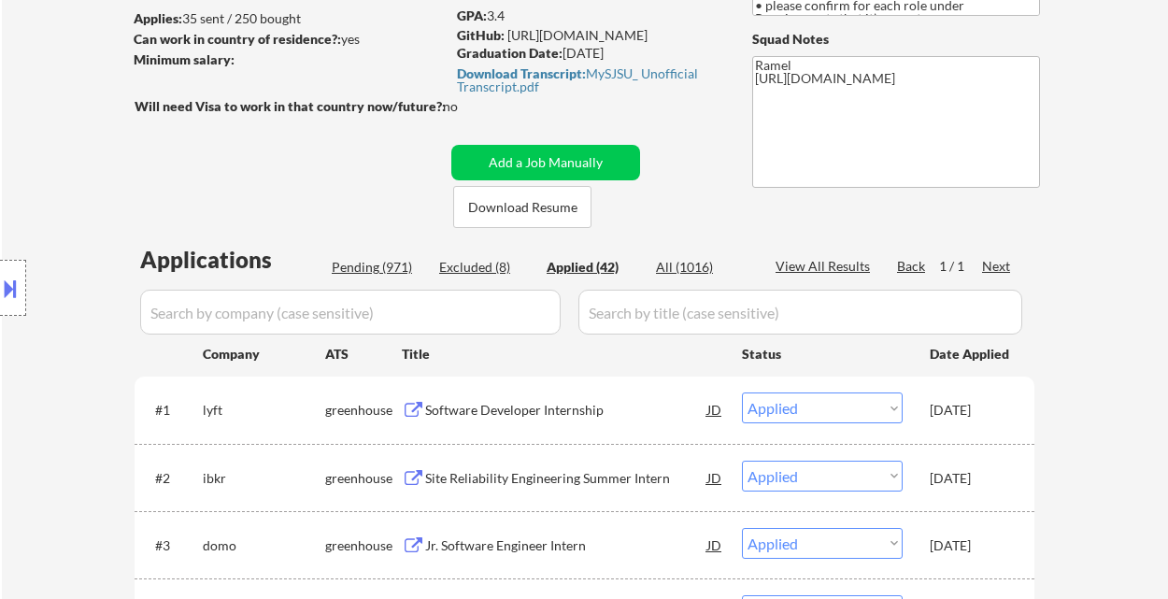
select select ""applied""
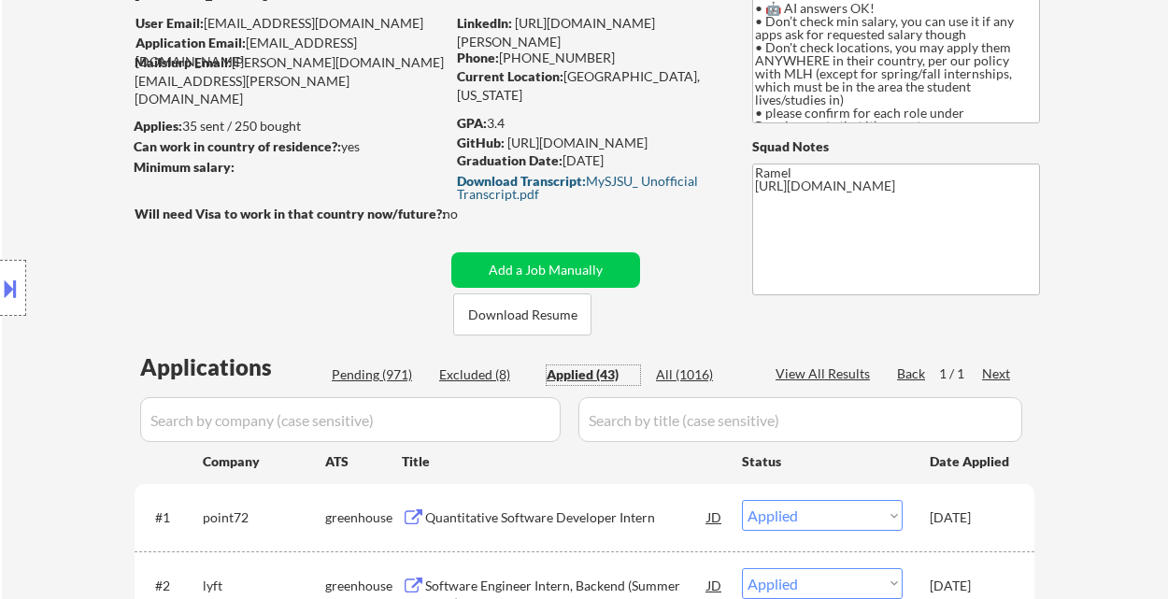
scroll to position [124, 0]
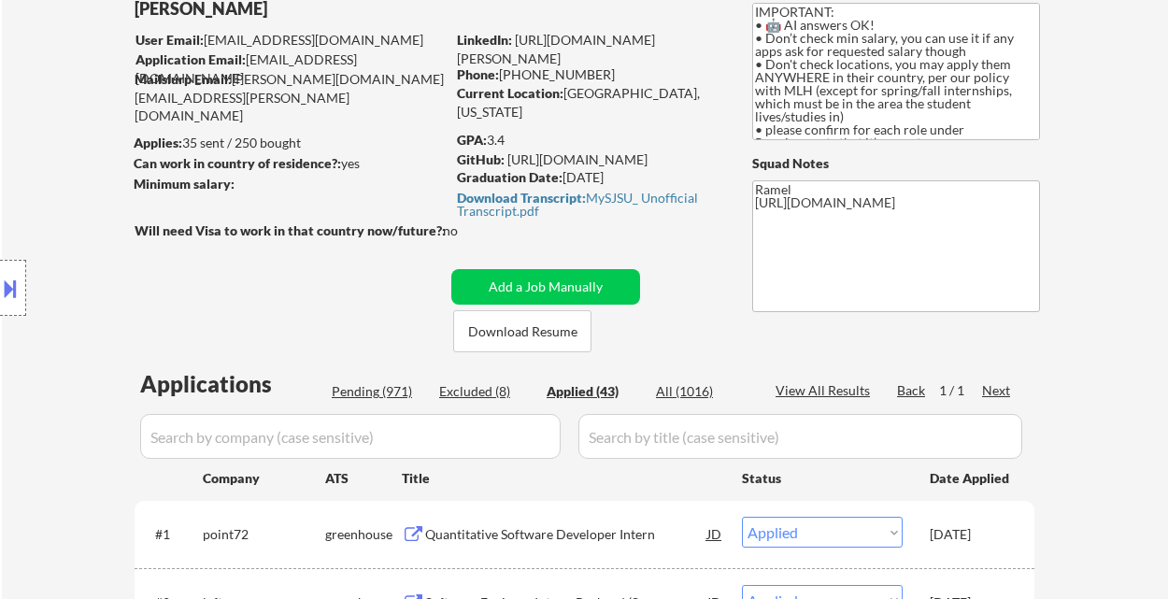
select select ""applied""
click at [524, 199] on strong "Download Transcript:" at bounding box center [521, 198] width 129 height 16
